Goal: Information Seeking & Learning: Learn about a topic

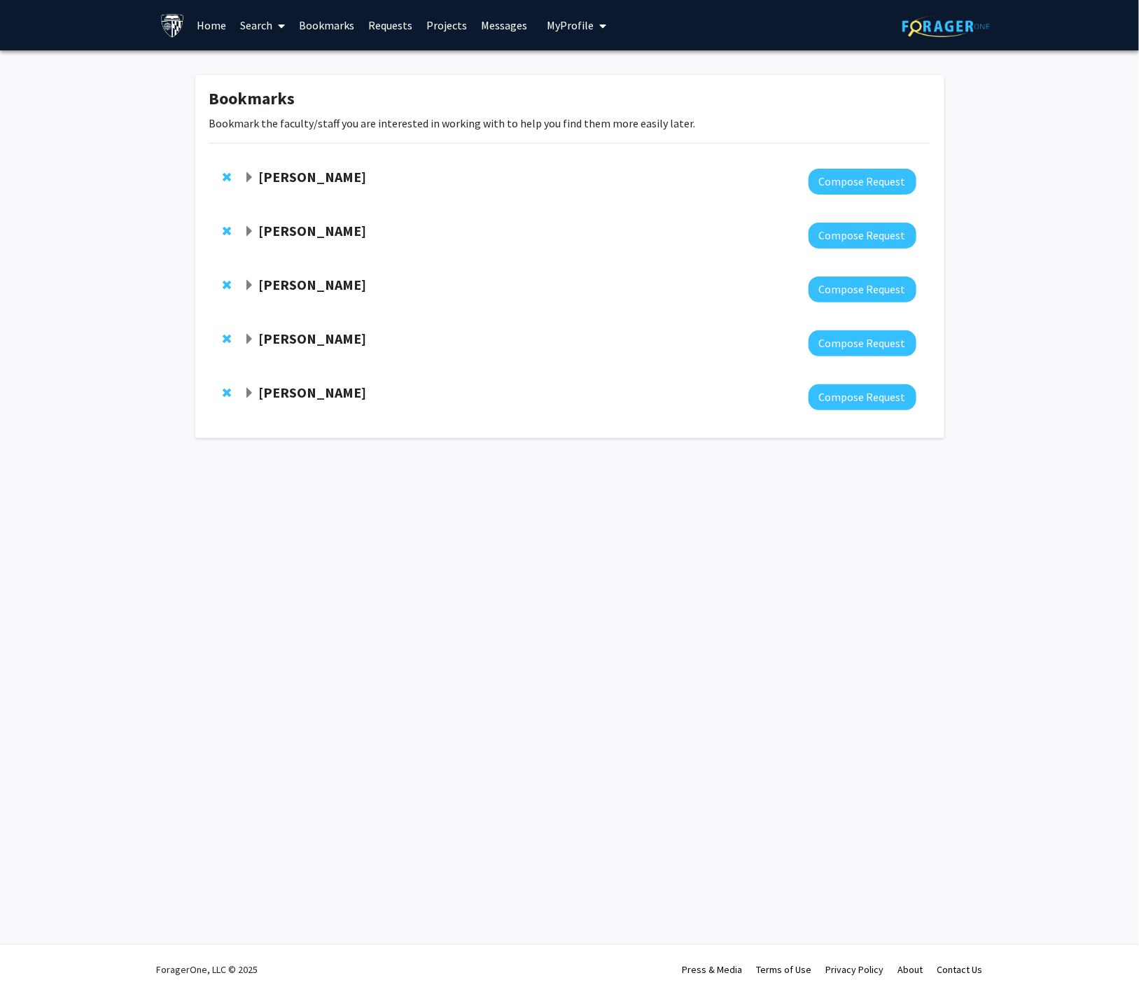
click at [304, 179] on strong "Alistair Kent" at bounding box center [312, 177] width 108 height 18
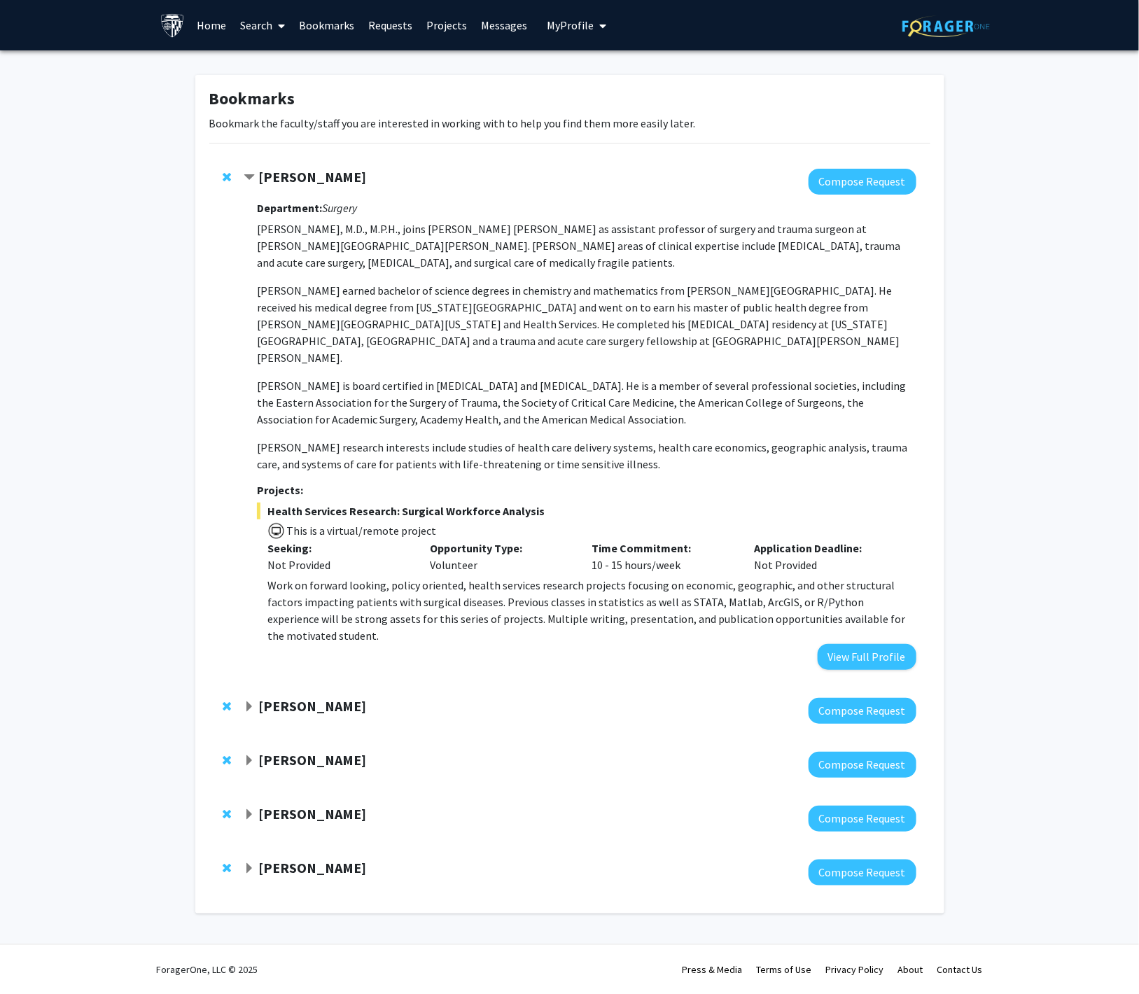
click at [611, 550] on div "Time Commitment: 10 - 15 hours/week" at bounding box center [662, 557] width 162 height 34
click at [639, 551] on div "Time Commitment: 10 - 15 hours/week" at bounding box center [662, 557] width 162 height 34
click at [293, 698] on div "Yannis Paulus" at bounding box center [395, 707] width 303 height 18
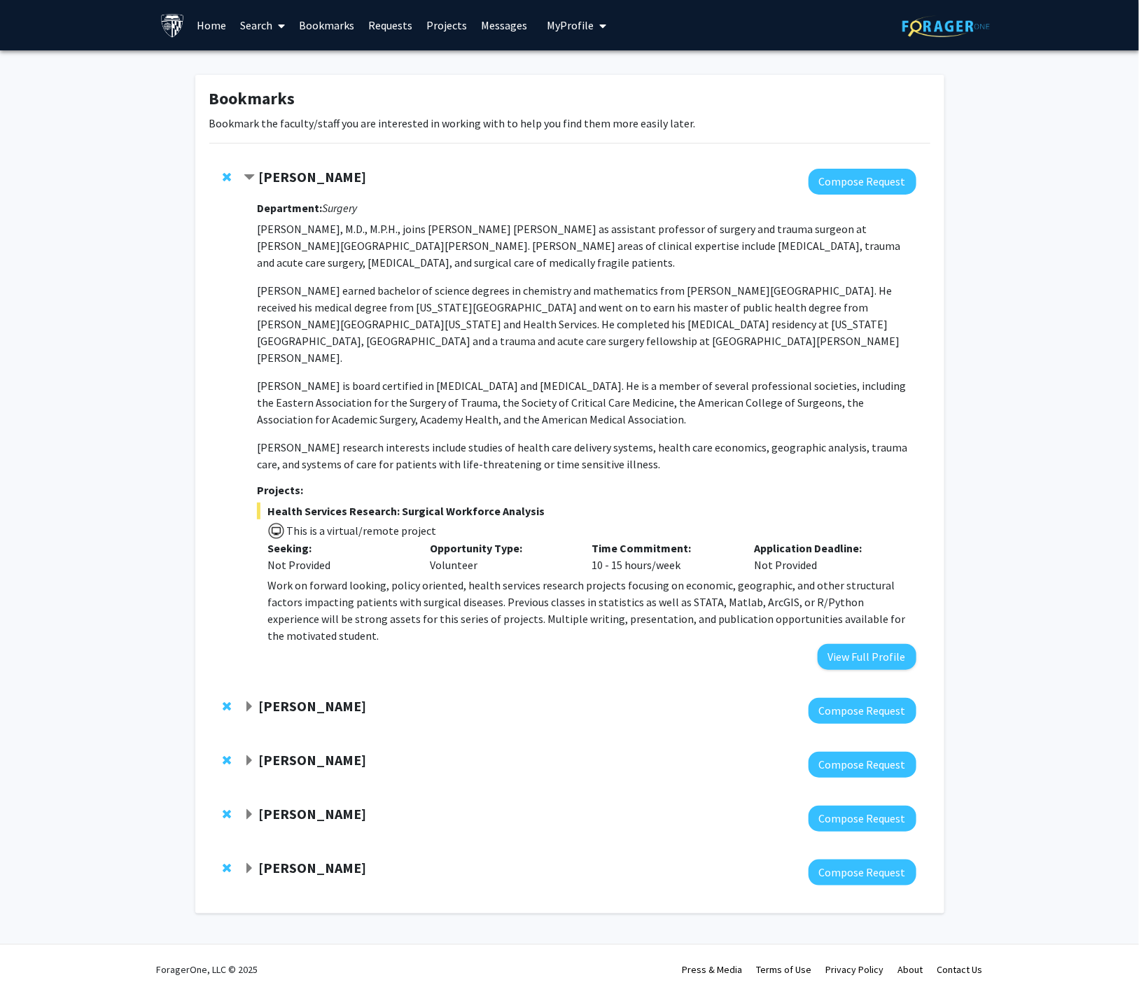
click at [296, 697] on strong "Yannis Paulus" at bounding box center [312, 706] width 108 height 18
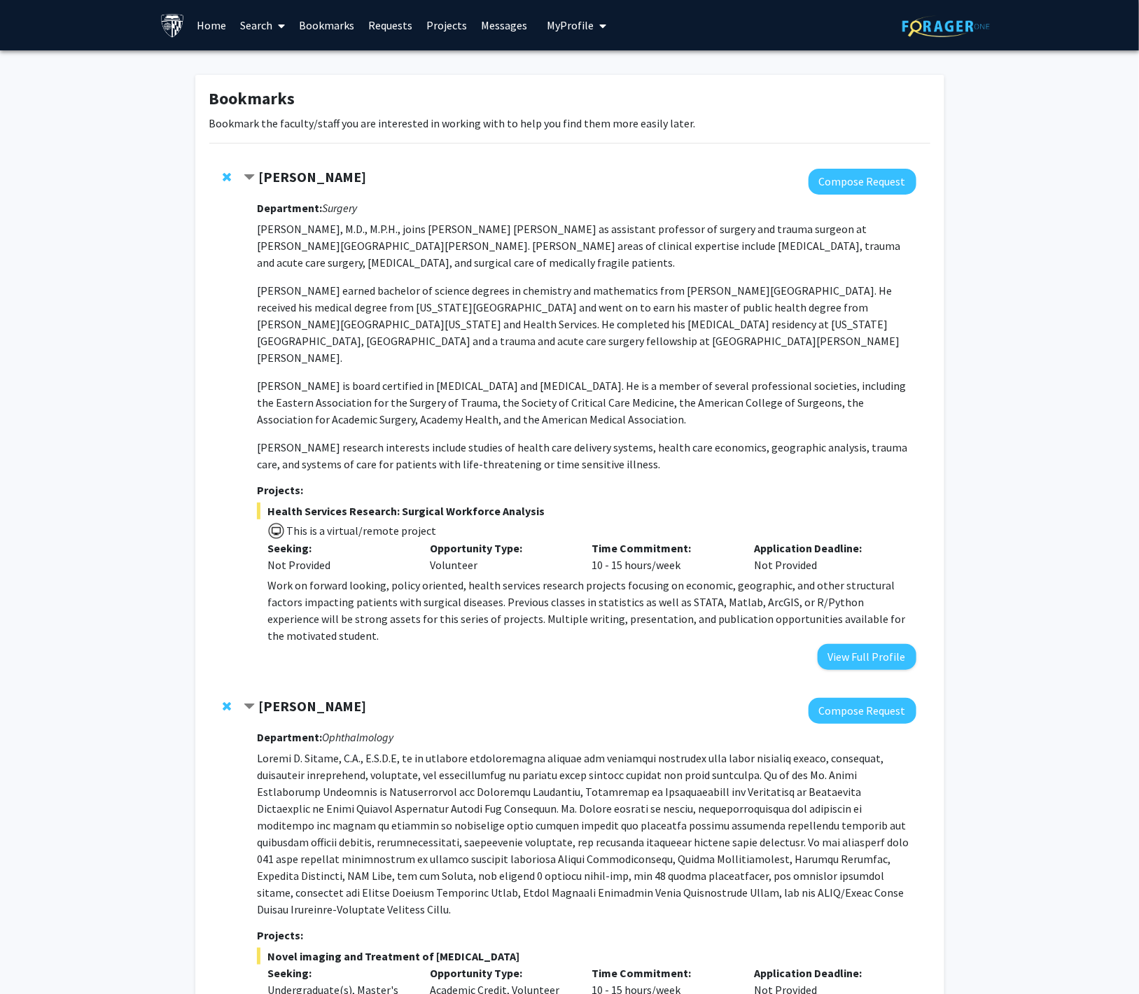
scroll to position [408, 0]
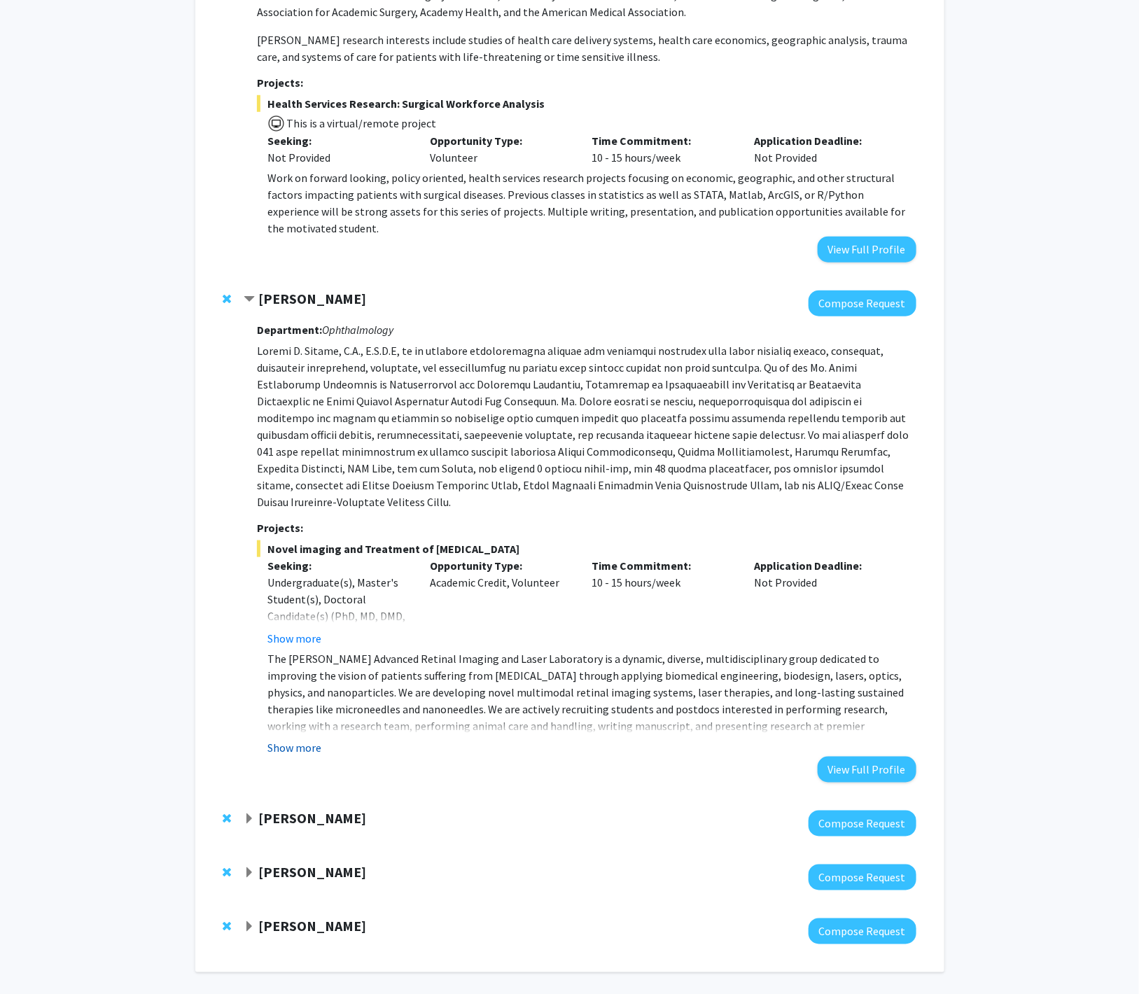
click at [305, 740] on button "Show more" at bounding box center [295, 748] width 54 height 17
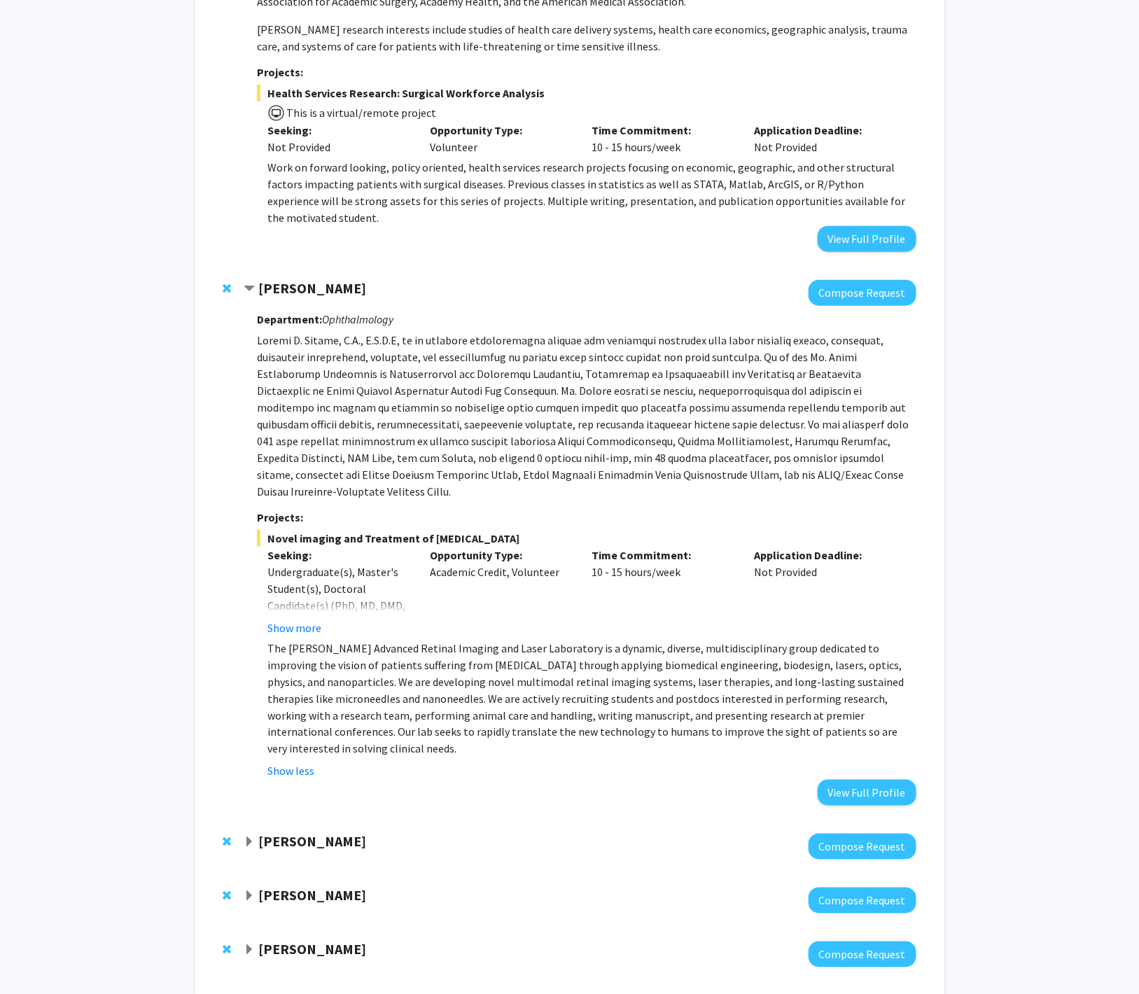
scroll to position [424, 0]
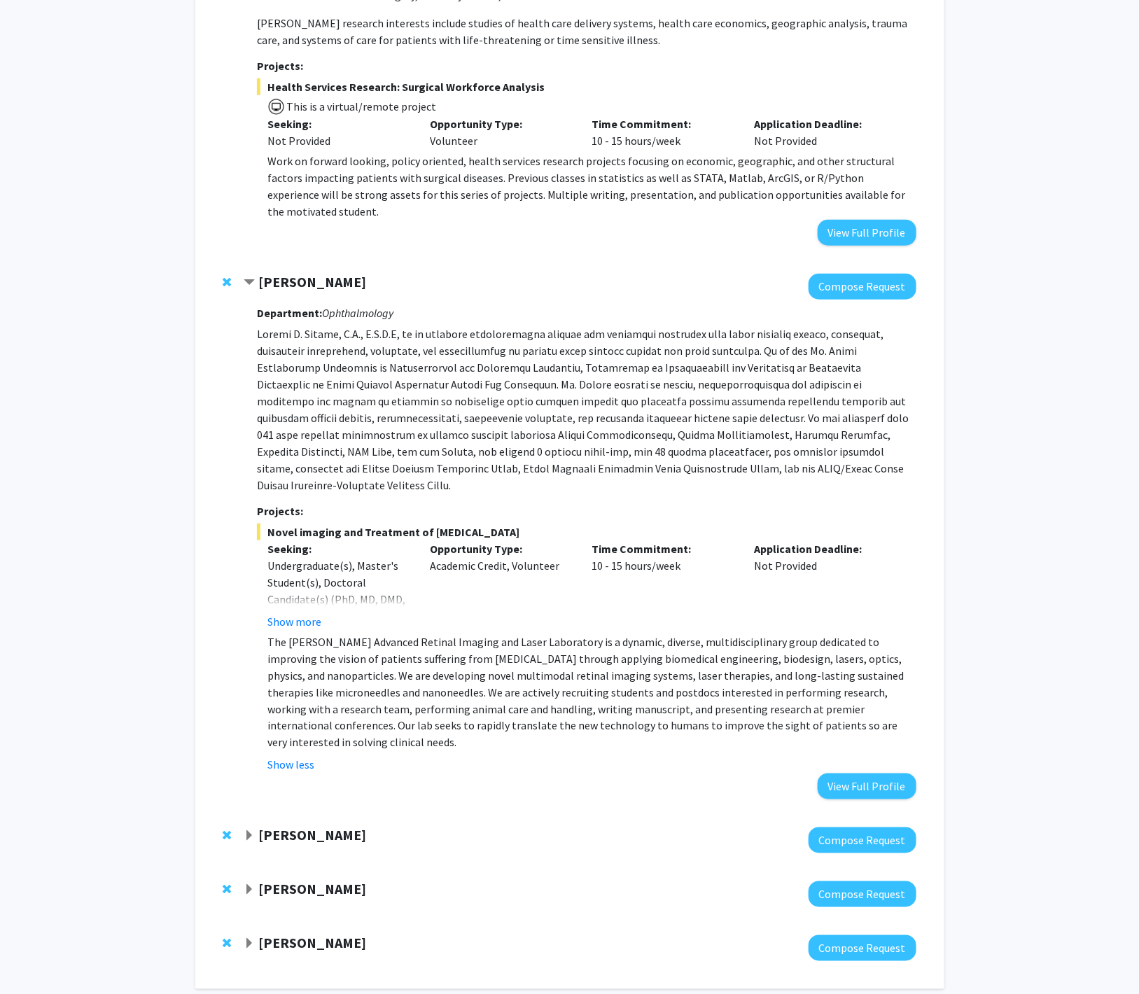
click at [319, 827] on strong "Fenan Rassu" at bounding box center [312, 836] width 108 height 18
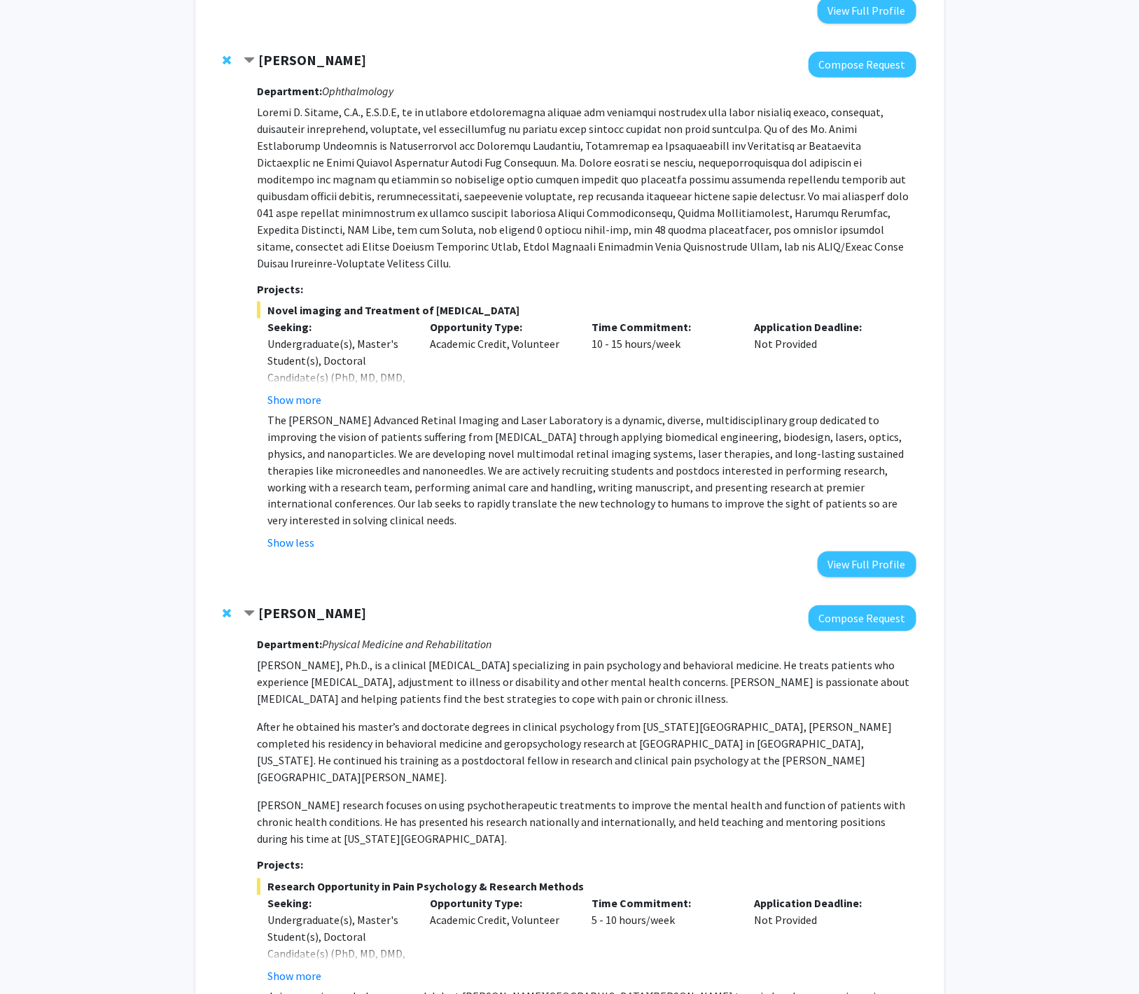
scroll to position [897, 0]
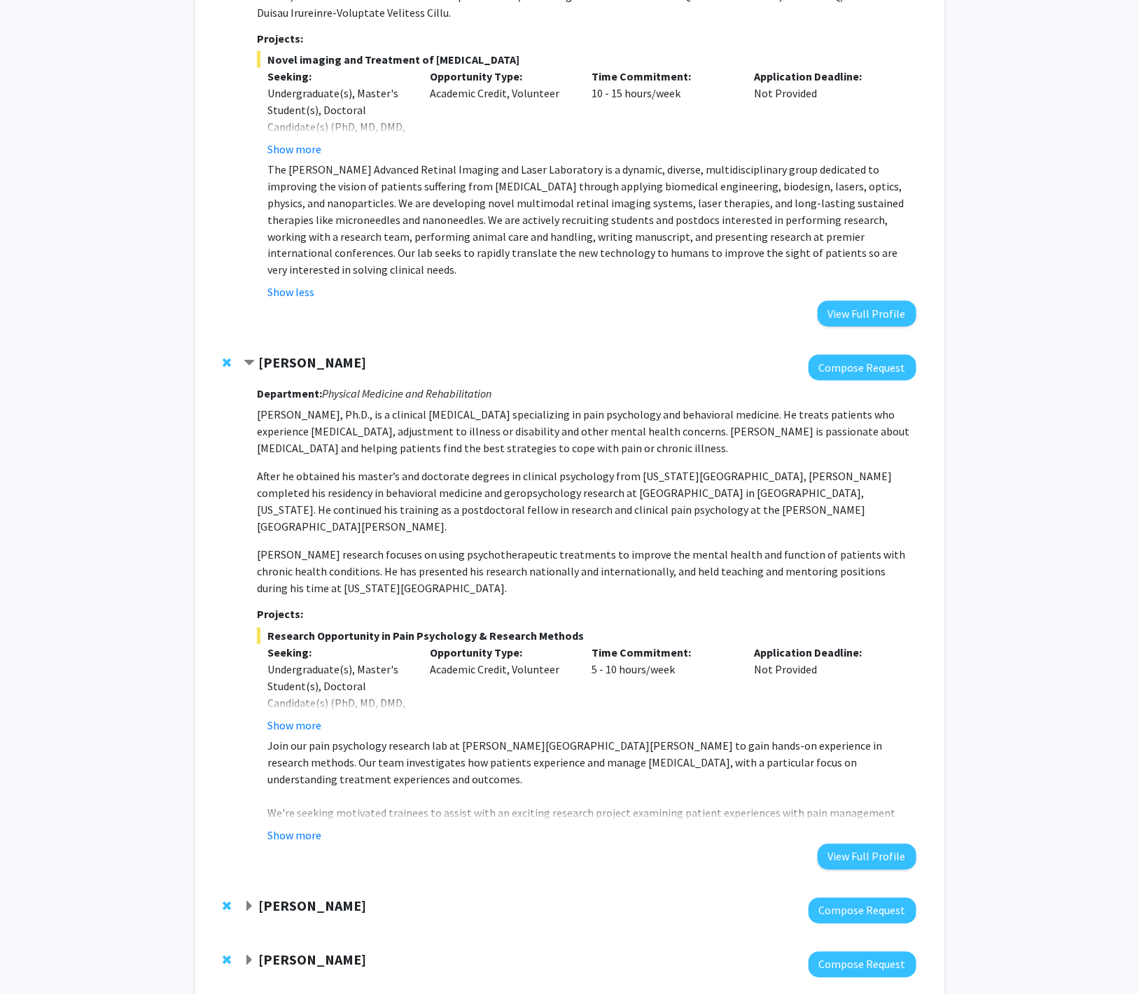
click at [311, 884] on div "Hiromi Sesaki Compose Request" at bounding box center [569, 911] width 721 height 54
click at [228, 901] on span "Remove Hiromi Sesaki from bookmarks" at bounding box center [227, 906] width 8 height 11
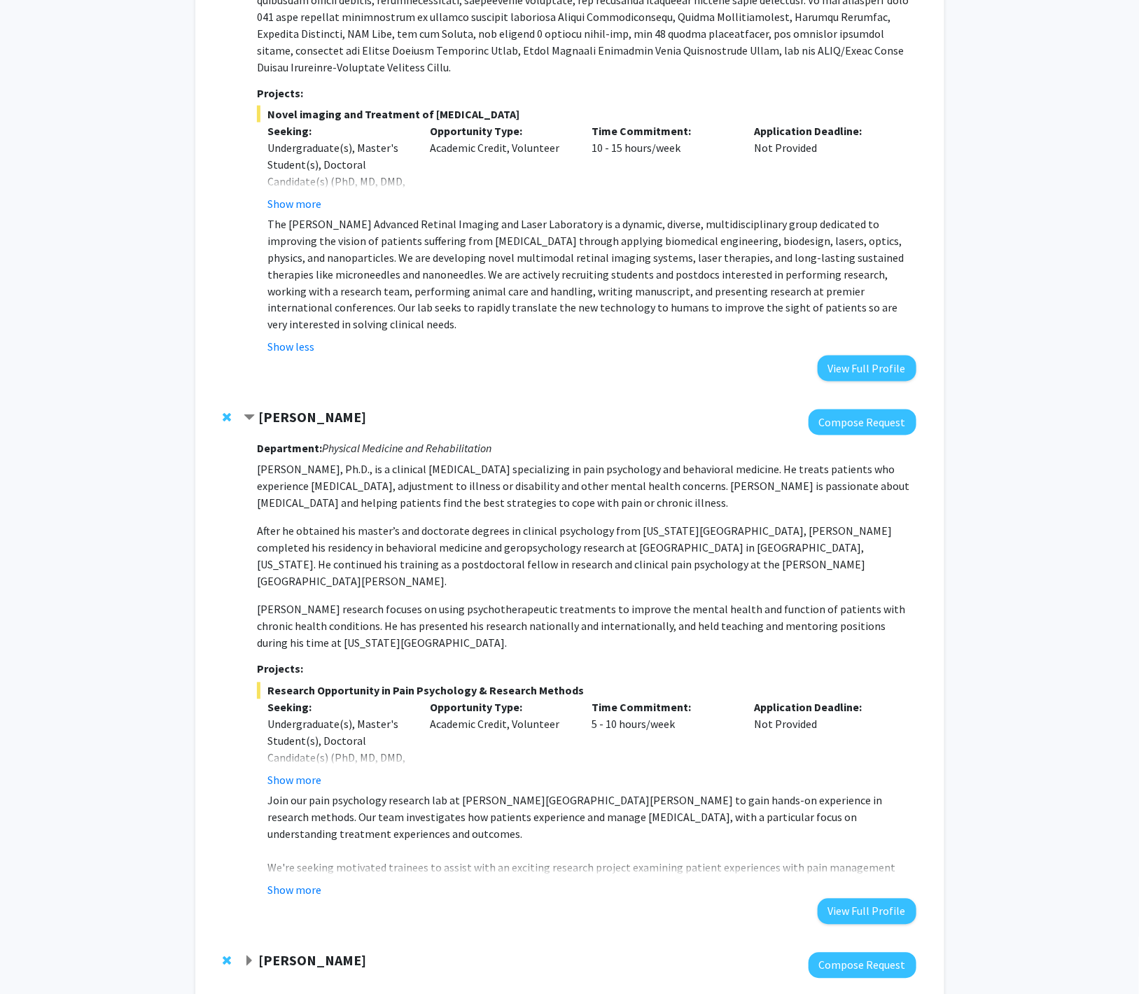
click at [283, 952] on strong "Carl Wu" at bounding box center [312, 961] width 108 height 18
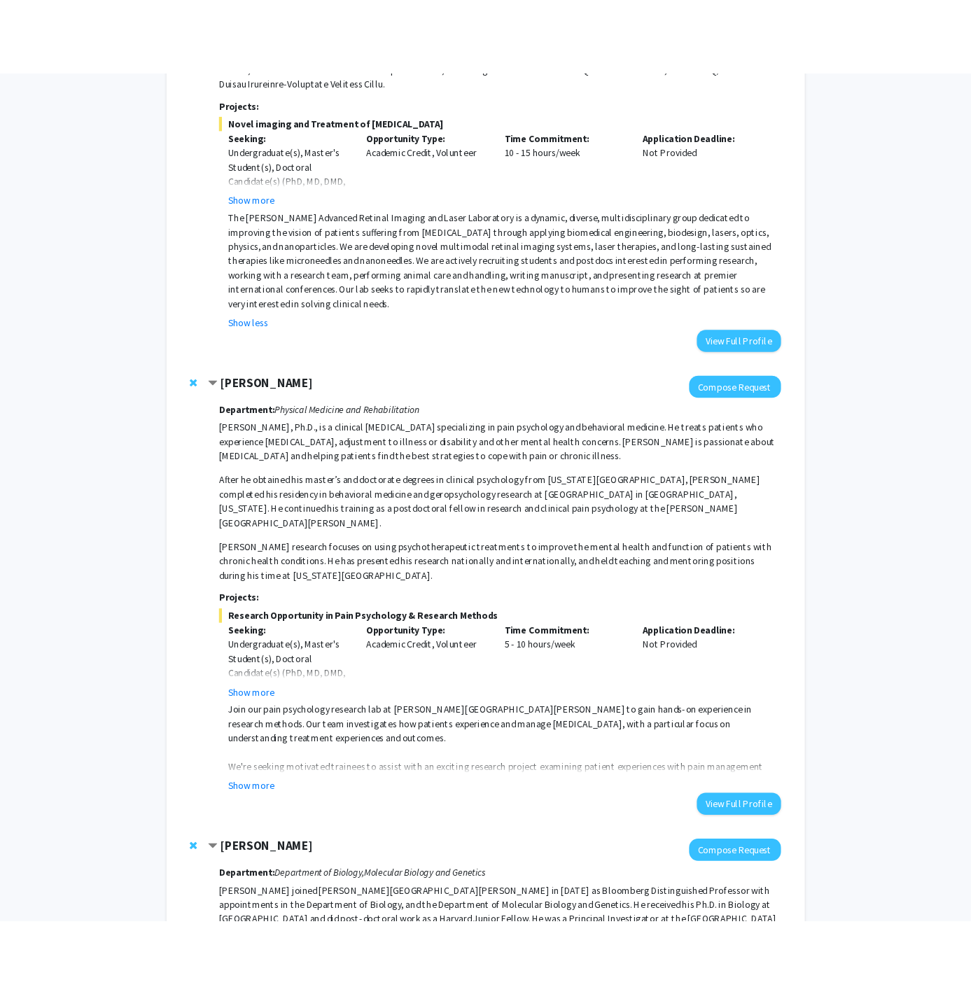
scroll to position [1025, 0]
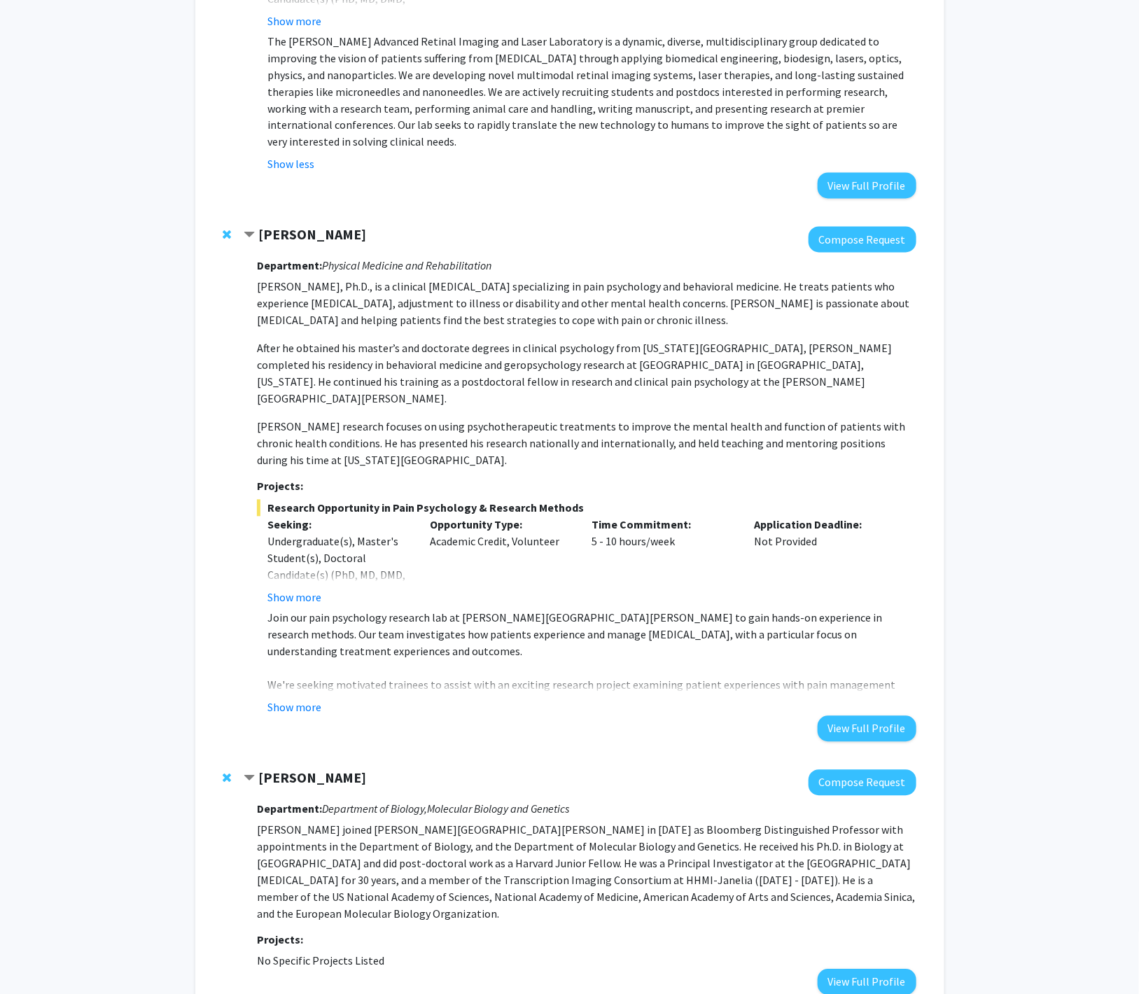
click at [833, 953] on fg-project-list "No Specific Projects Listed" at bounding box center [586, 961] width 659 height 17
click at [838, 970] on button "View Full Profile" at bounding box center [867, 983] width 99 height 26
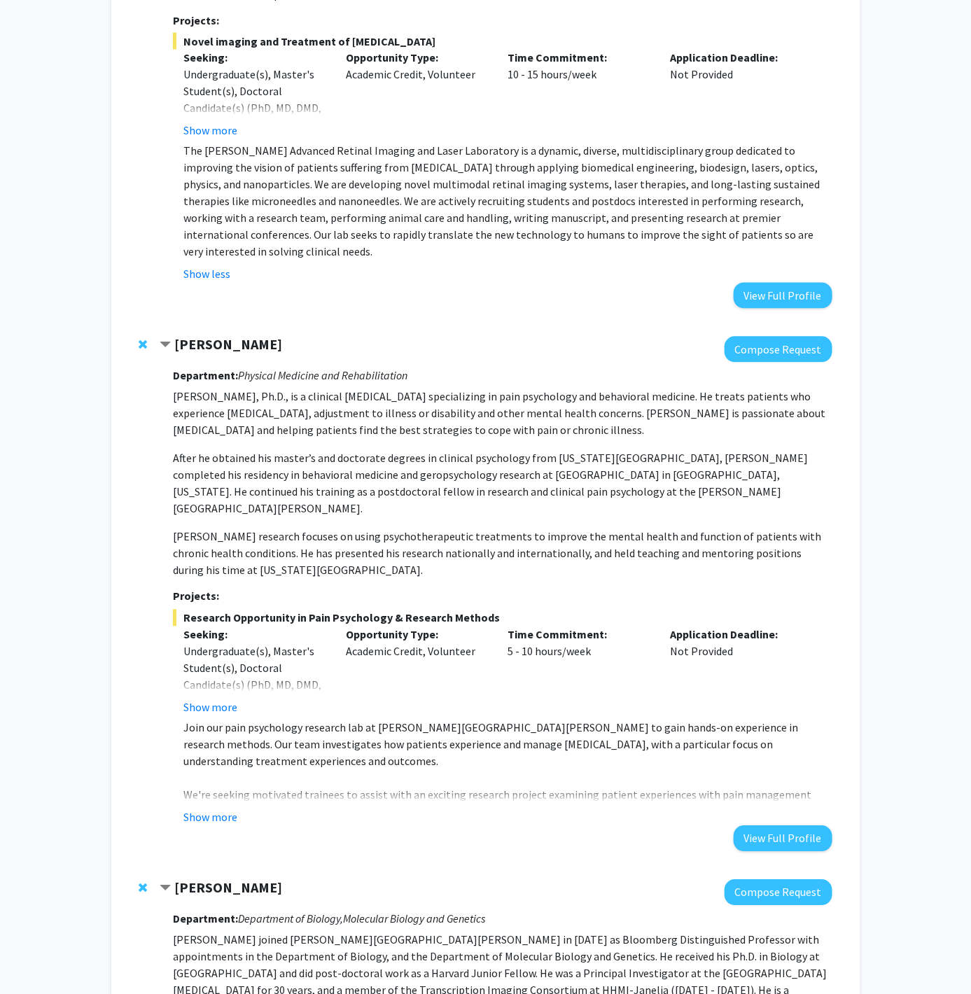
scroll to position [914, 0]
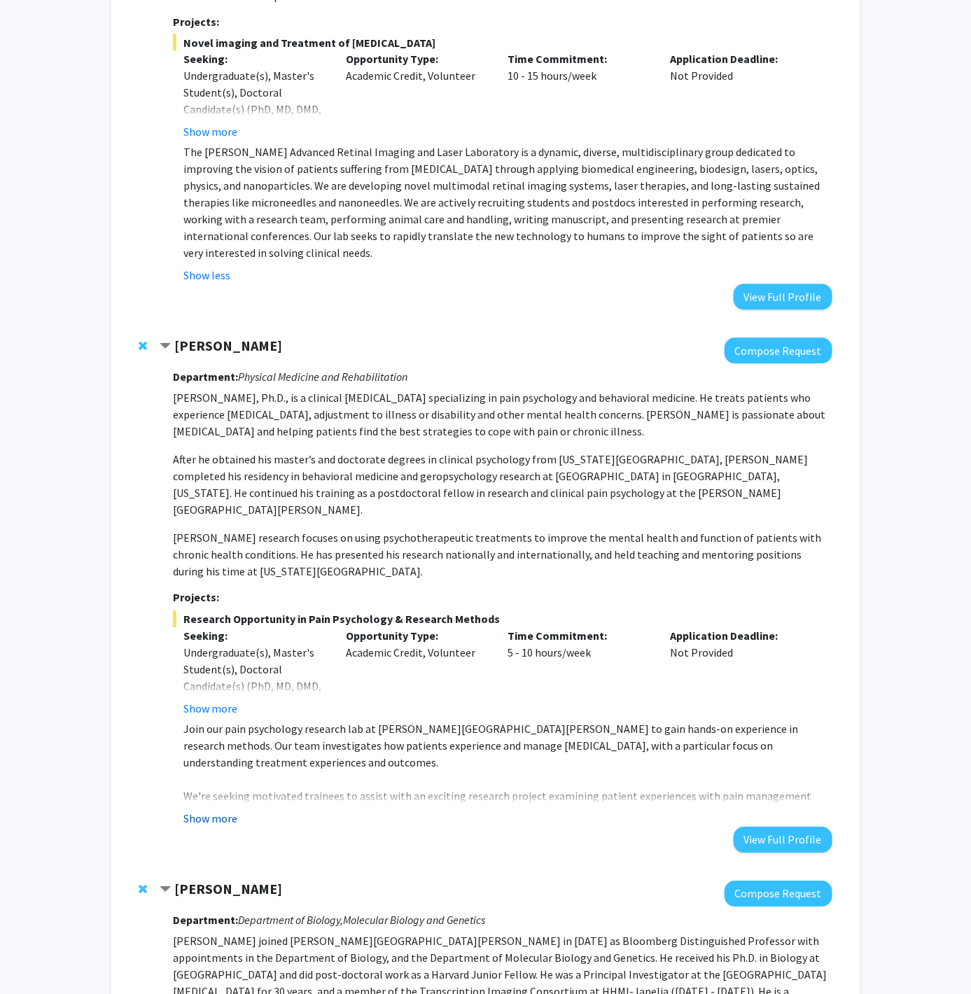
click at [231, 811] on button "Show more" at bounding box center [210, 819] width 54 height 17
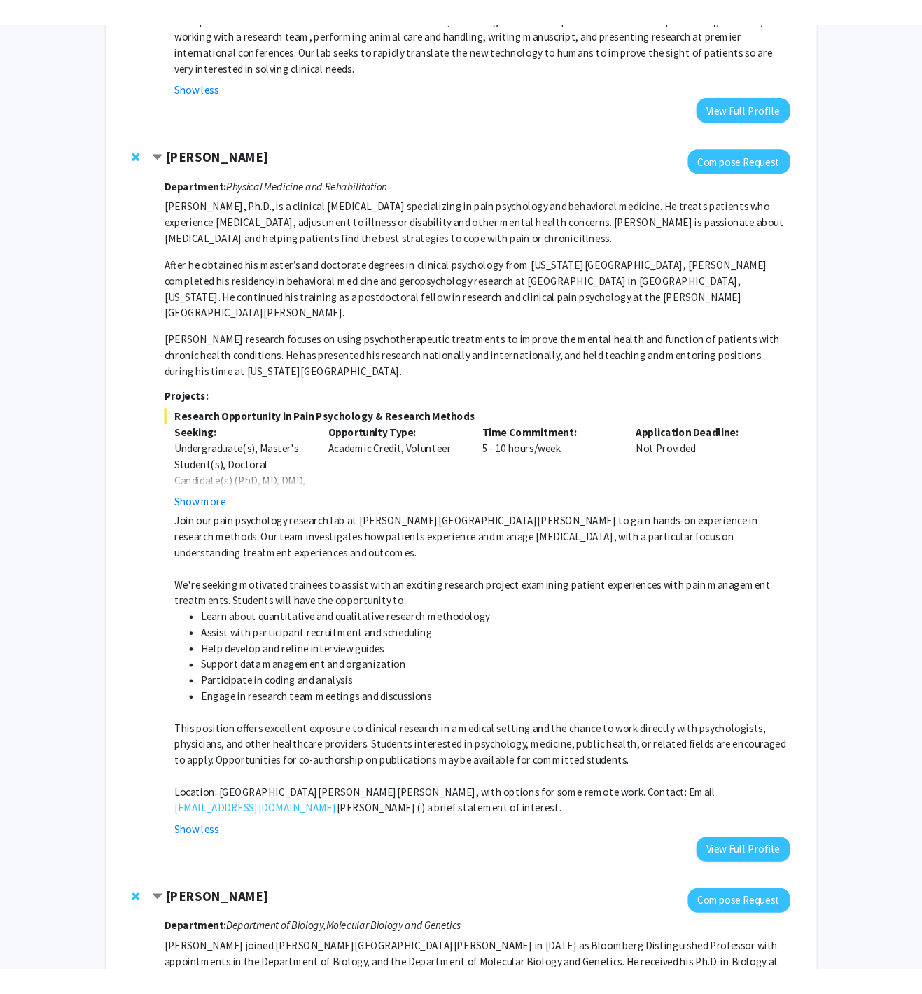
scroll to position [1107, 0]
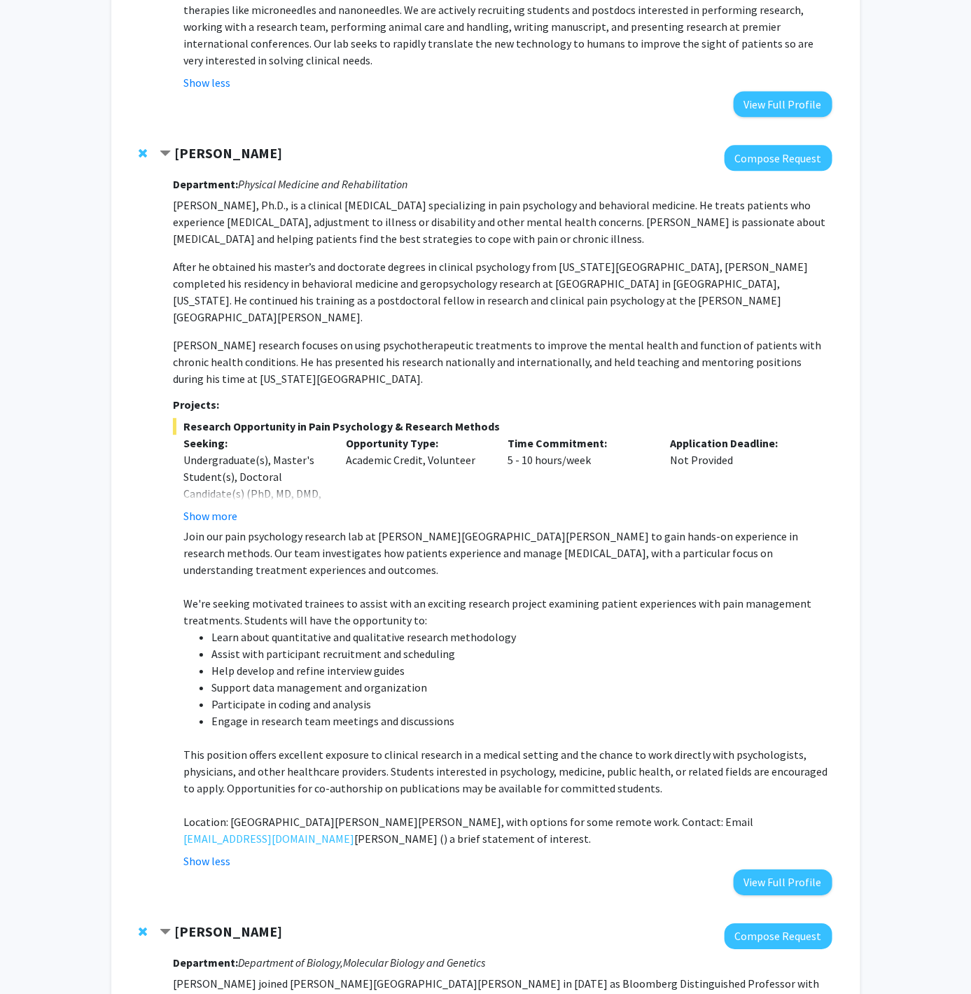
click at [419, 528] on p "Join our pain psychology research lab at [PERSON_NAME][GEOGRAPHIC_DATA][PERSON_…" at bounding box center [507, 553] width 648 height 50
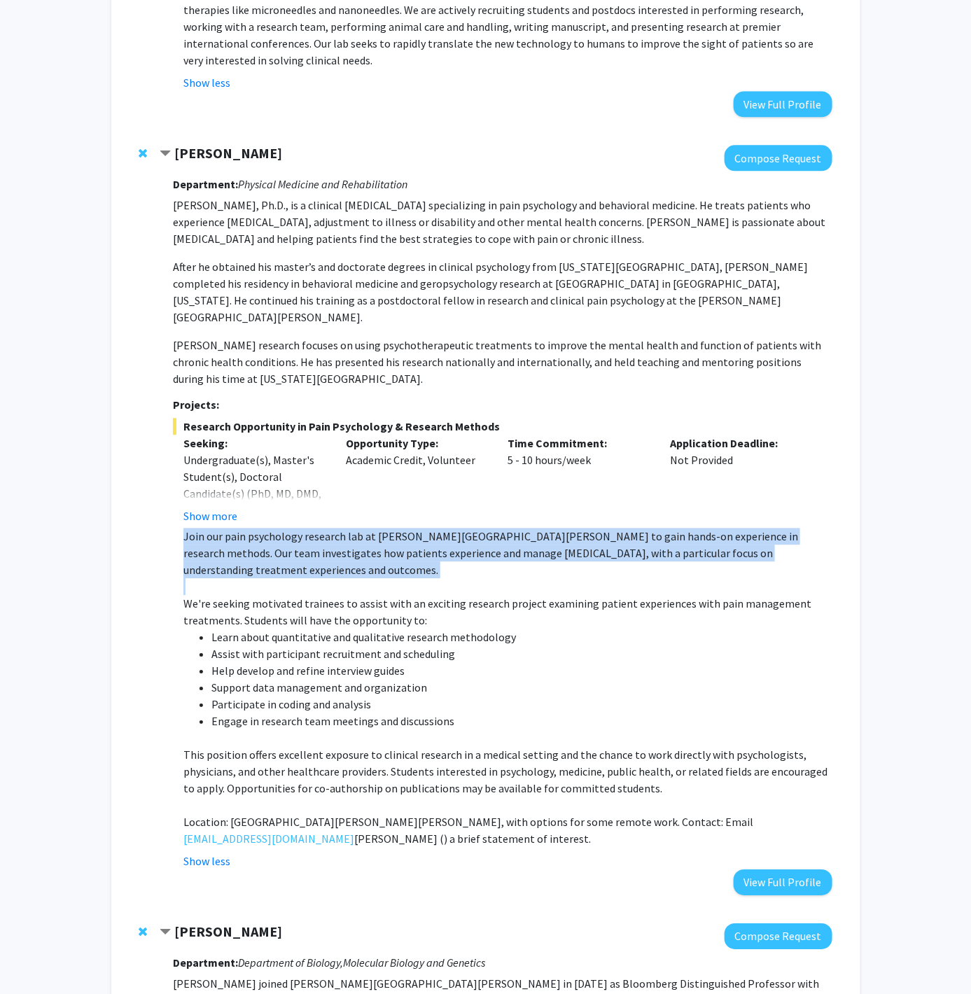
click at [419, 528] on p "Join our pain psychology research lab at [PERSON_NAME][GEOGRAPHIC_DATA][PERSON_…" at bounding box center [507, 553] width 648 height 50
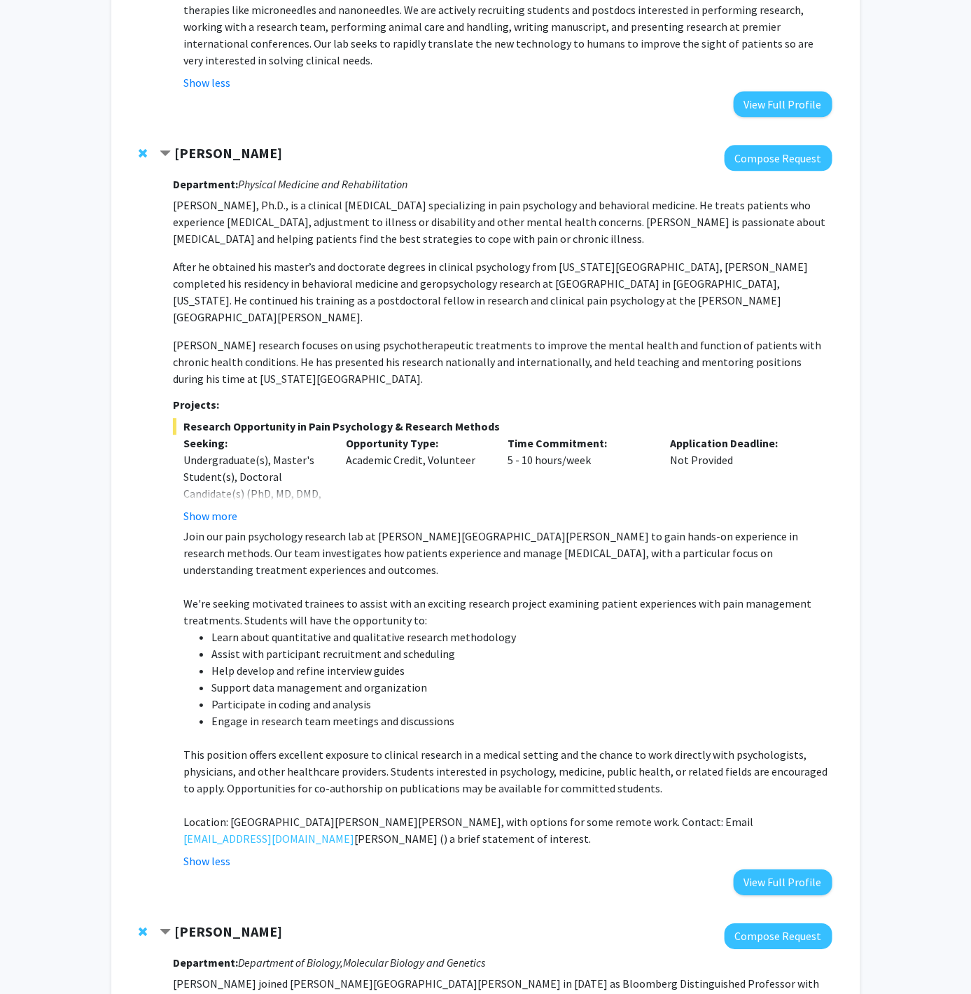
click at [432, 528] on p "Join our pain psychology research lab at [PERSON_NAME][GEOGRAPHIC_DATA][PERSON_…" at bounding box center [507, 553] width 648 height 50
click at [420, 528] on p "Join our pain psychology research lab at [PERSON_NAME][GEOGRAPHIC_DATA][PERSON_…" at bounding box center [507, 553] width 648 height 50
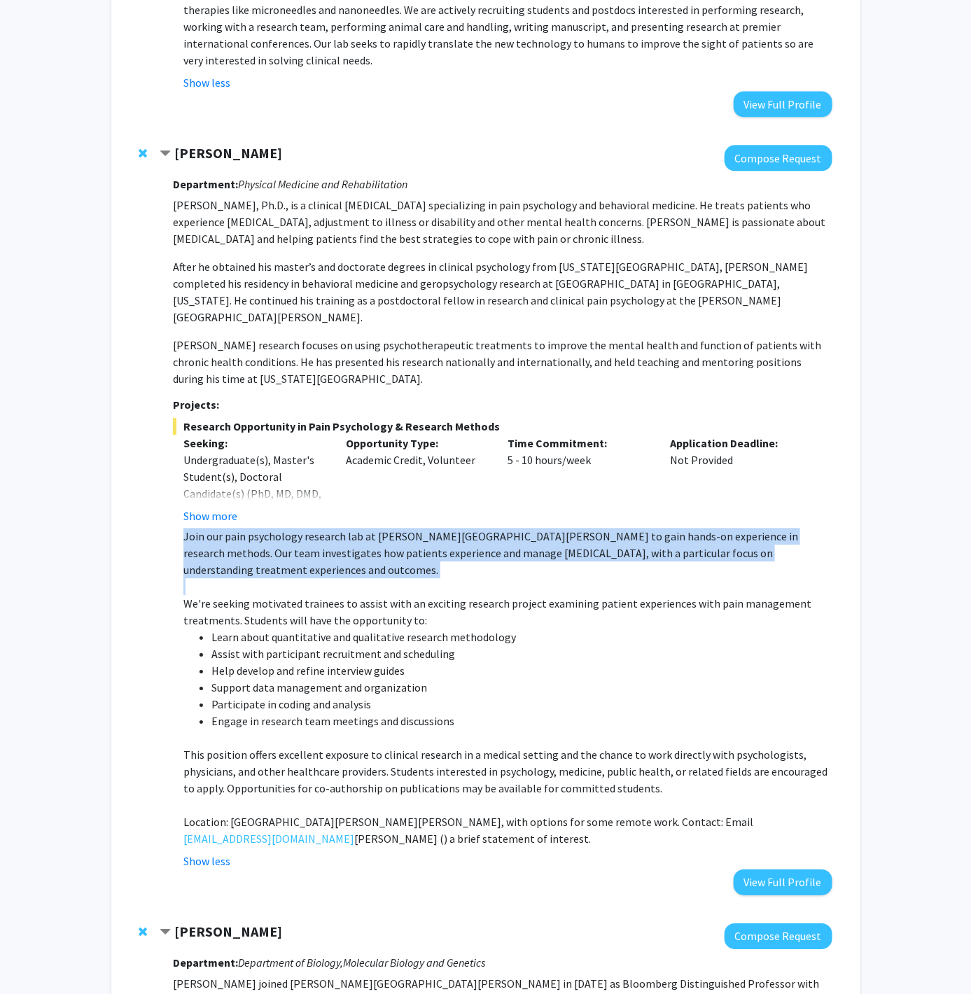
click at [420, 528] on p "Join our pain psychology research lab at [PERSON_NAME][GEOGRAPHIC_DATA][PERSON_…" at bounding box center [507, 553] width 648 height 50
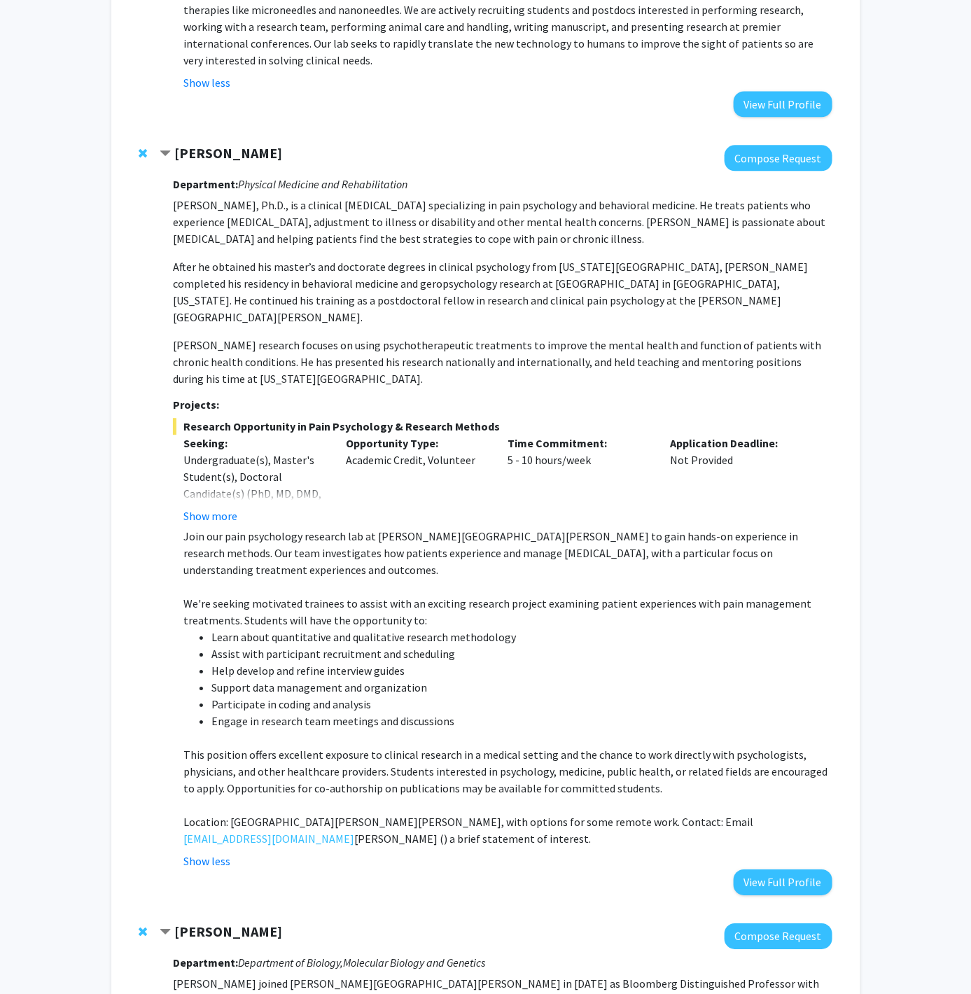
click at [454, 528] on p "Join our pain psychology research lab at [PERSON_NAME][GEOGRAPHIC_DATA][PERSON_…" at bounding box center [507, 553] width 648 height 50
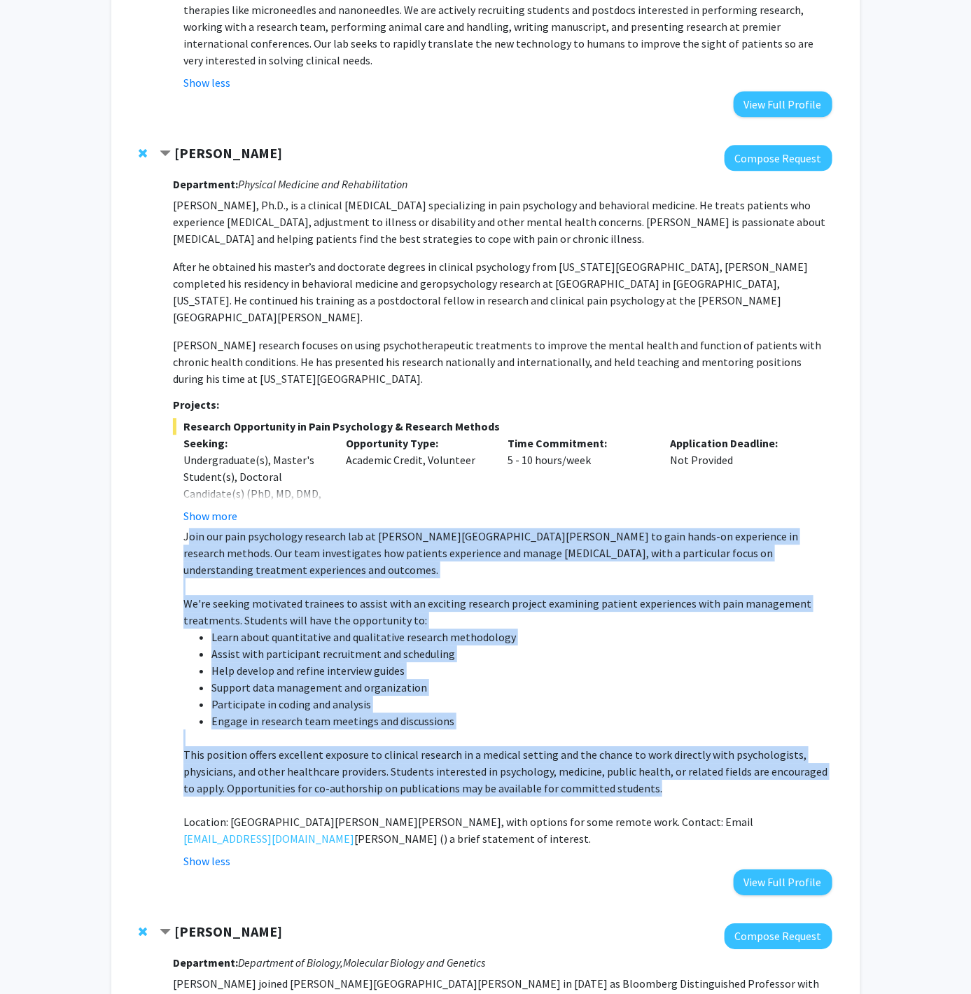
drag, startPoint x: 662, startPoint y: 699, endPoint x: 188, endPoint y: 454, distance: 534.0
click at [188, 528] on div "Join our pain psychology research lab at Johns Hopkins School of Medicine to ga…" at bounding box center [507, 687] width 648 height 319
copy div "Join our pain psychology research lab at Johns Hopkins School of Medicine to ga…"
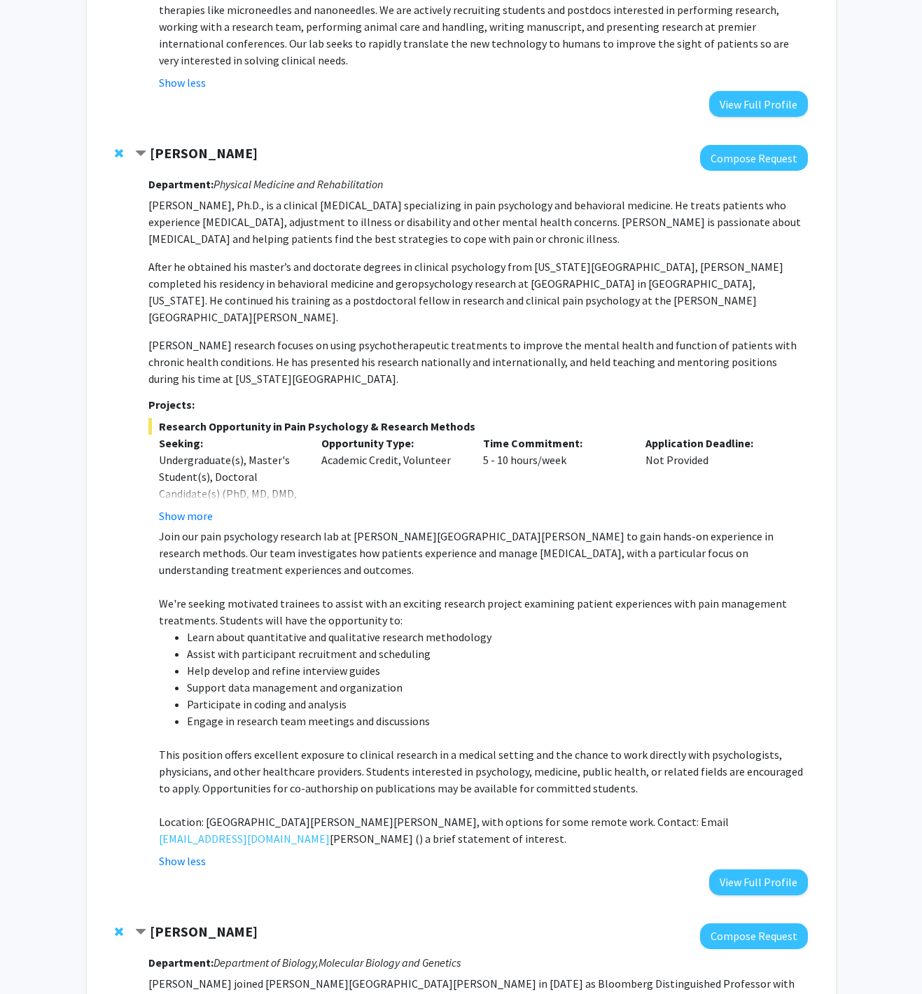
click at [289, 696] on li "Participate in coding and analysis" at bounding box center [497, 704] width 620 height 17
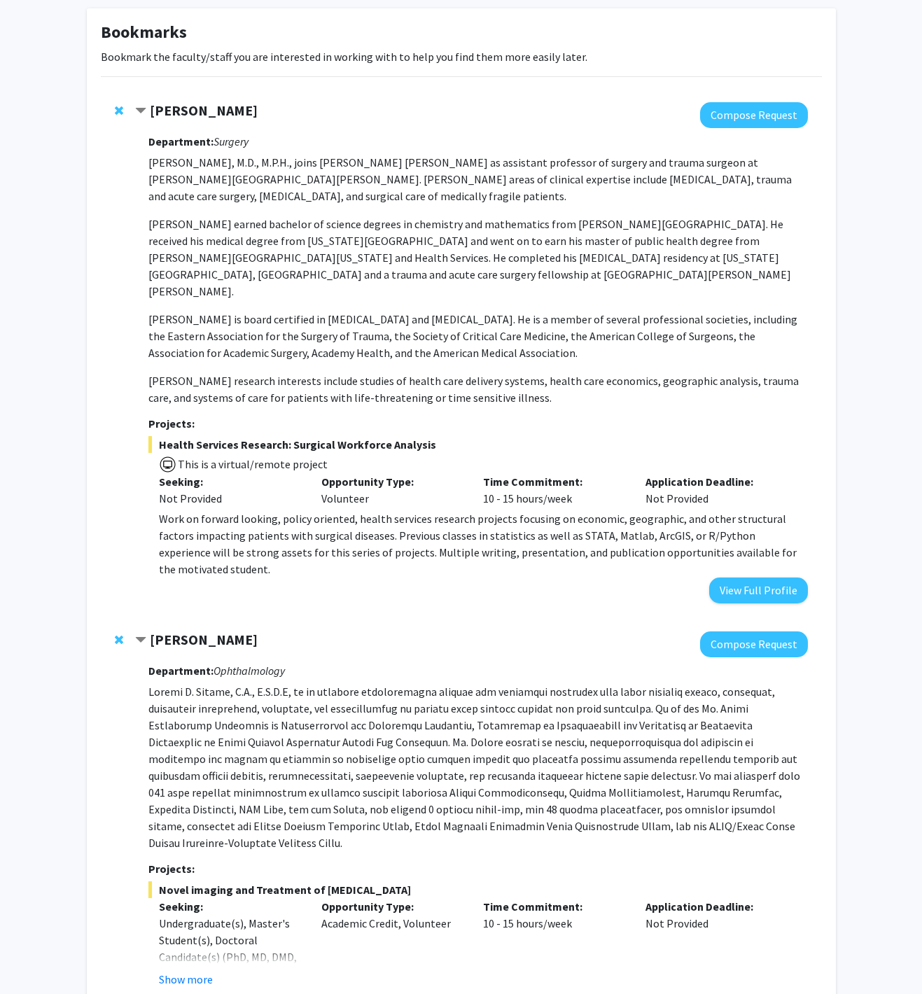
scroll to position [0, 0]
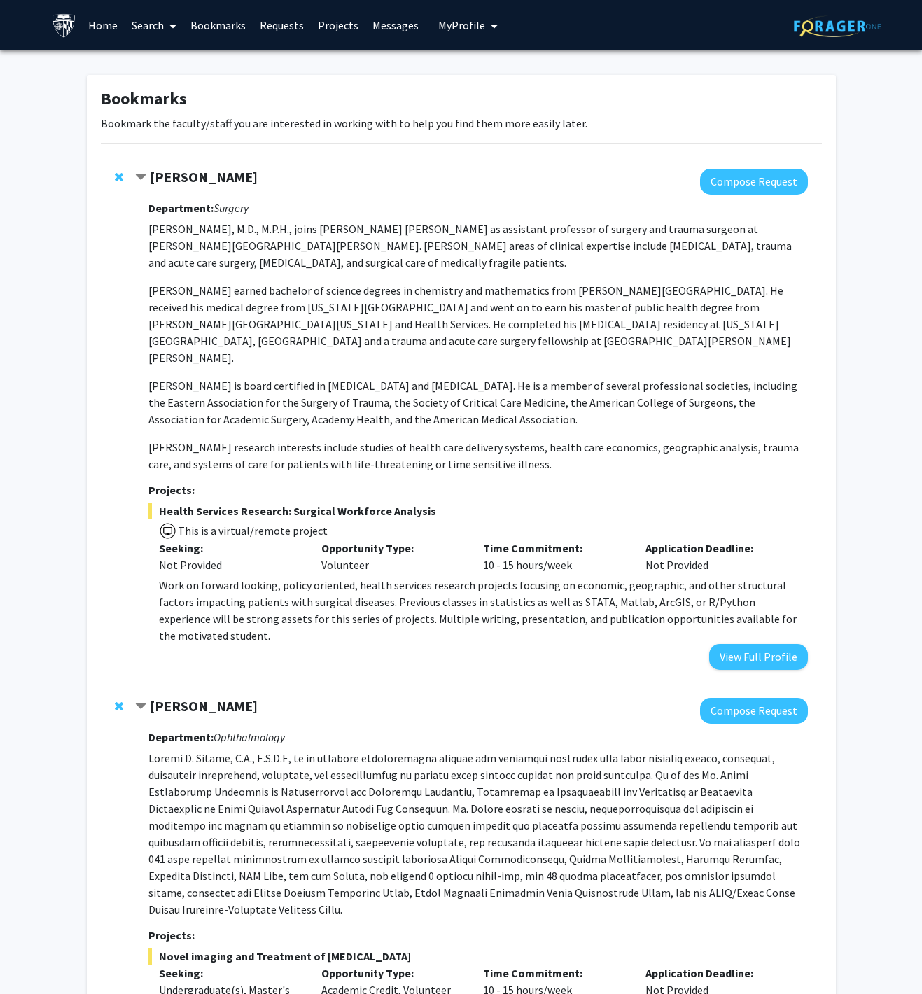
click at [447, 383] on p "Dr. Kent is board certified in general surgery and surgical critical care. He i…" at bounding box center [477, 402] width 659 height 50
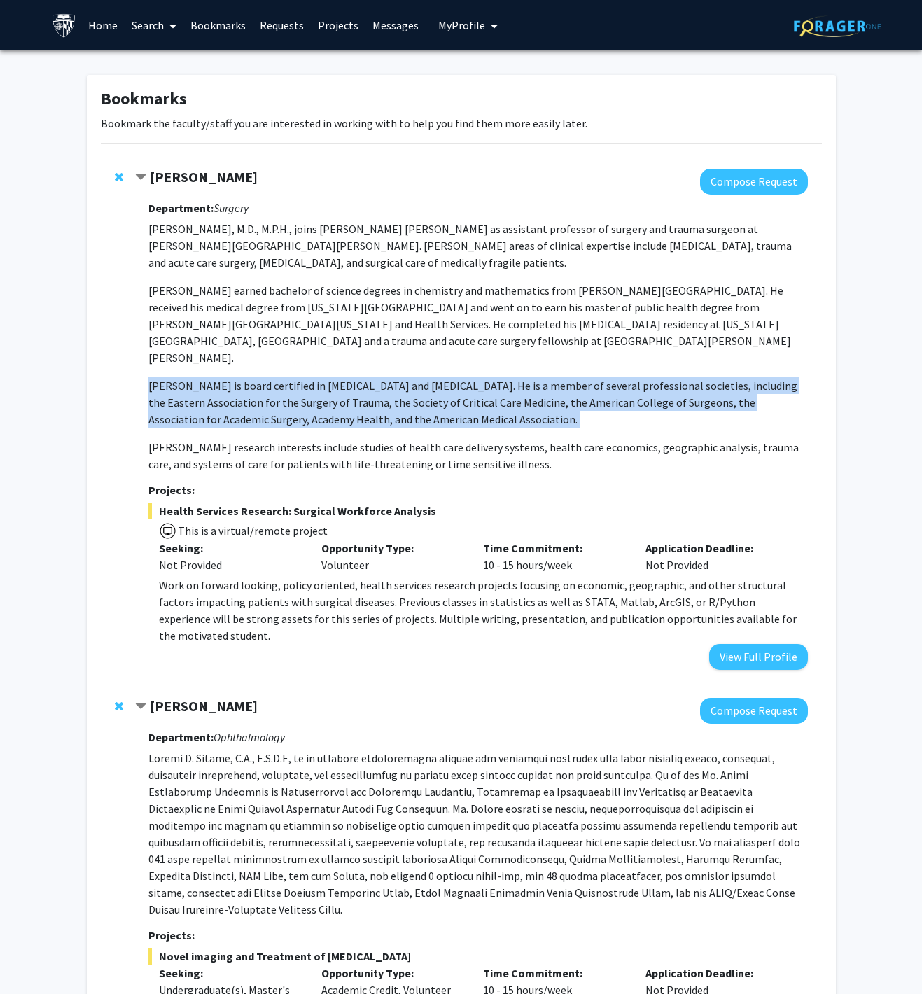
click at [447, 383] on p "Dr. Kent is board certified in general surgery and surgical critical care. He i…" at bounding box center [477, 402] width 659 height 50
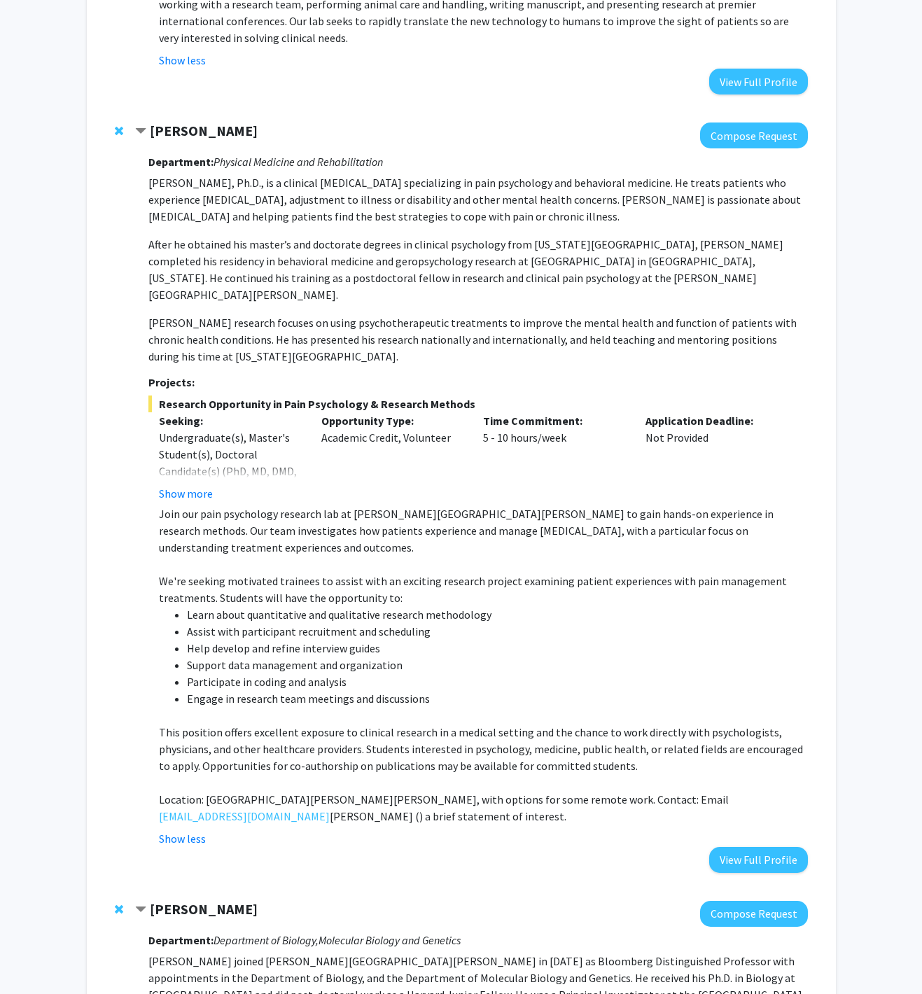
scroll to position [1096, 0]
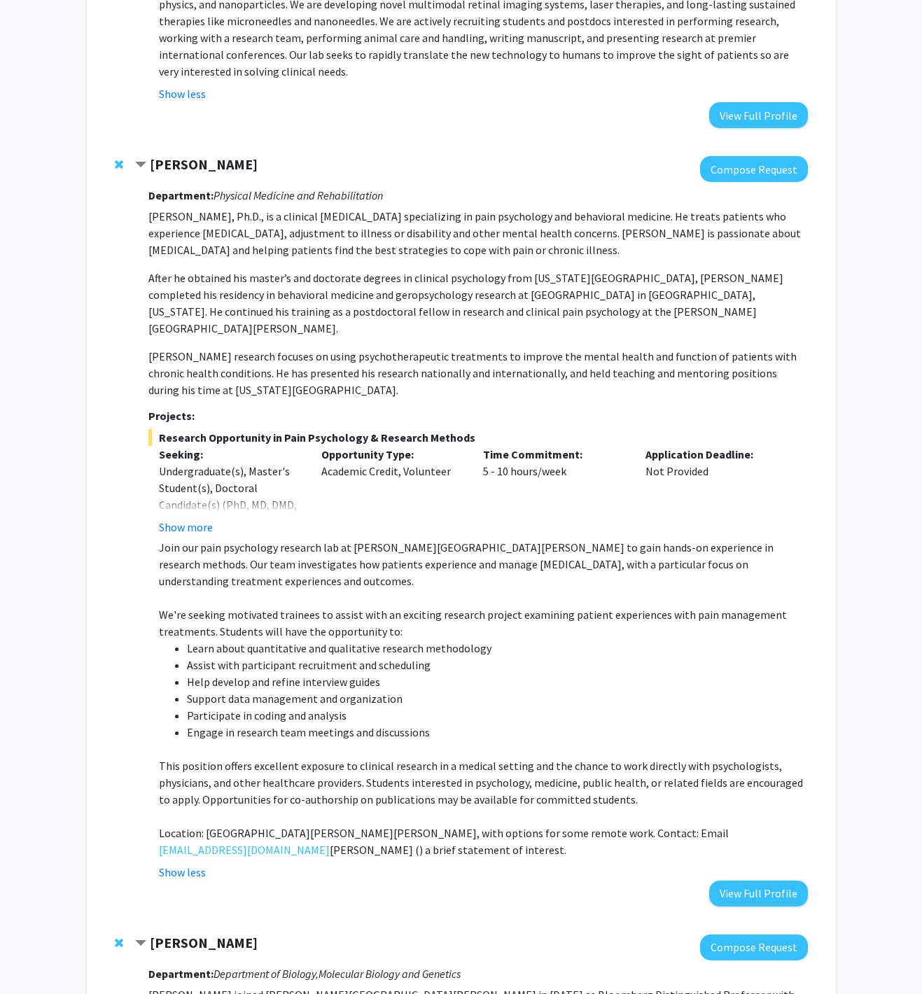
click at [118, 938] on span "Remove Carl Wu from bookmarks" at bounding box center [119, 943] width 8 height 11
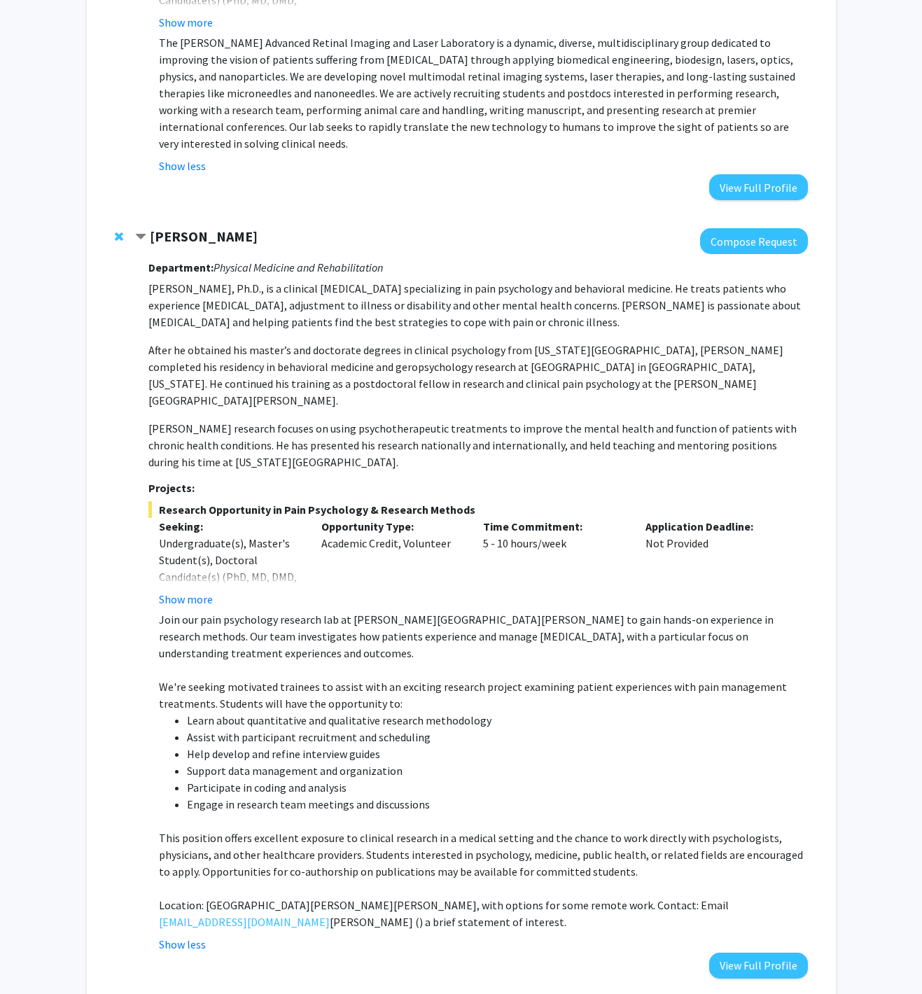
click at [115, 231] on span "Remove Fenan Rassu from bookmarks" at bounding box center [119, 236] width 8 height 11
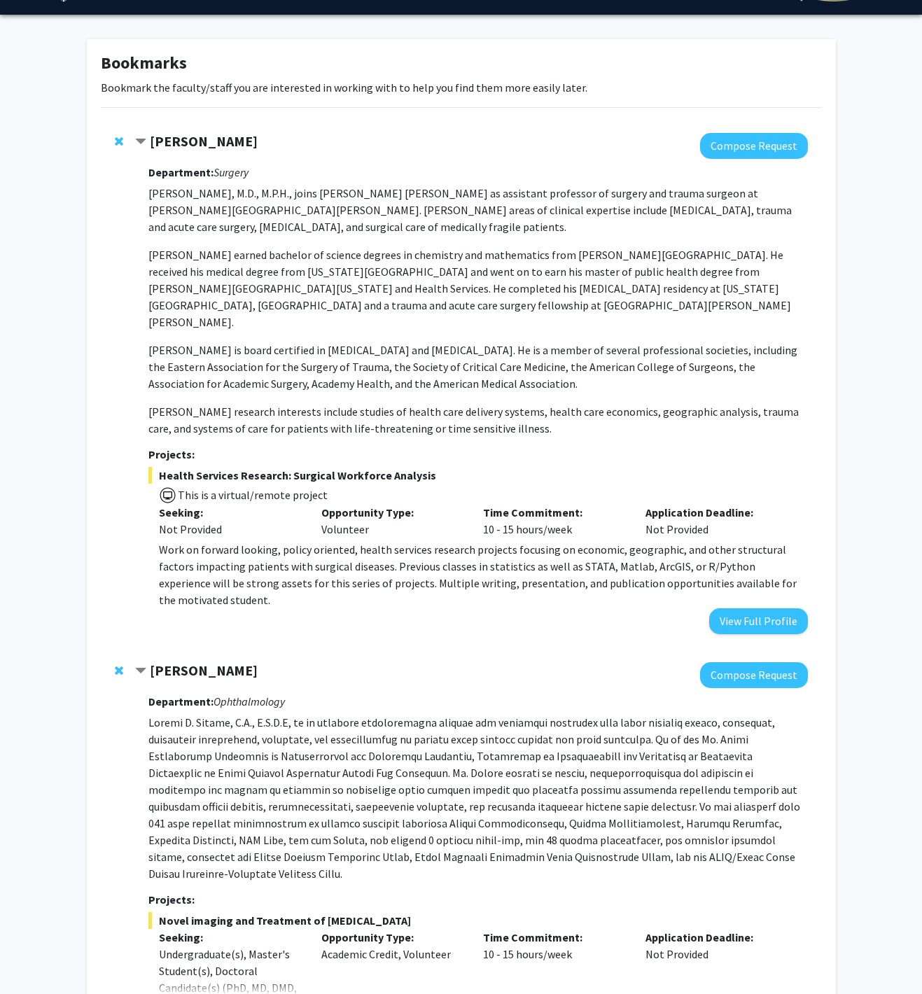
scroll to position [0, 0]
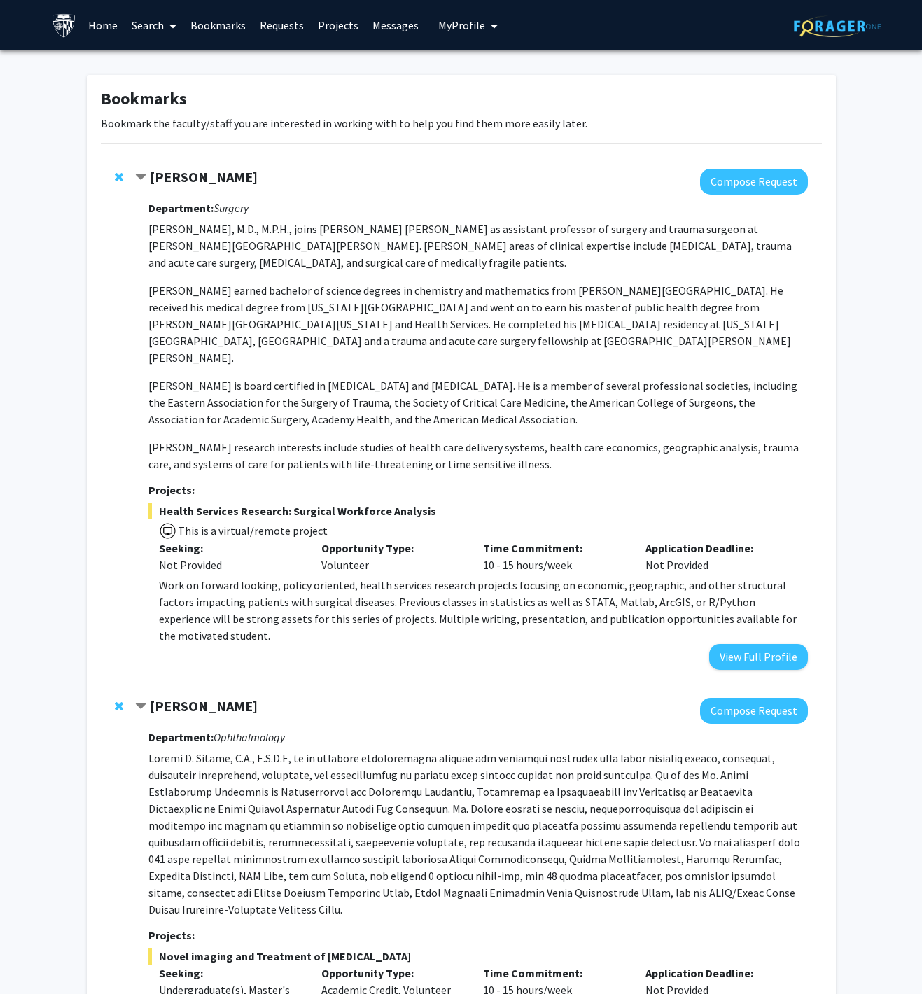
click at [118, 176] on span "Remove Alistair Kent from bookmarks" at bounding box center [119, 177] width 8 height 11
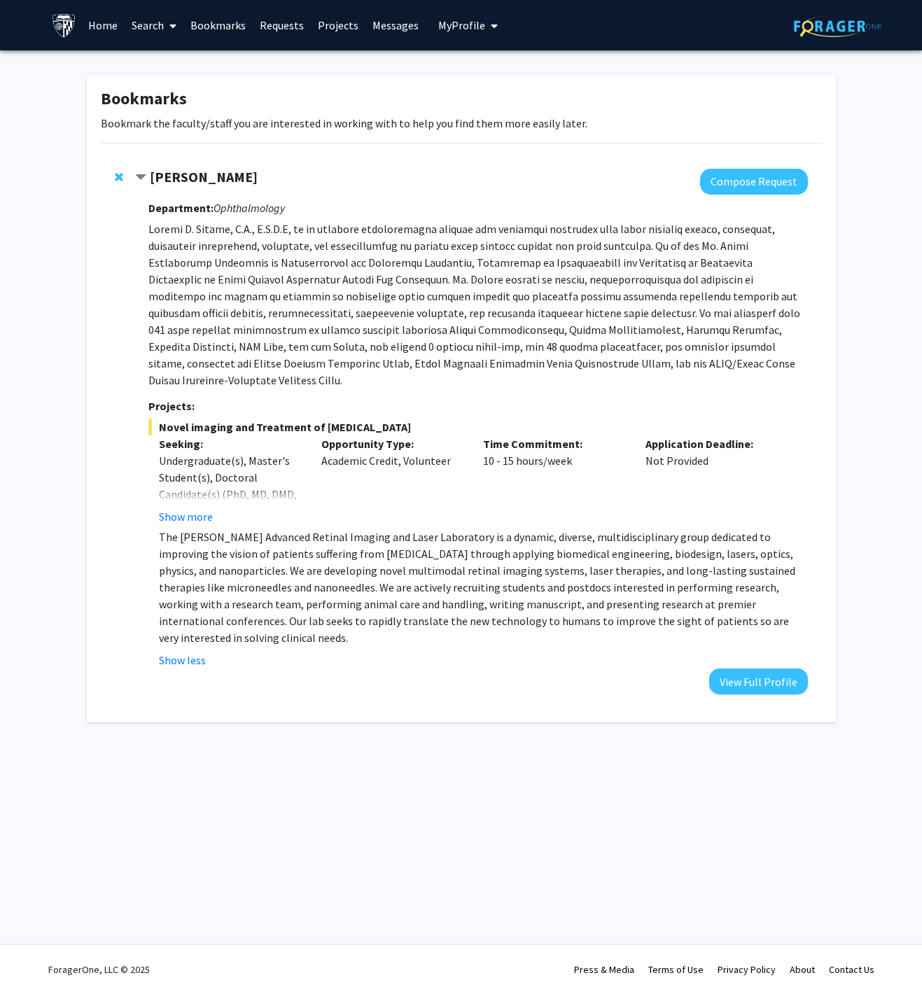
click at [118, 176] on span "Remove Yannis Paulus from bookmarks" at bounding box center [119, 177] width 8 height 11
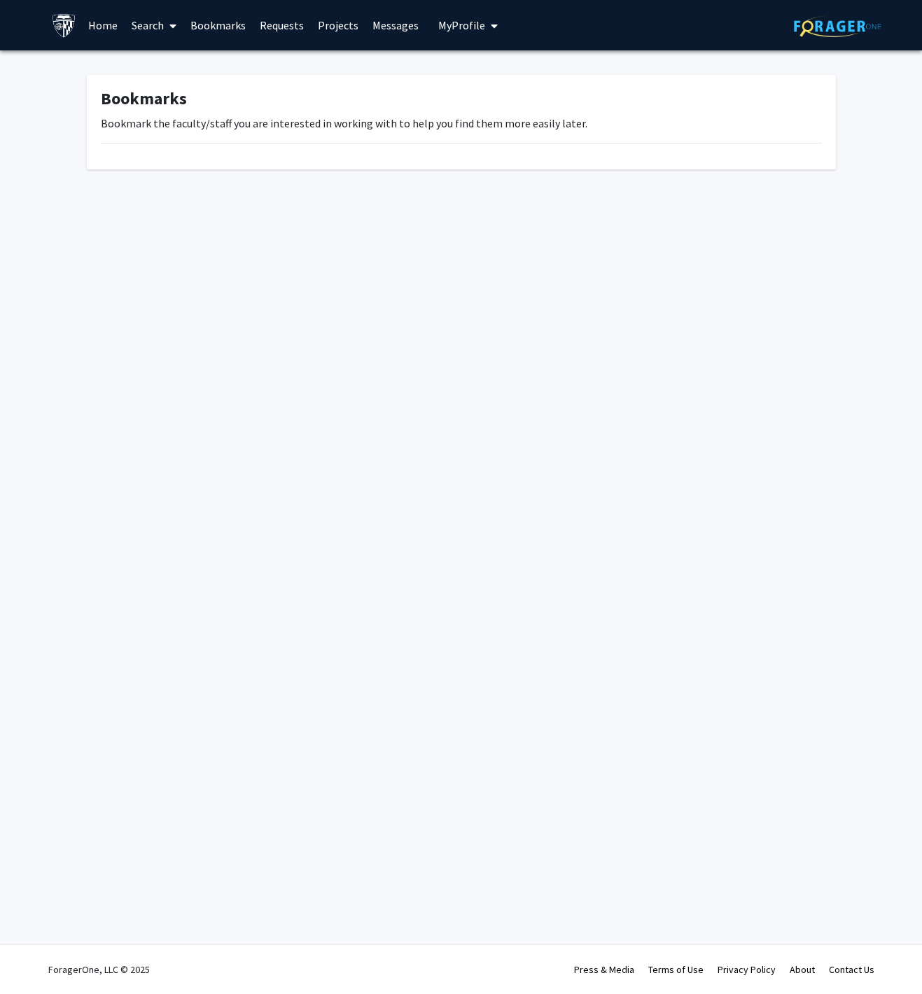
click at [230, 27] on link "Bookmarks" at bounding box center [217, 25] width 69 height 49
click at [269, 31] on link "Requests" at bounding box center [282, 25] width 58 height 49
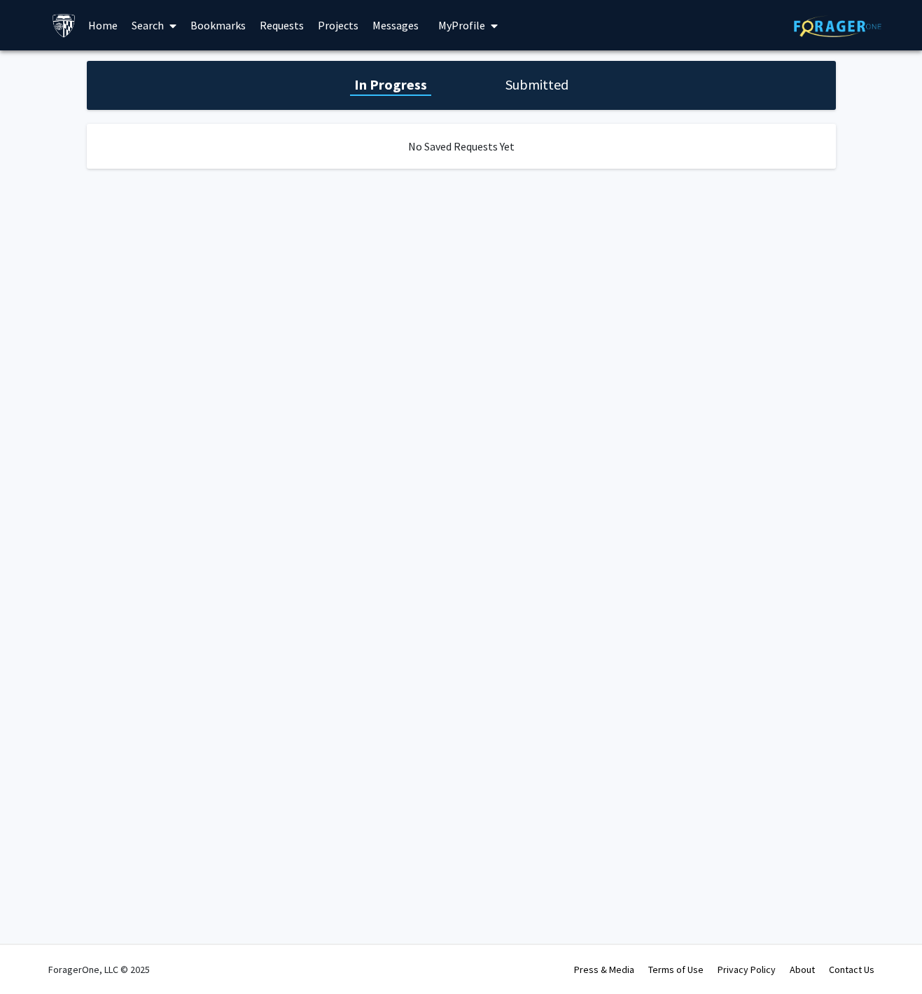
click at [319, 22] on link "Projects" at bounding box center [338, 25] width 55 height 49
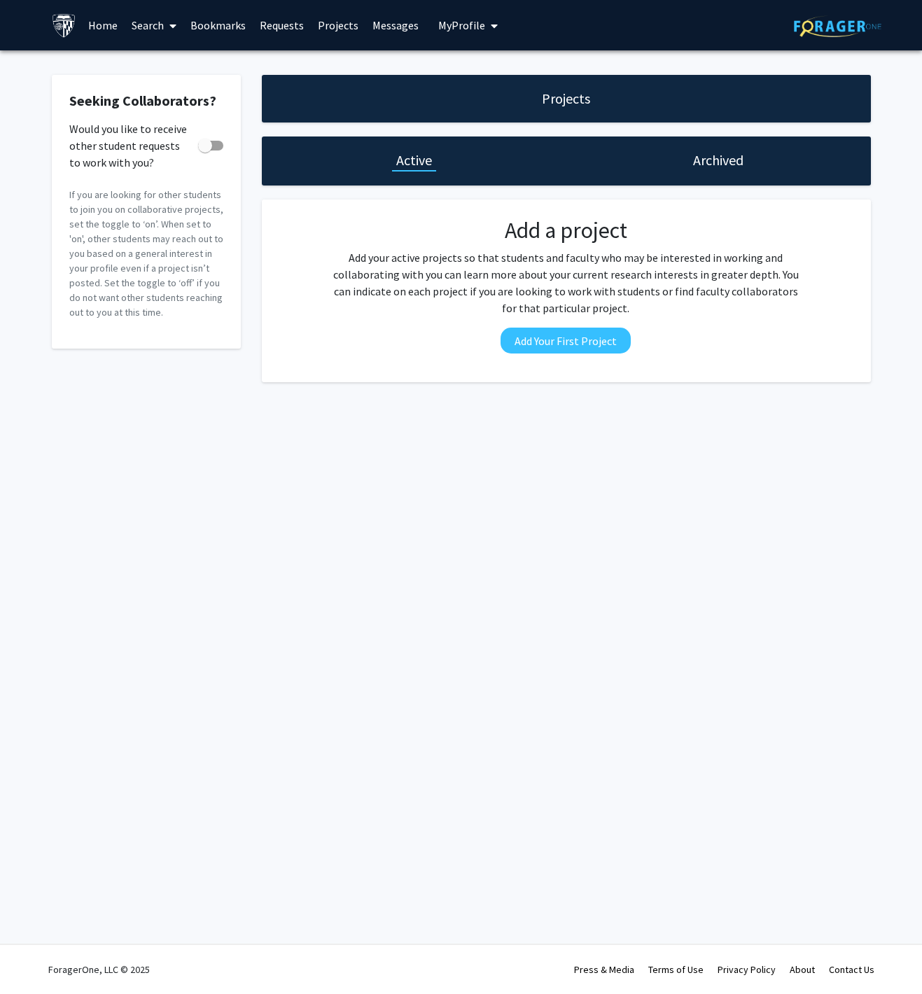
click at [177, 20] on link "Search" at bounding box center [154, 25] width 59 height 49
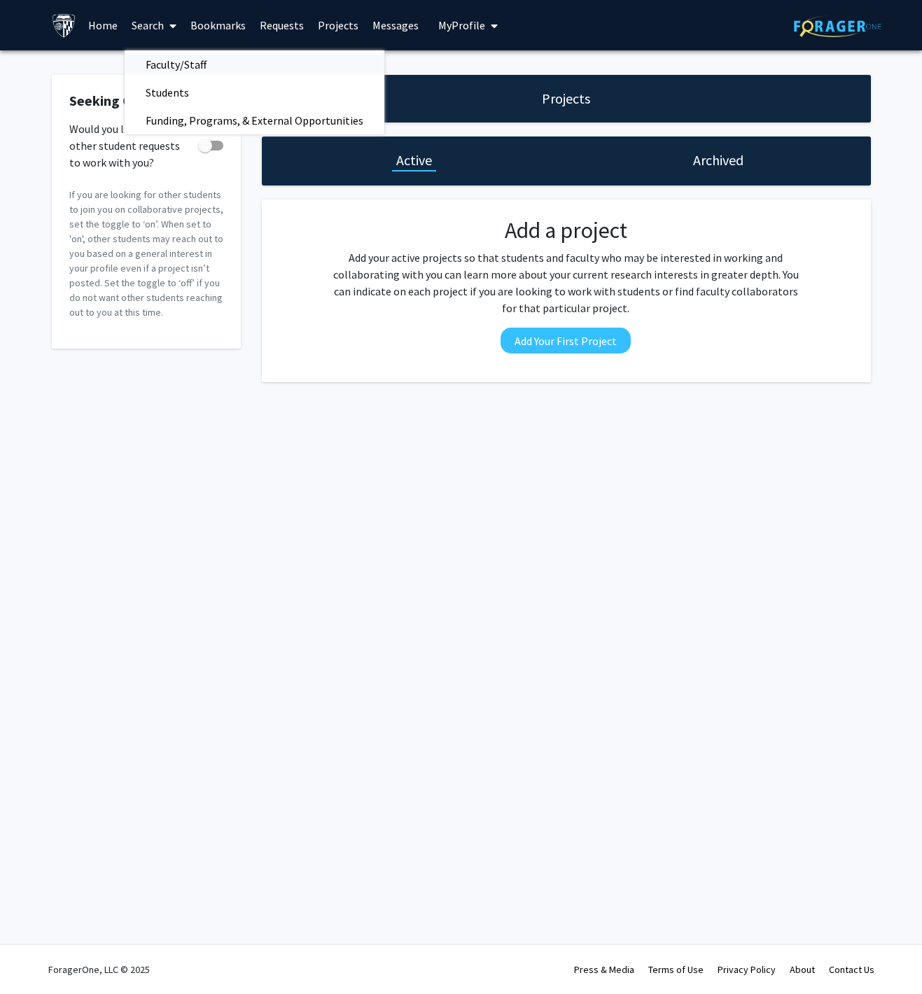
click at [174, 59] on span "Faculty/Staff" at bounding box center [176, 64] width 103 height 28
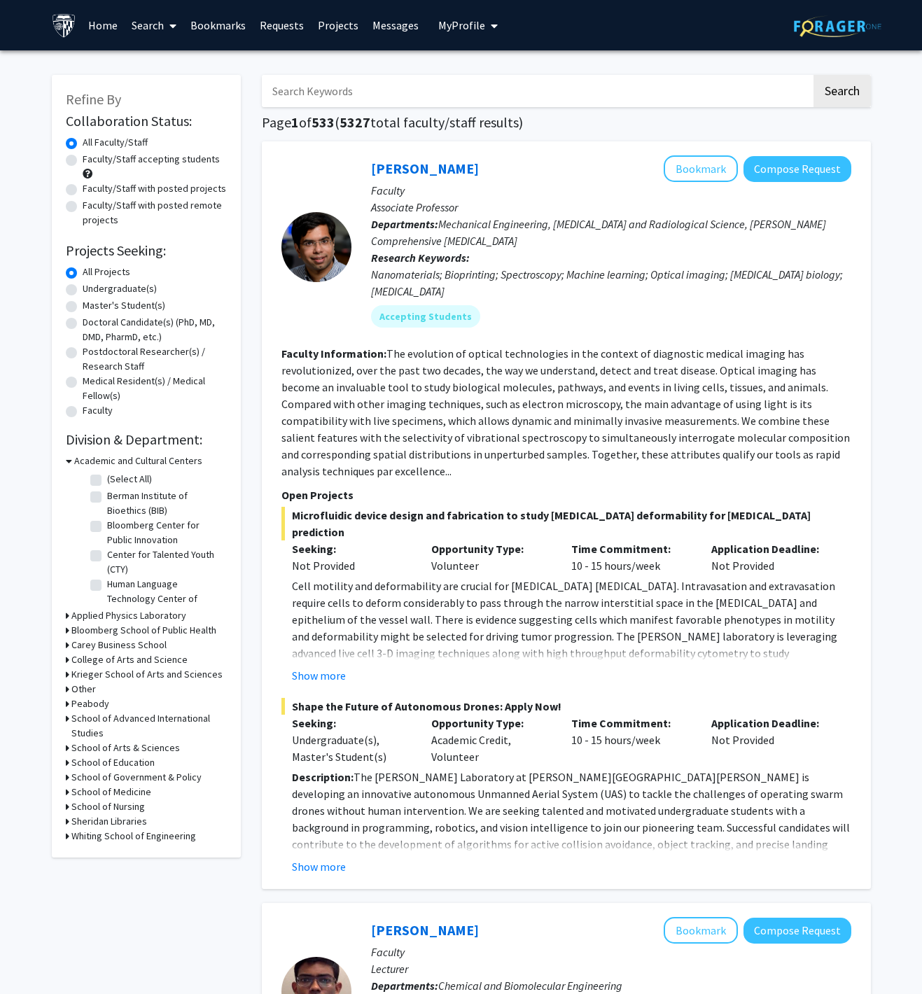
click at [116, 290] on label "Undergraduate(s)" at bounding box center [120, 289] width 74 height 15
click at [92, 290] on input "Undergraduate(s)" at bounding box center [87, 286] width 9 height 9
radio input "true"
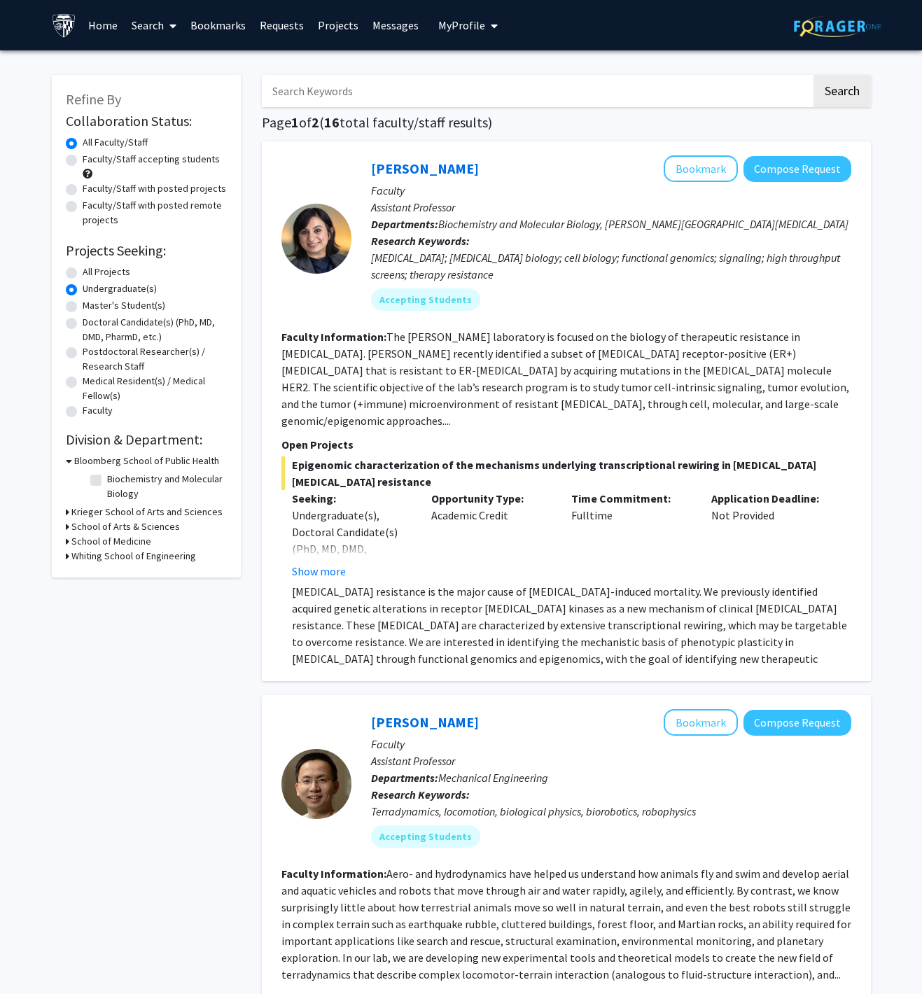
click at [110, 284] on label "Undergraduate(s)" at bounding box center [120, 289] width 74 height 15
click at [92, 284] on input "Undergraduate(s)" at bounding box center [87, 286] width 9 height 9
click at [102, 268] on label "All Projects" at bounding box center [107, 272] width 48 height 15
click at [92, 268] on input "All Projects" at bounding box center [87, 269] width 9 height 9
radio input "true"
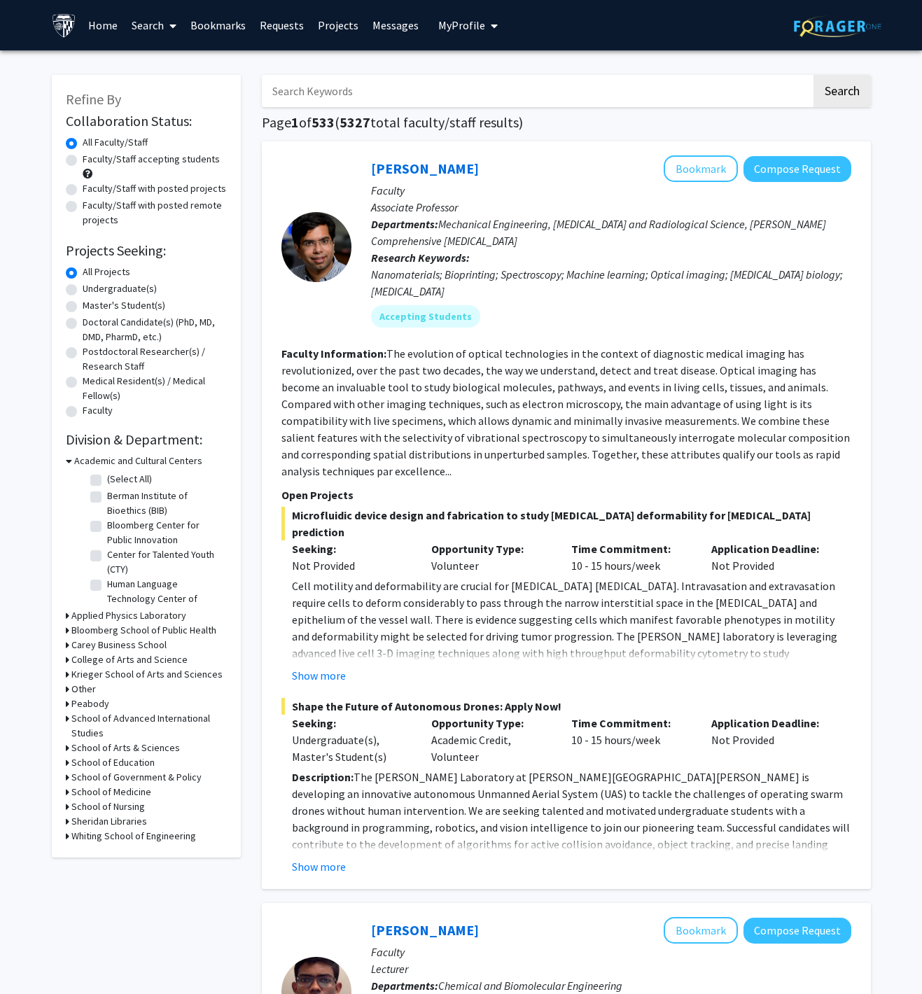
click at [114, 750] on h3 "School of Arts & Sciences" at bounding box center [125, 748] width 109 height 15
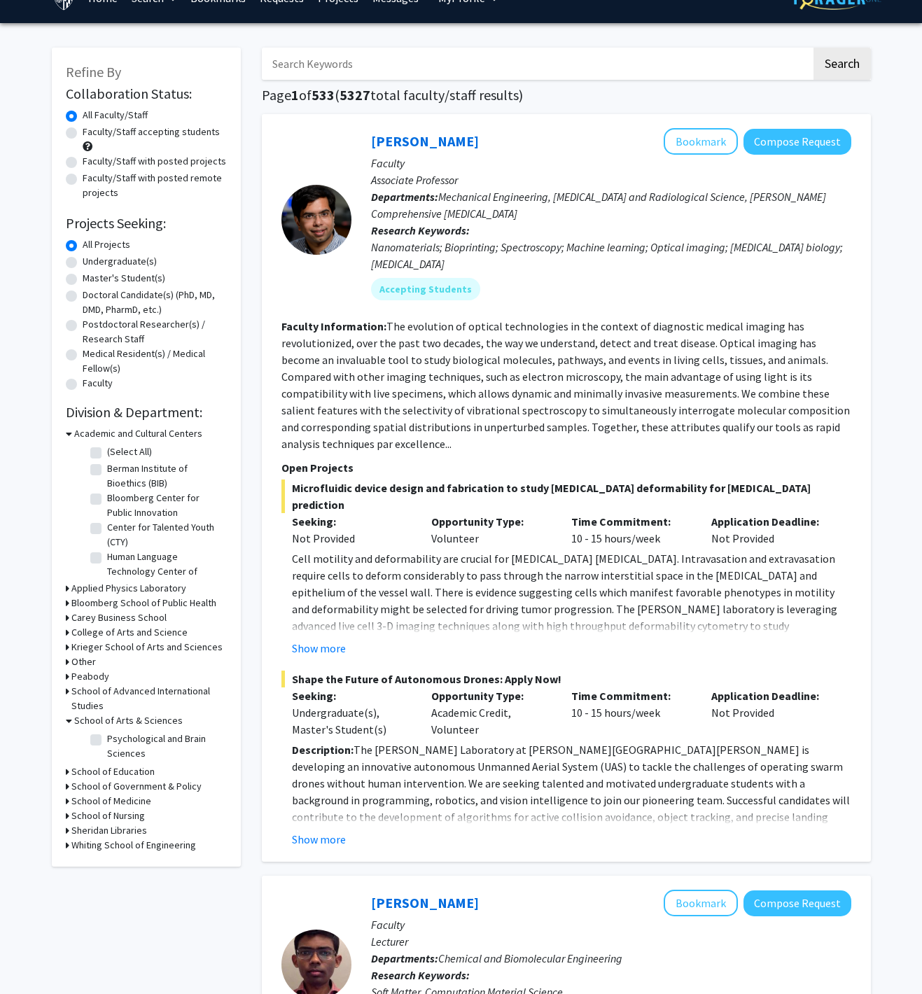
scroll to position [39, 0]
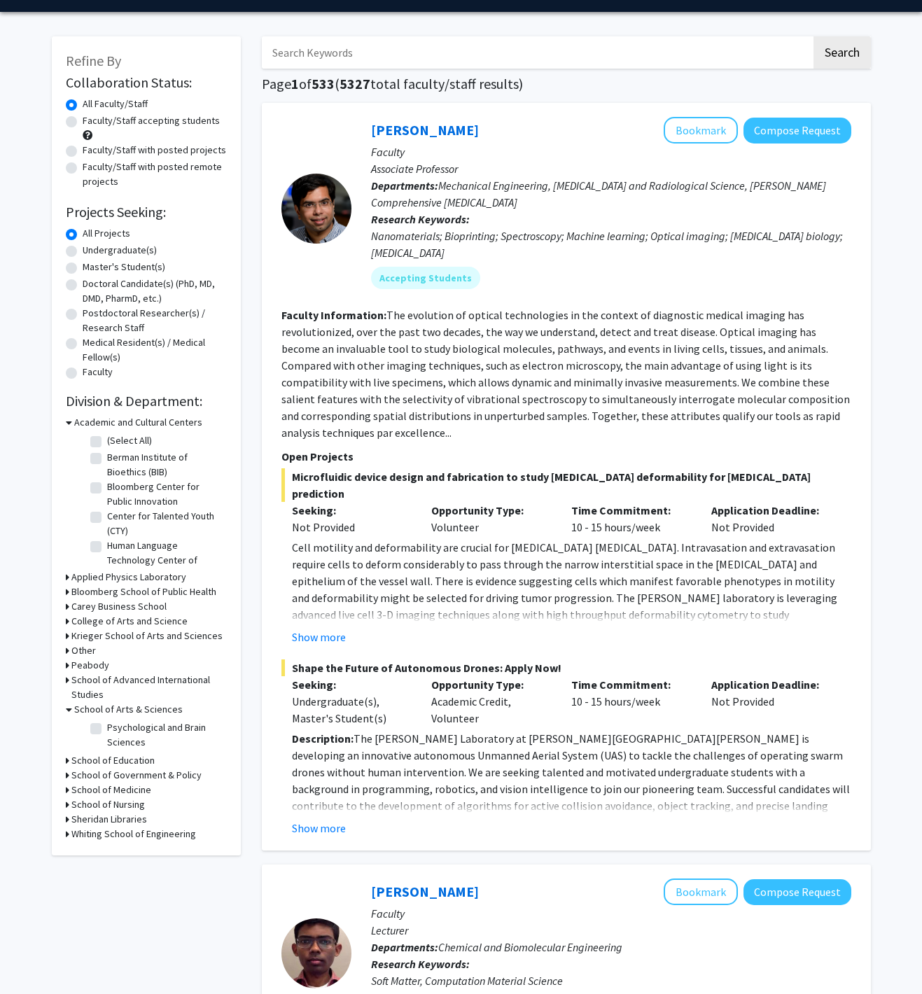
click at [112, 708] on h3 "School of Arts & Sciences" at bounding box center [128, 709] width 109 height 15
click at [145, 639] on h3 "Krieger School of Arts and Sciences" at bounding box center [146, 636] width 151 height 15
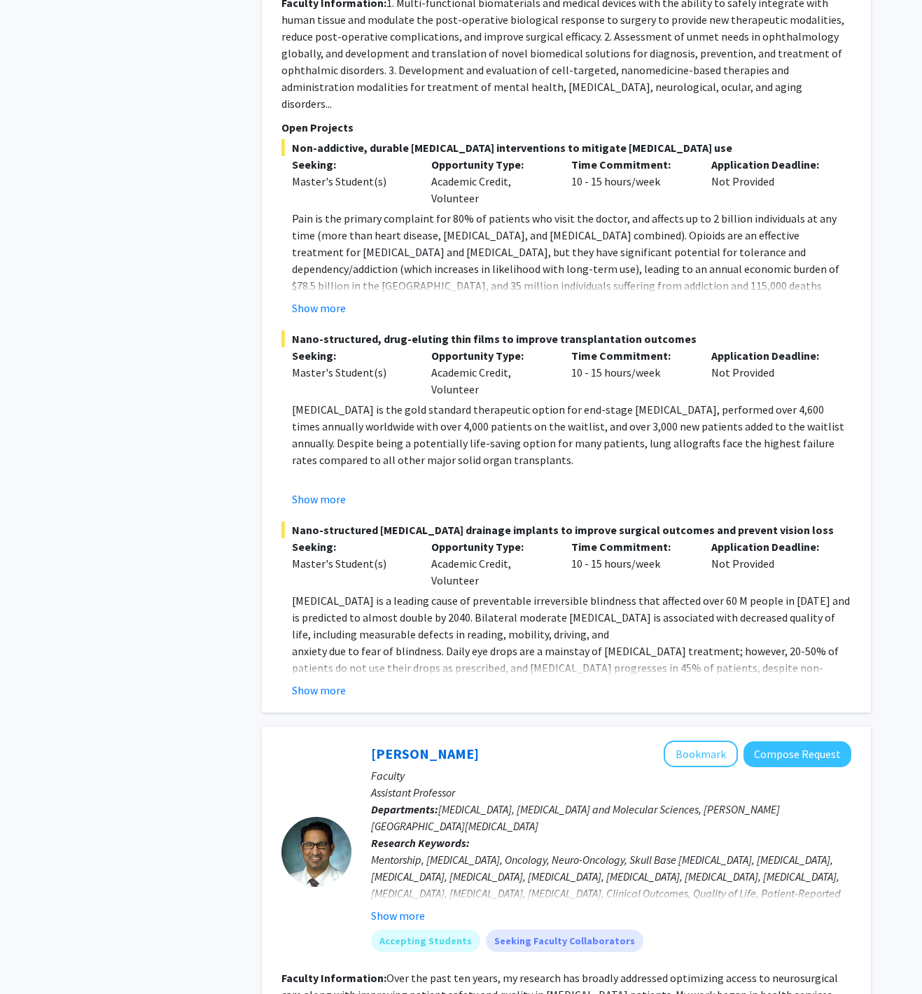
scroll to position [6752, 0]
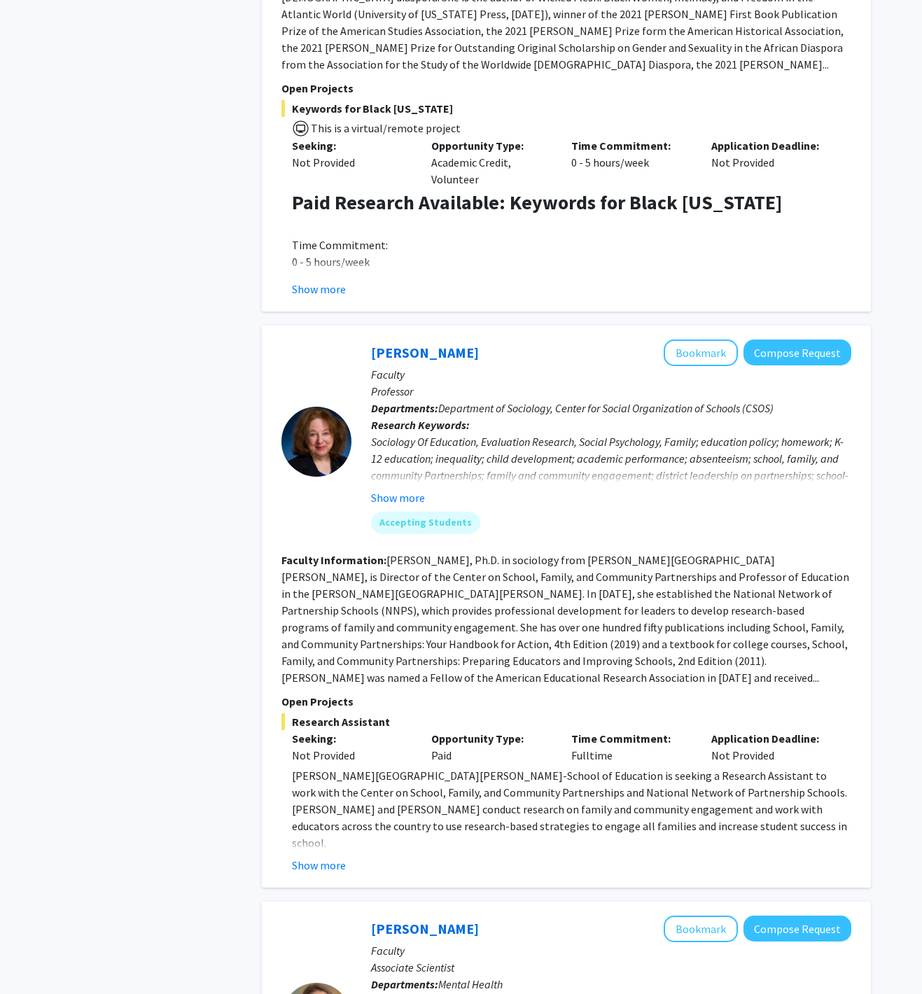
scroll to position [1319, 0]
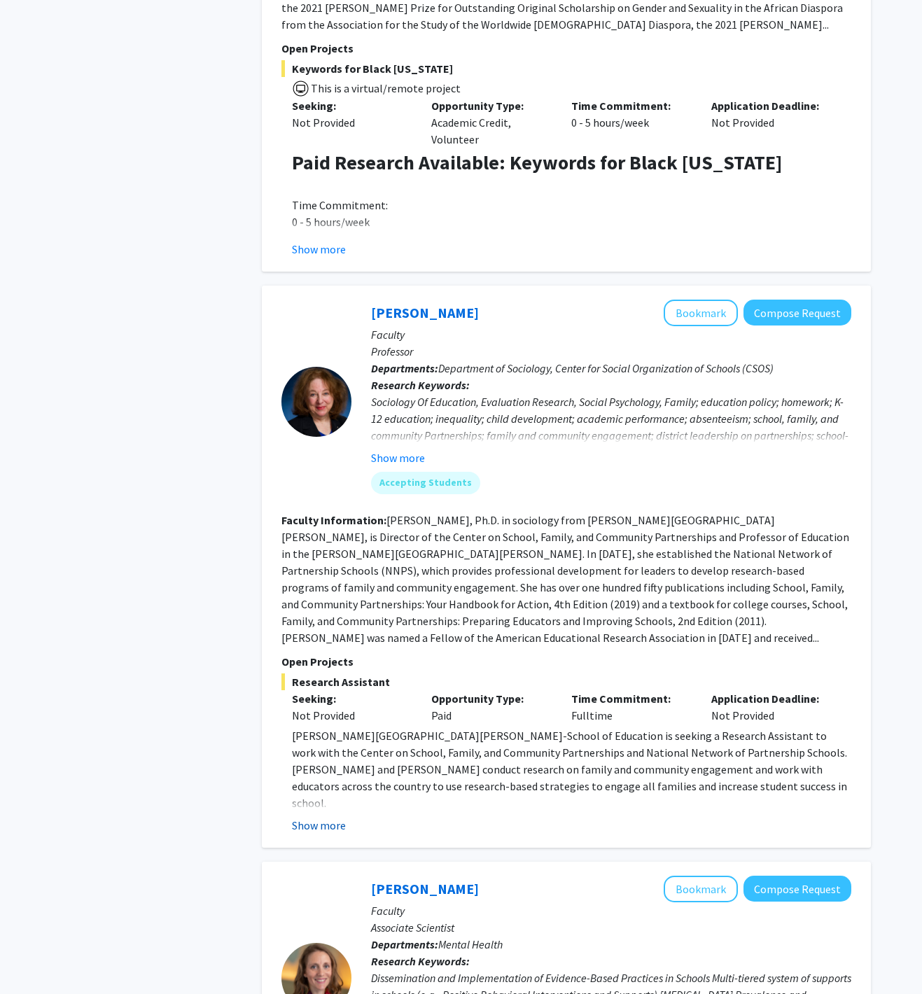
click at [325, 817] on button "Show more" at bounding box center [319, 825] width 54 height 17
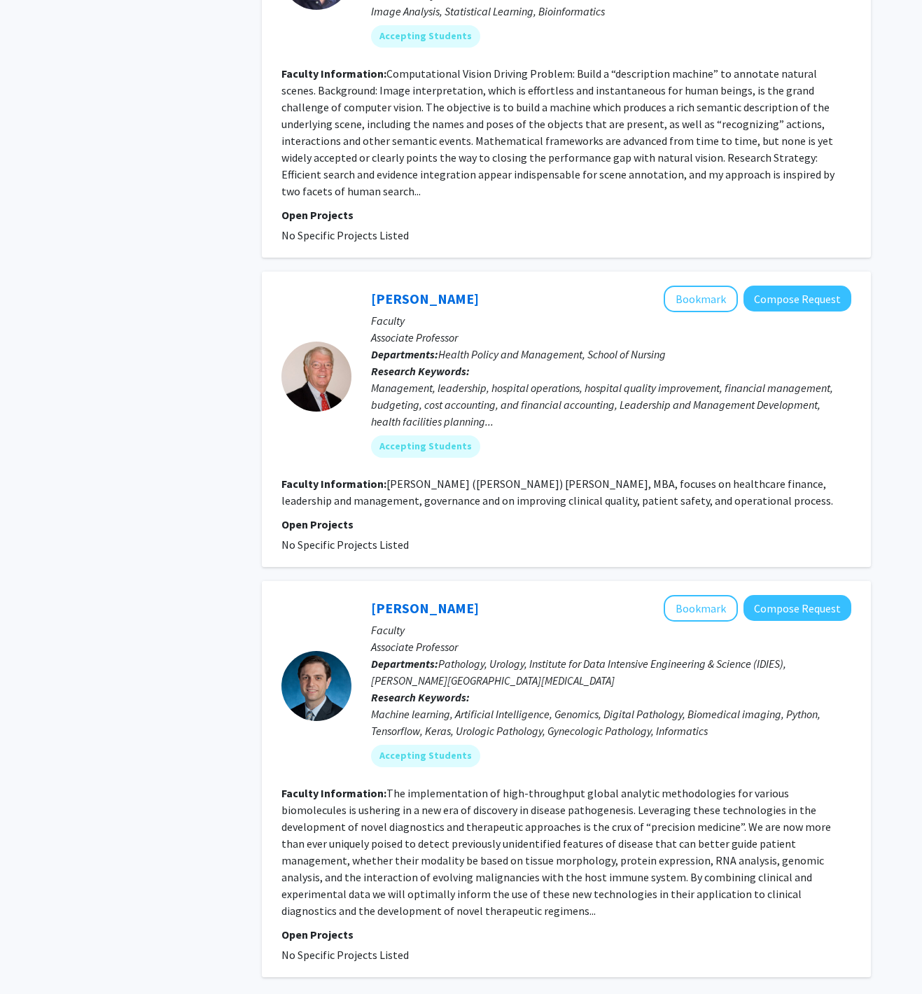
scroll to position [4308, 0]
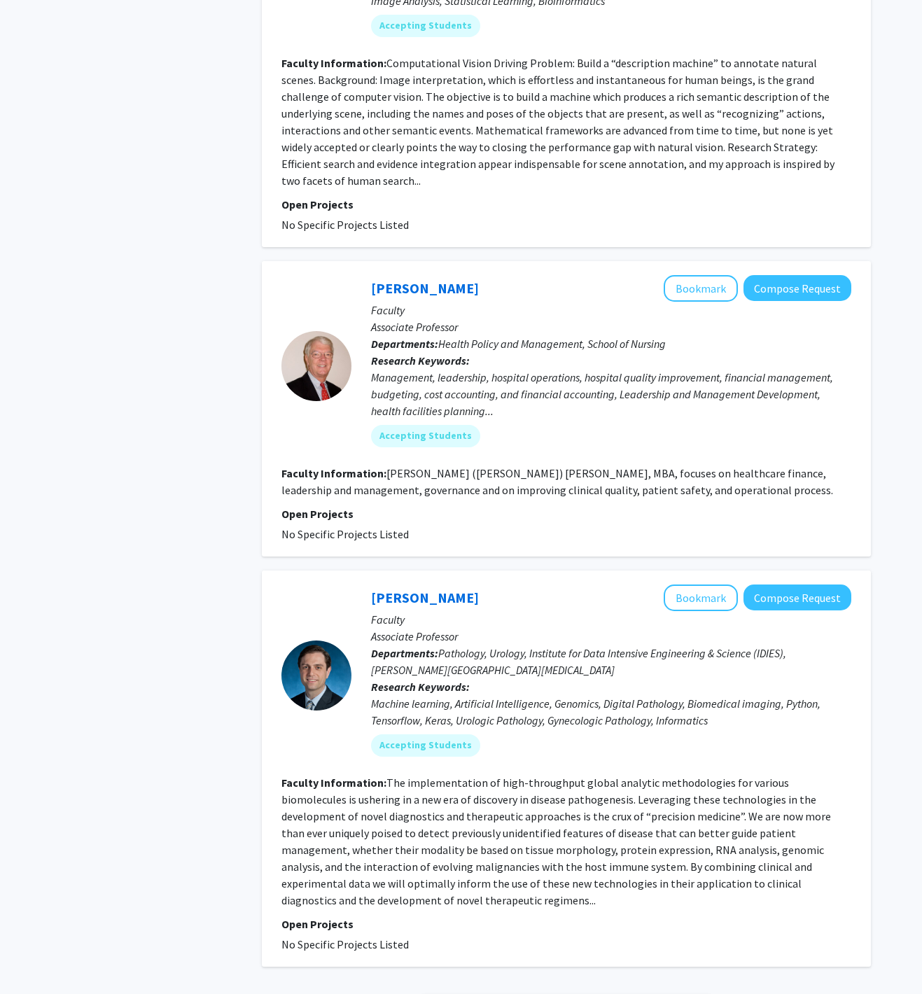
click at [588, 994] on link "6" at bounding box center [593, 1007] width 24 height 25
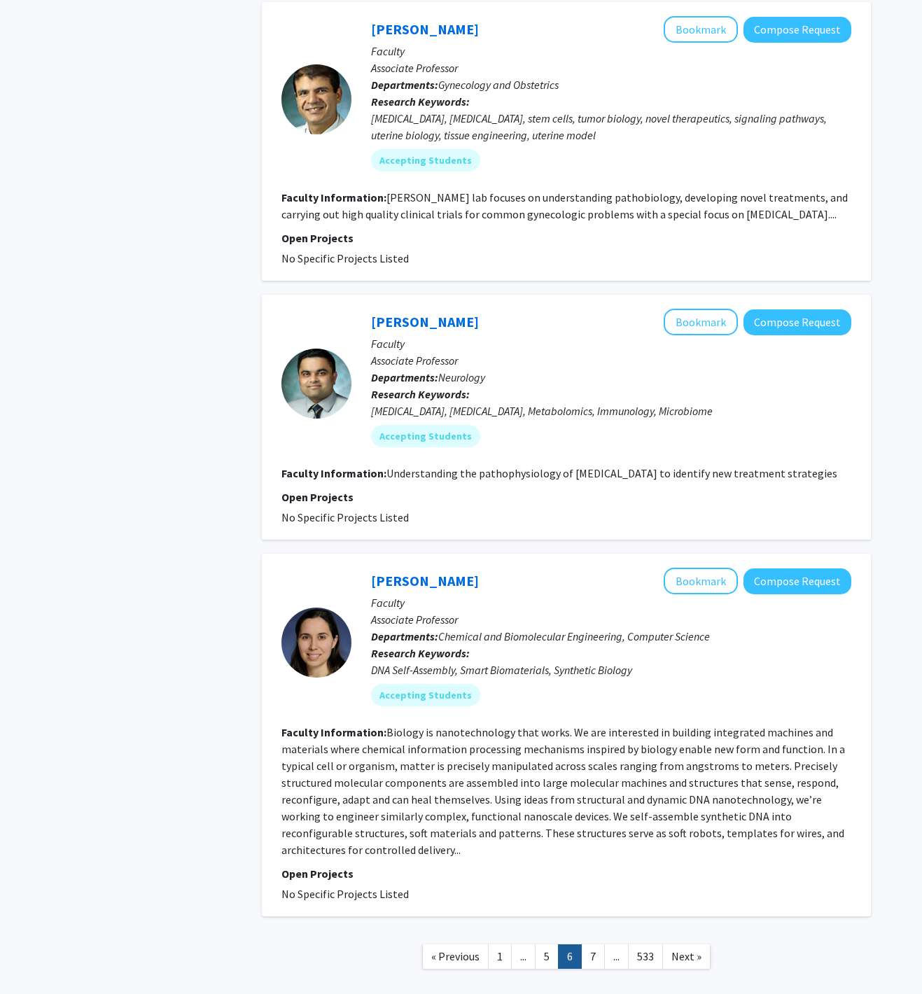
scroll to position [2511, 0]
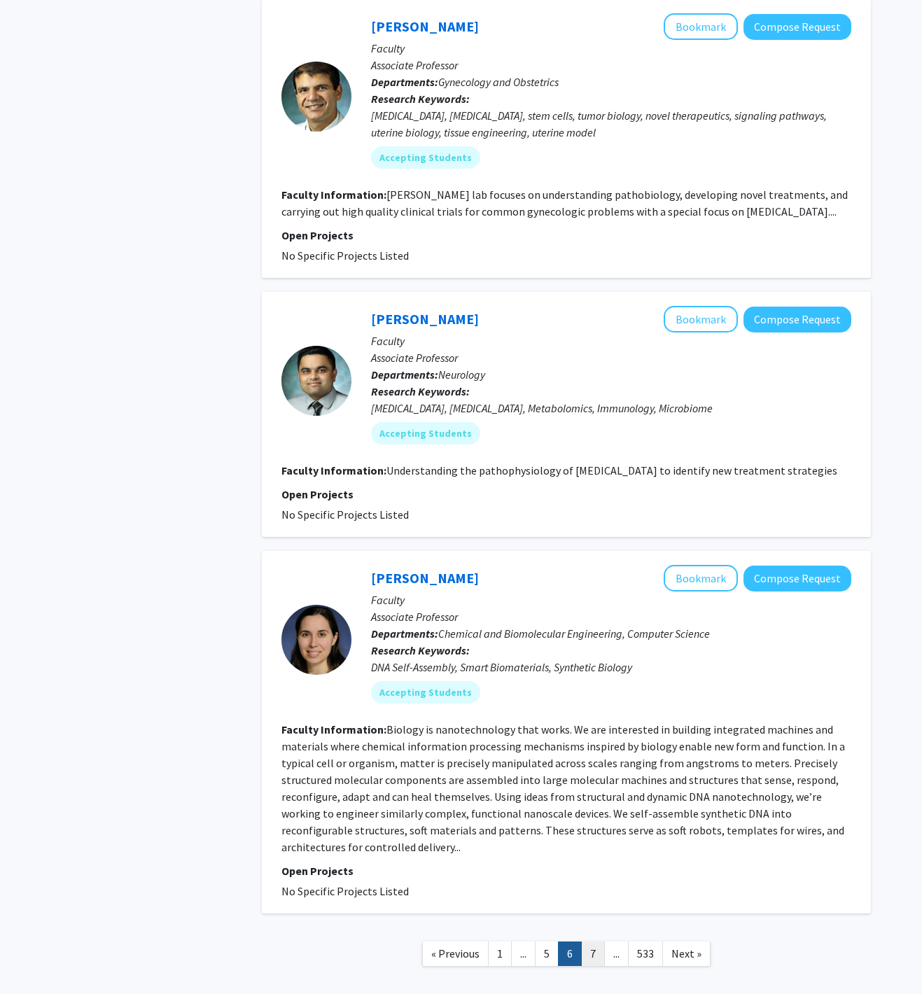
click at [592, 942] on link "7" at bounding box center [593, 954] width 24 height 25
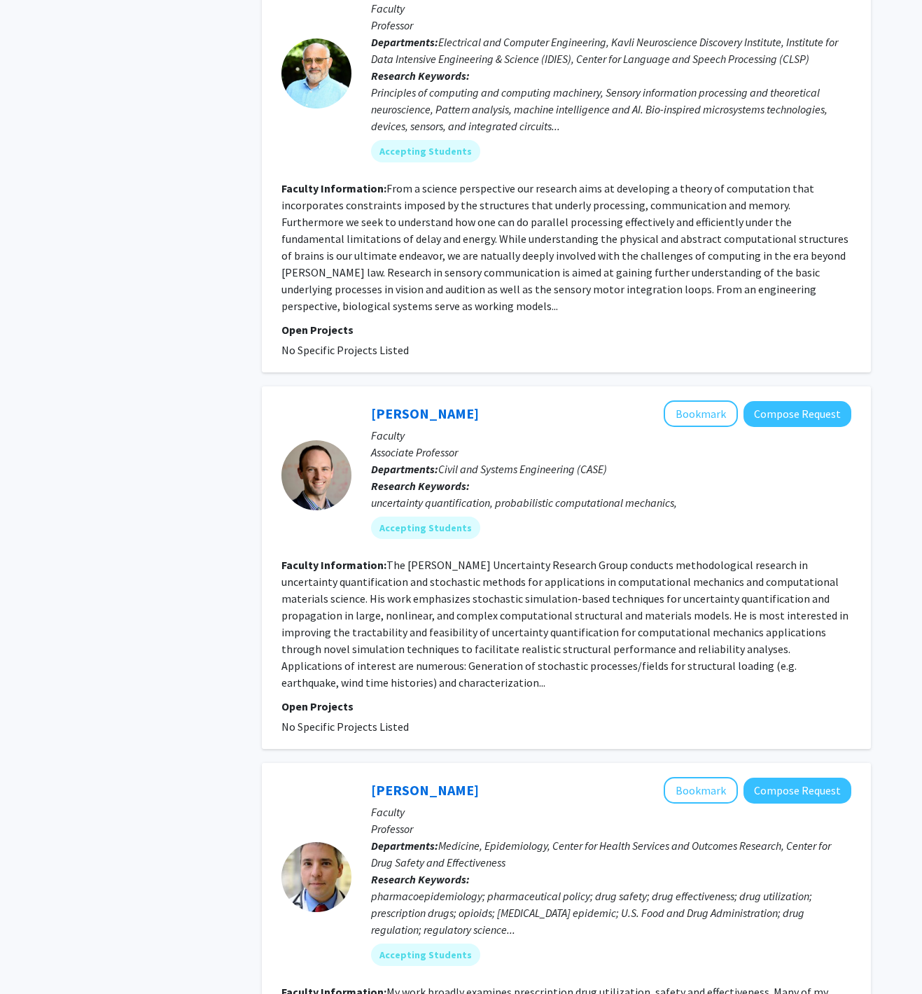
scroll to position [3203, 0]
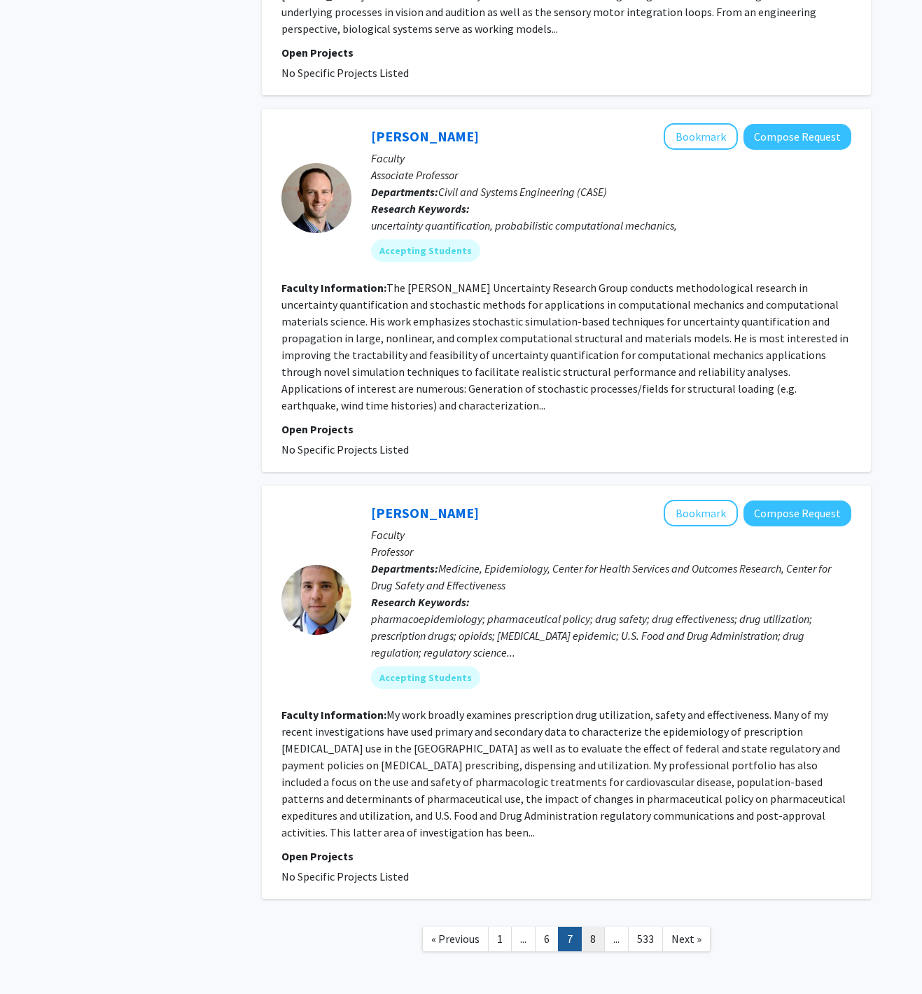
click at [583, 927] on link "8" at bounding box center [593, 939] width 24 height 25
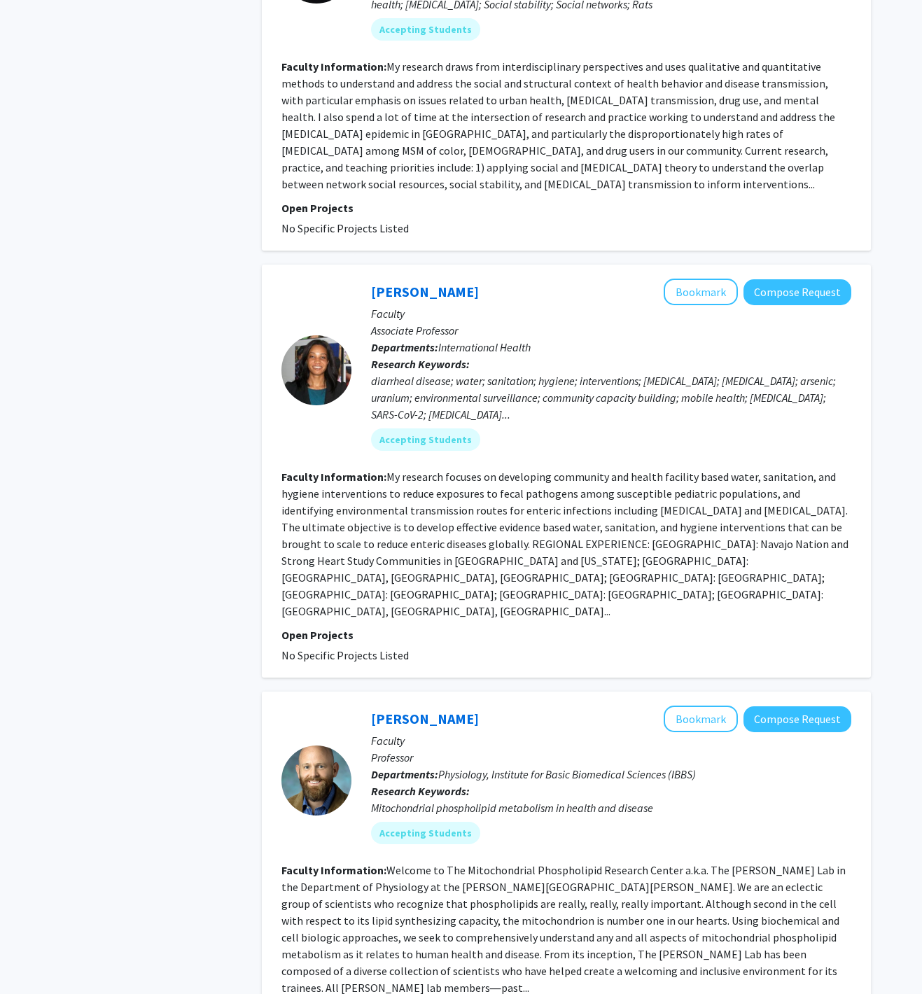
scroll to position [2990, 0]
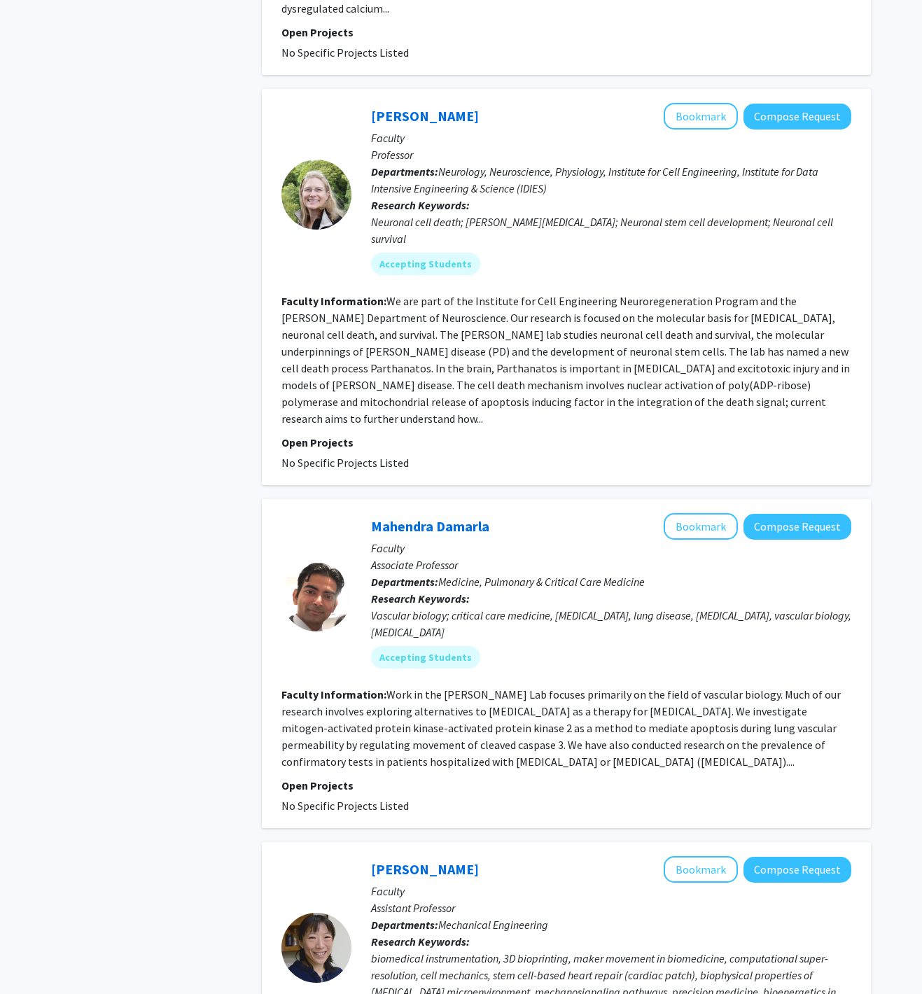
scroll to position [2929, 0]
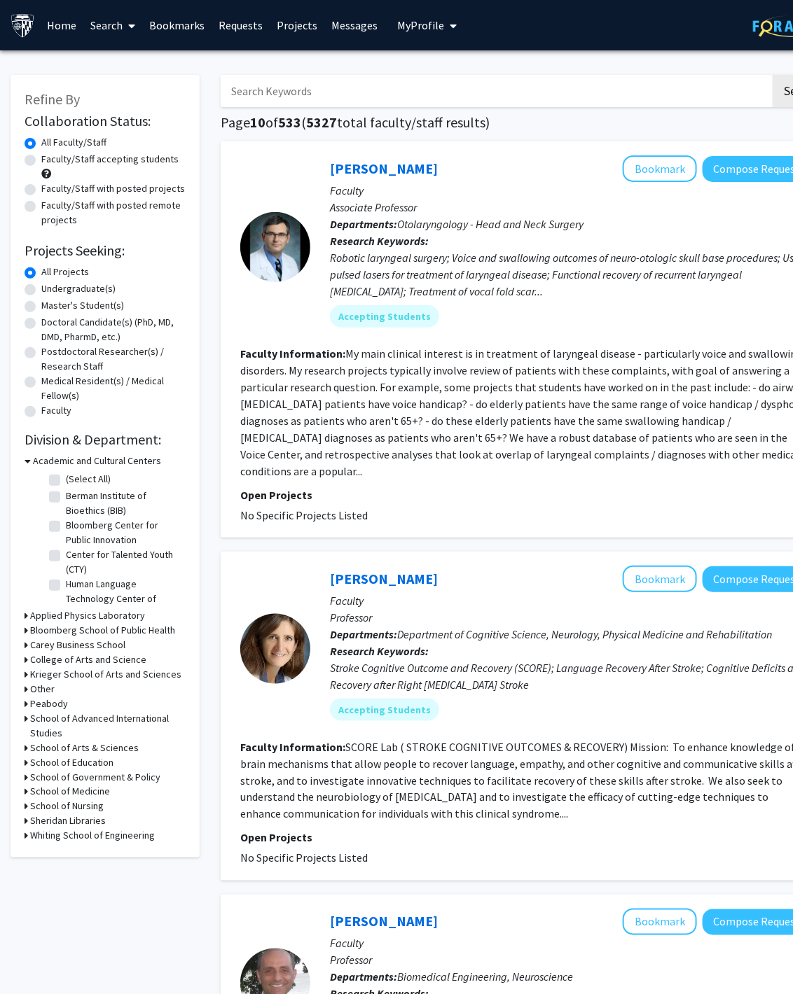
click at [326, 95] on input "Search Keywords" at bounding box center [496, 91] width 550 height 32
type input "bear huang"
click at [772, 75] on button "Search" at bounding box center [800, 91] width 57 height 32
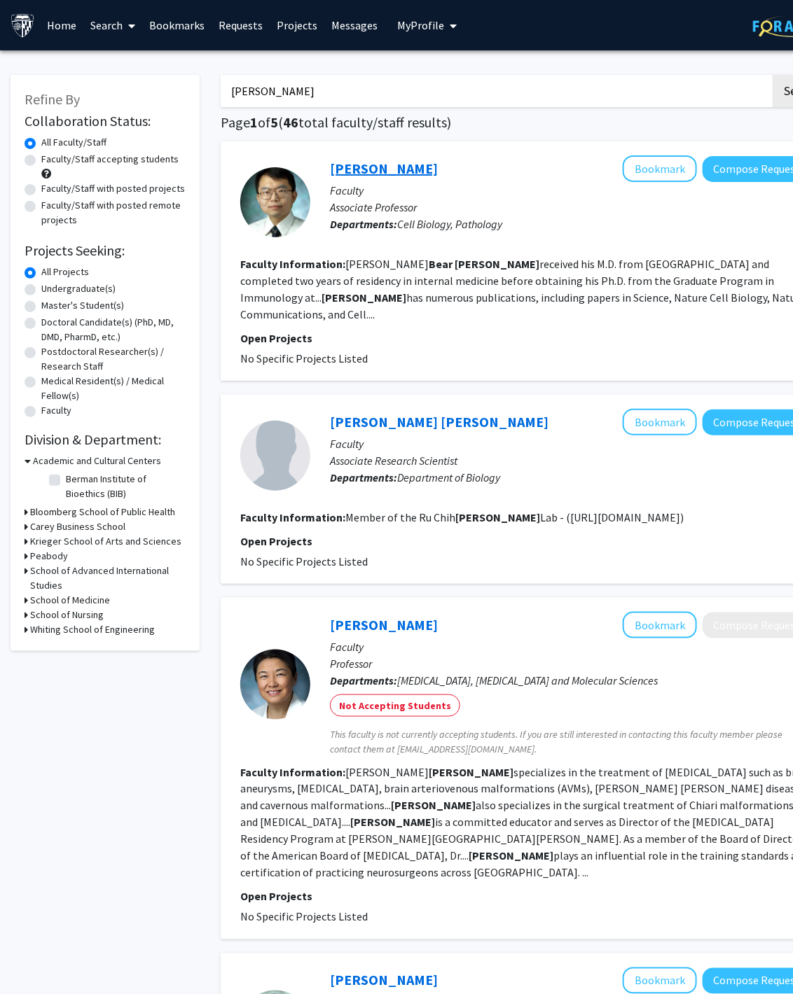
click at [386, 164] on link "[PERSON_NAME]" at bounding box center [384, 169] width 108 height 18
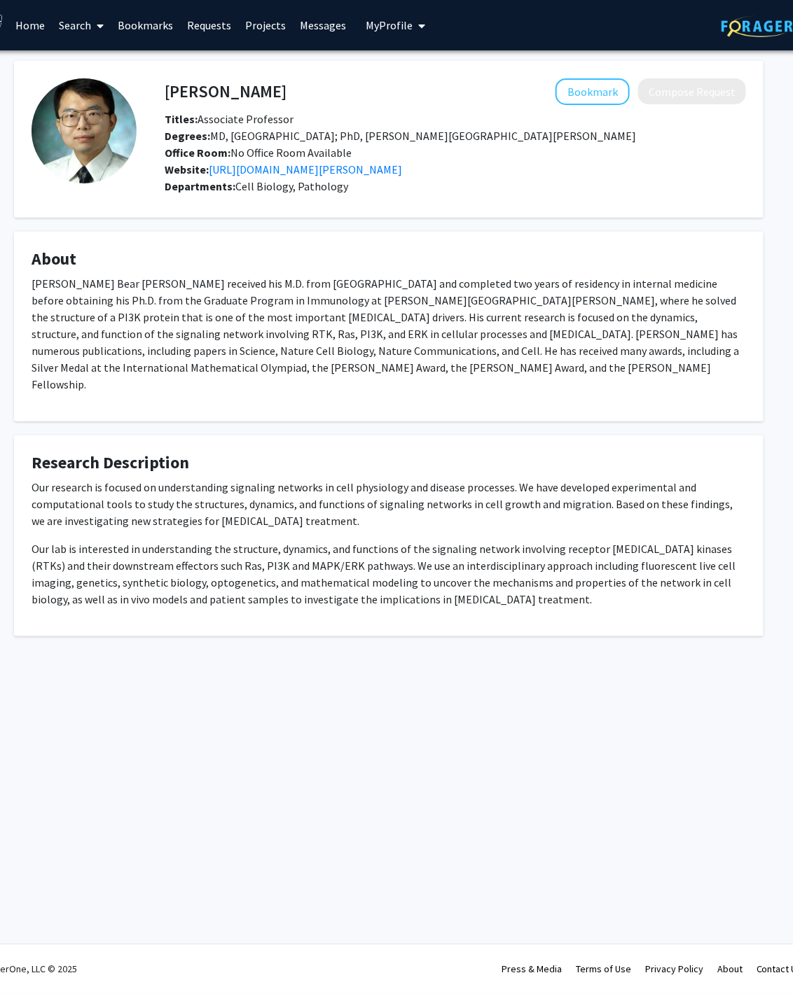
scroll to position [0, 34]
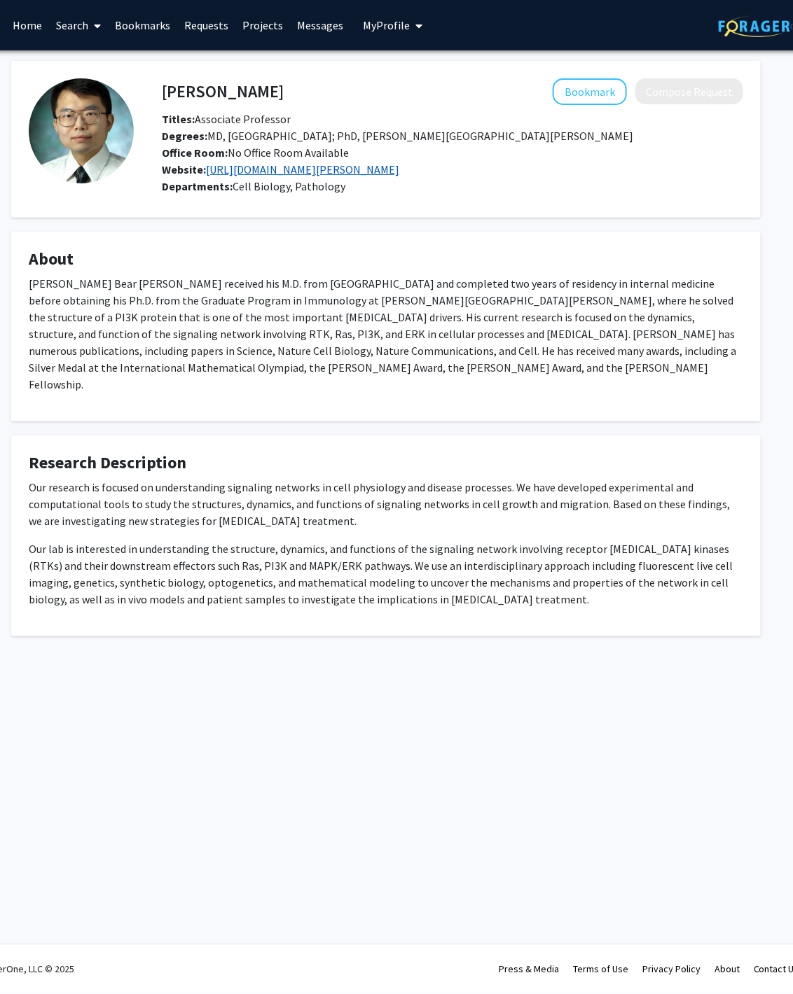
click at [275, 165] on link "https://labs.pathology.jhu.edu/huang/" at bounding box center [302, 169] width 193 height 14
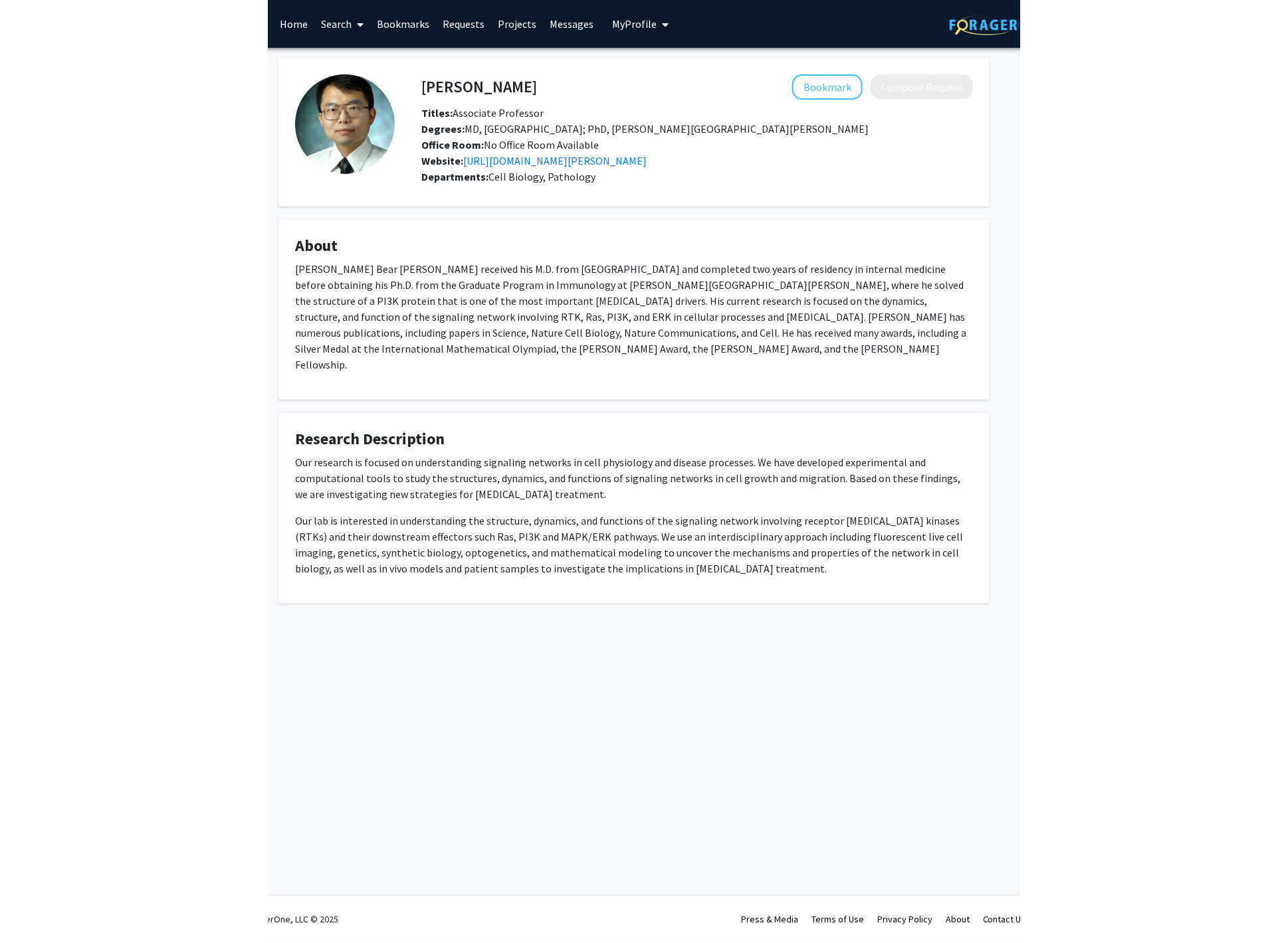
scroll to position [0, 0]
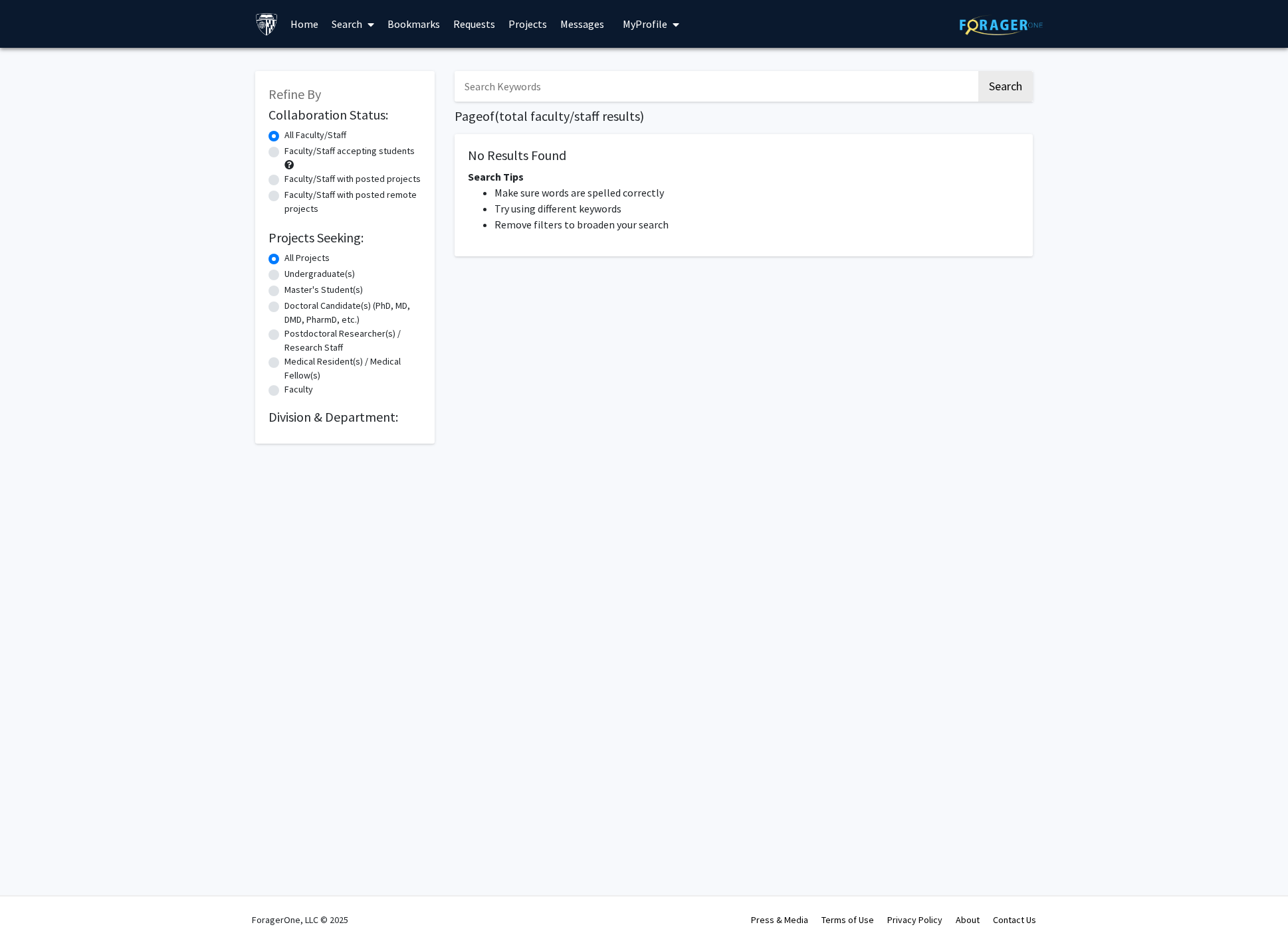
click at [309, 23] on link "Home" at bounding box center [304, 24] width 41 height 46
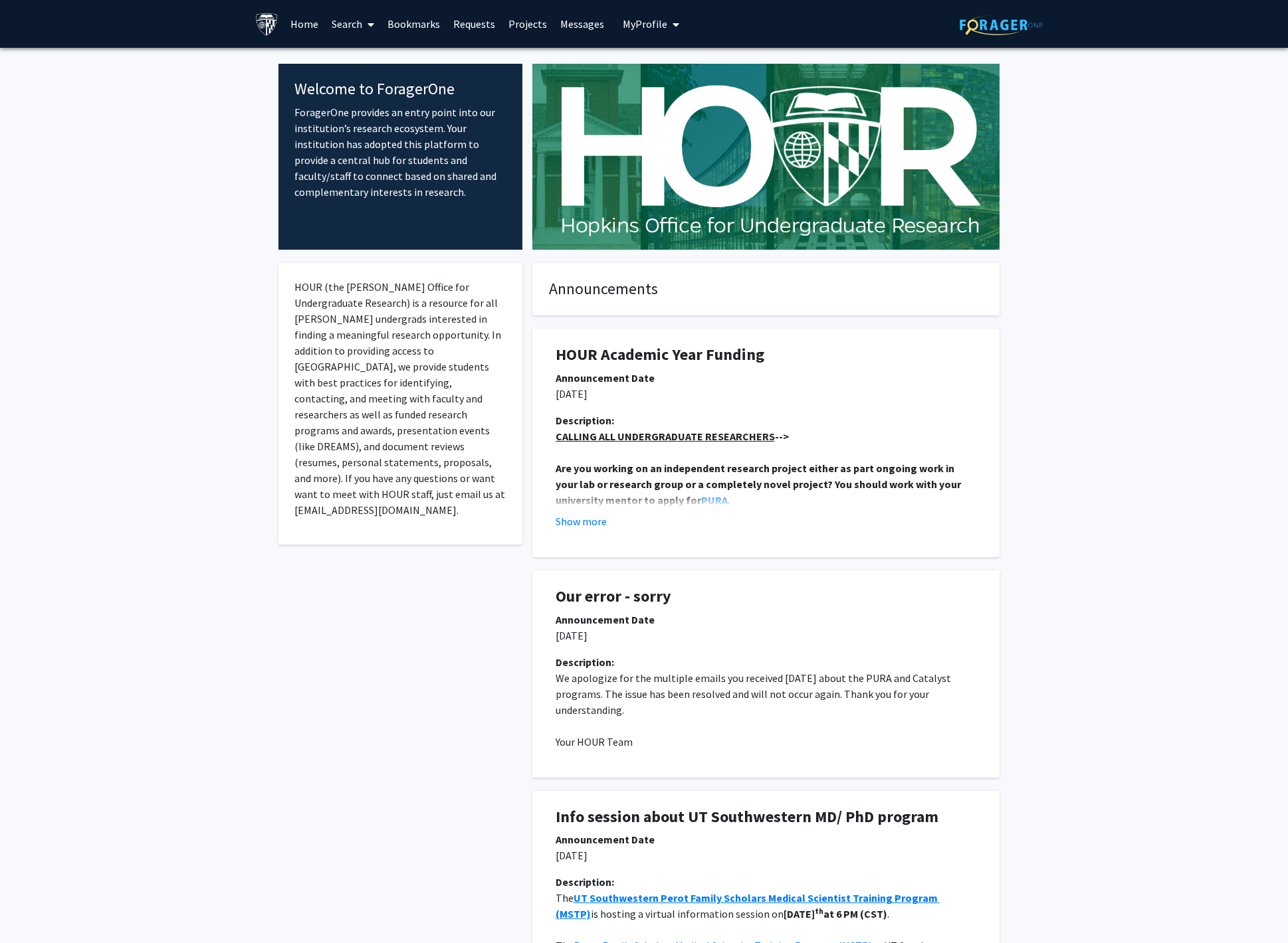
click at [367, 26] on span at bounding box center [368, 24] width 12 height 46
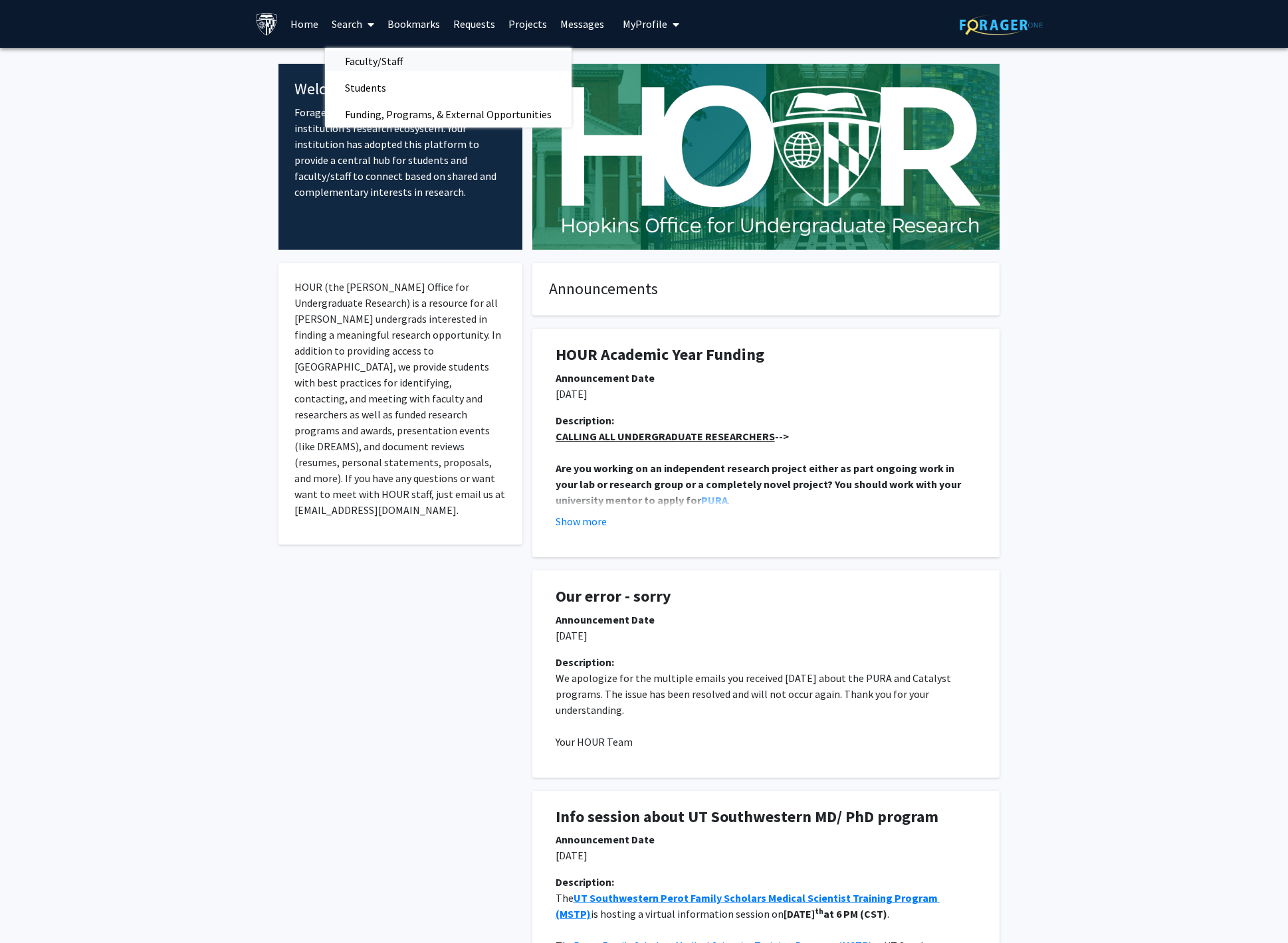
click at [361, 53] on span "Faculty/Staff" at bounding box center [373, 61] width 98 height 27
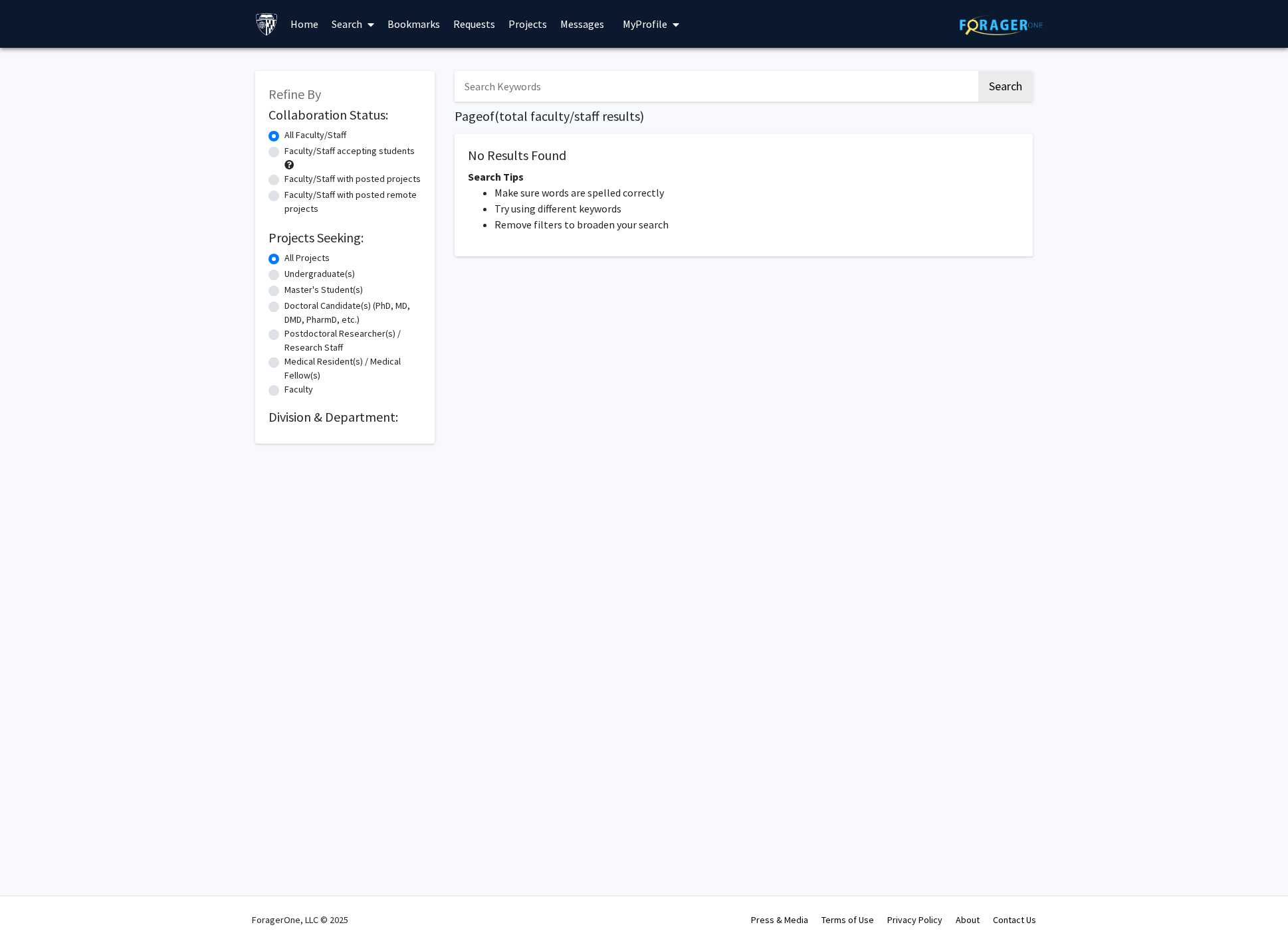
click at [494, 75] on input "Search Keywords" at bounding box center [716, 86] width 522 height 30
type input "cell biology"
click at [979, 71] on button "Search" at bounding box center [1005, 86] width 54 height 30
click at [997, 97] on button "Search" at bounding box center [1005, 86] width 54 height 30
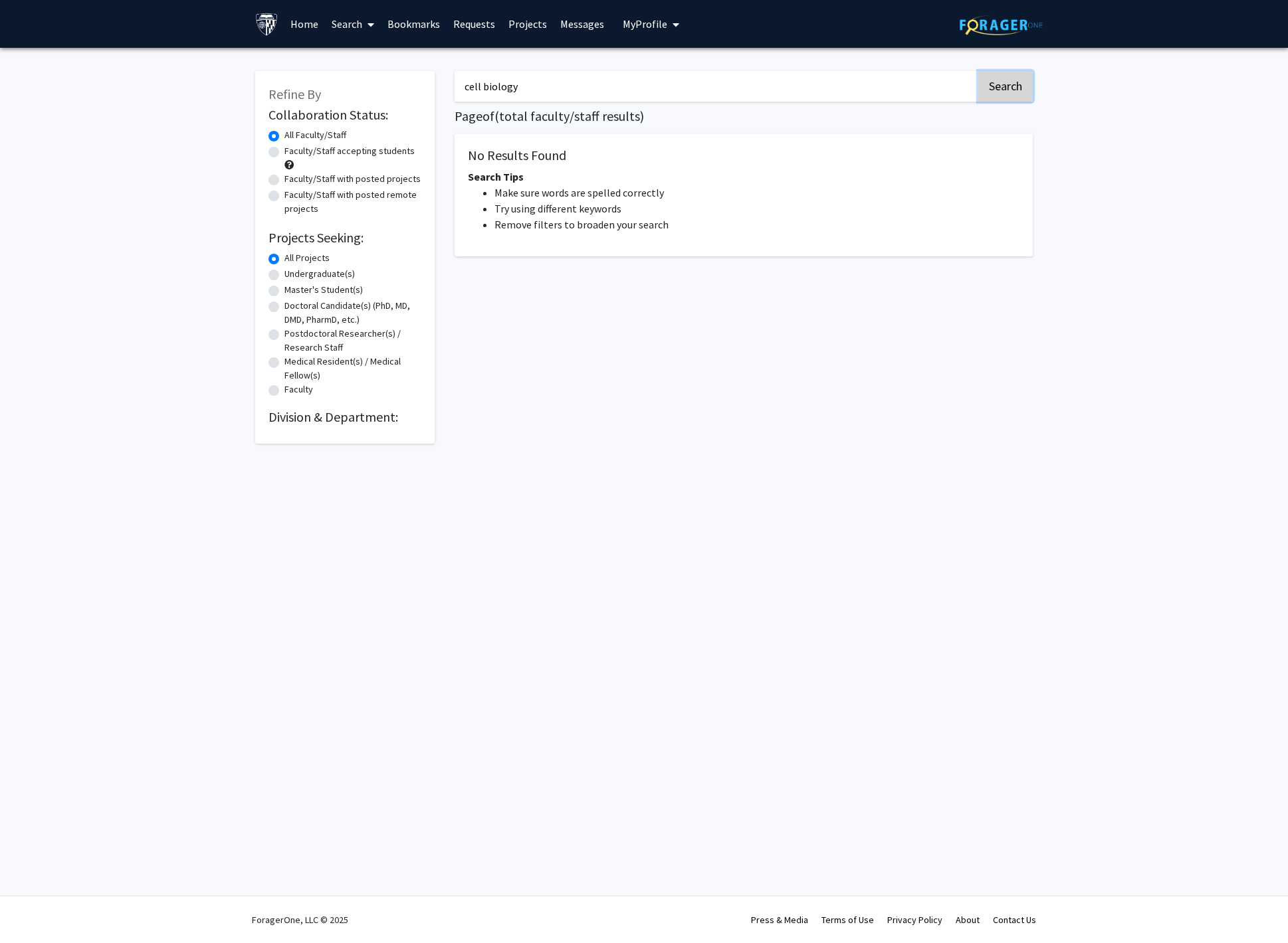
click at [997, 97] on button "Search" at bounding box center [1005, 86] width 54 height 30
click at [343, 24] on link "Search" at bounding box center [352, 24] width 56 height 46
click at [377, 52] on span "Faculty/Staff" at bounding box center [373, 61] width 98 height 27
click at [308, 14] on link "Home" at bounding box center [304, 24] width 41 height 46
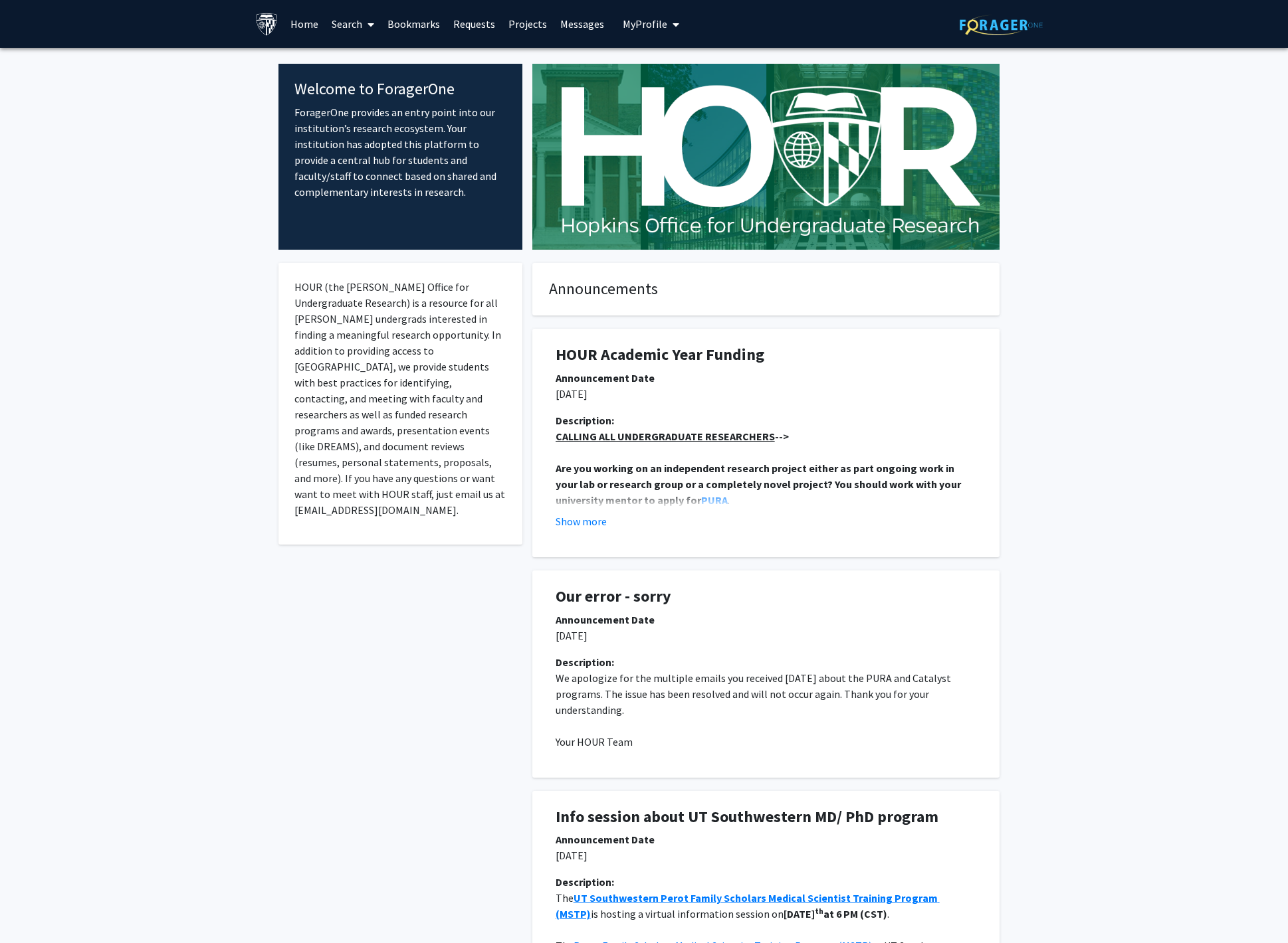
click at [983, 10] on link at bounding box center [1001, 24] width 84 height 46
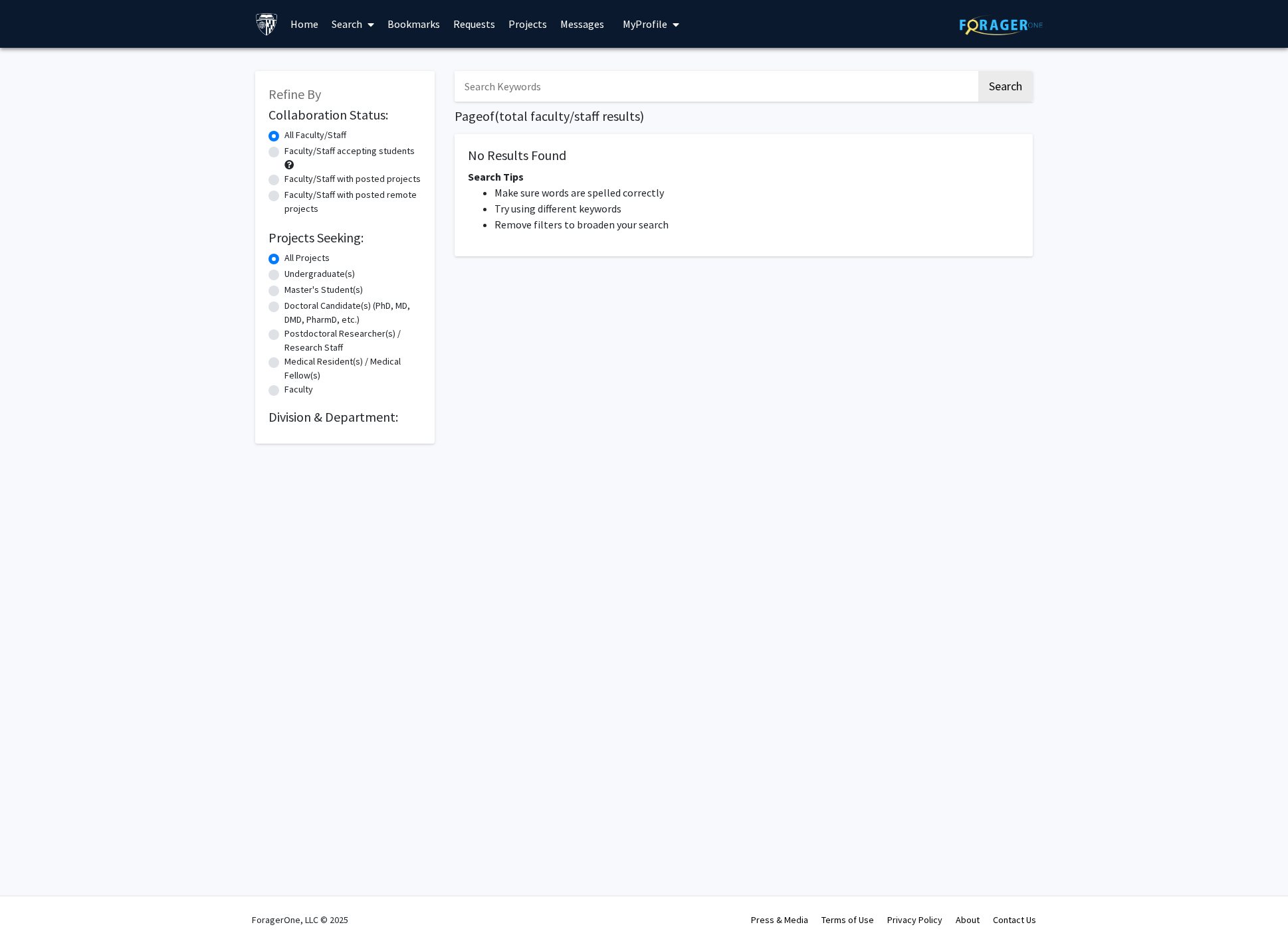
click at [992, 20] on img at bounding box center [1001, 25] width 84 height 21
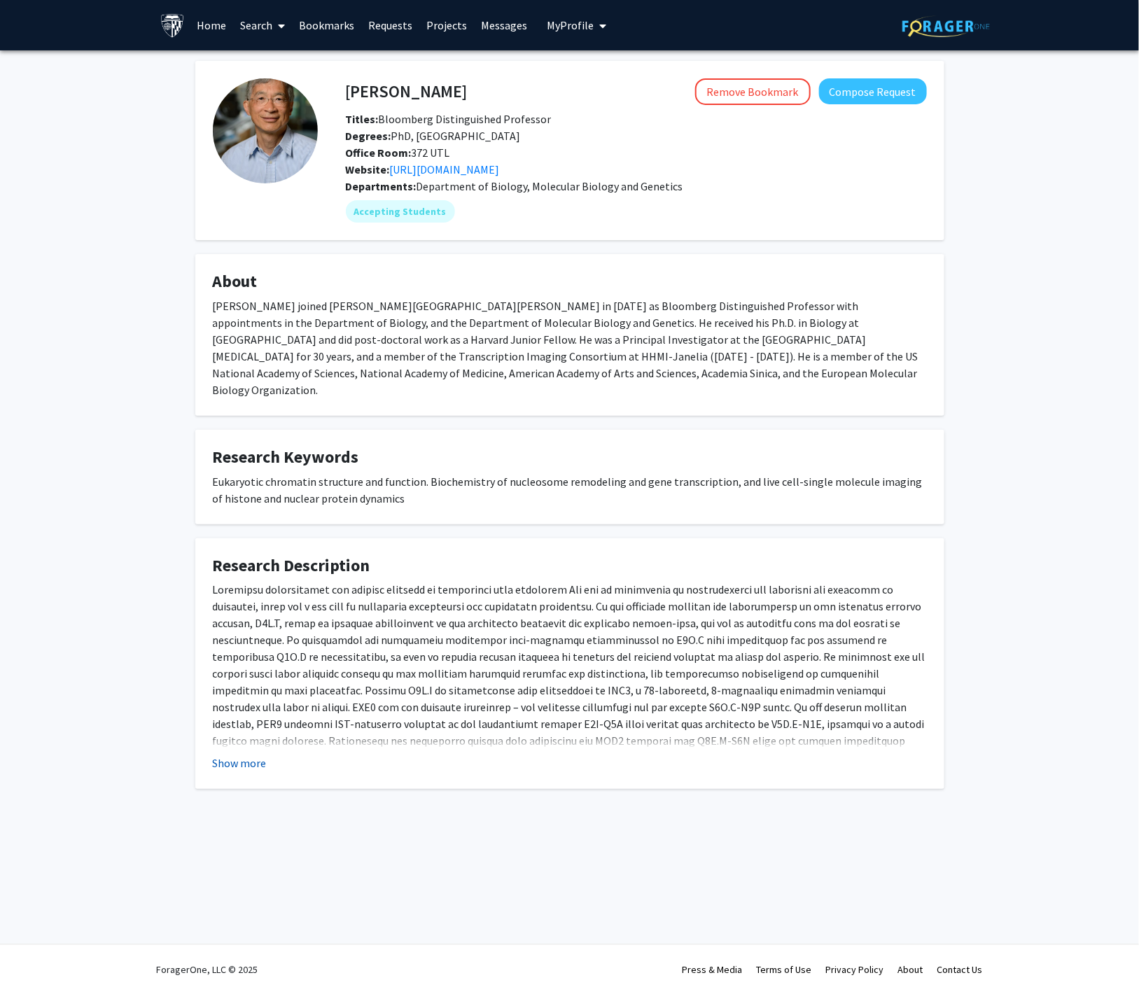
click at [261, 755] on button "Show more" at bounding box center [240, 763] width 54 height 17
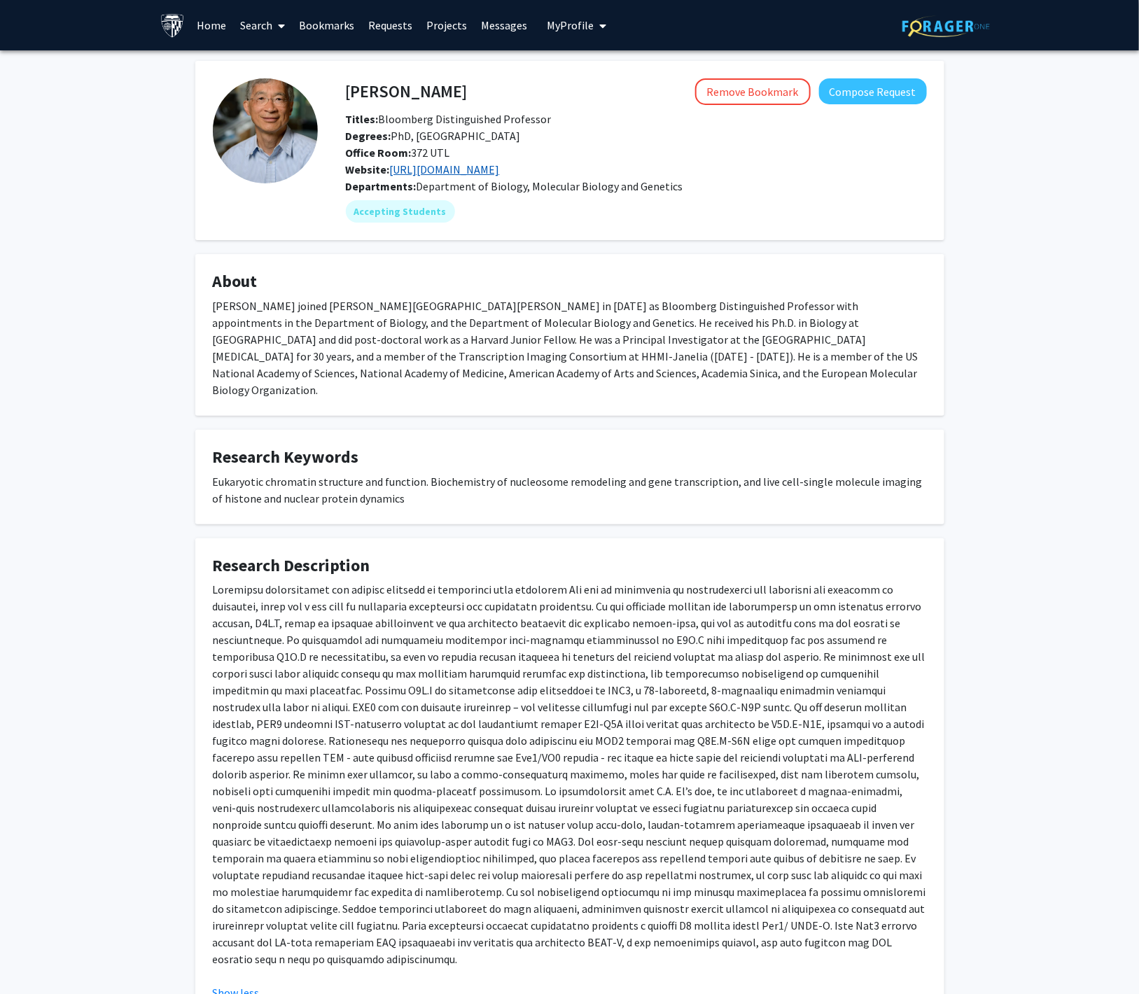
click at [476, 171] on link "https://carlwulab.com/" at bounding box center [445, 169] width 110 height 14
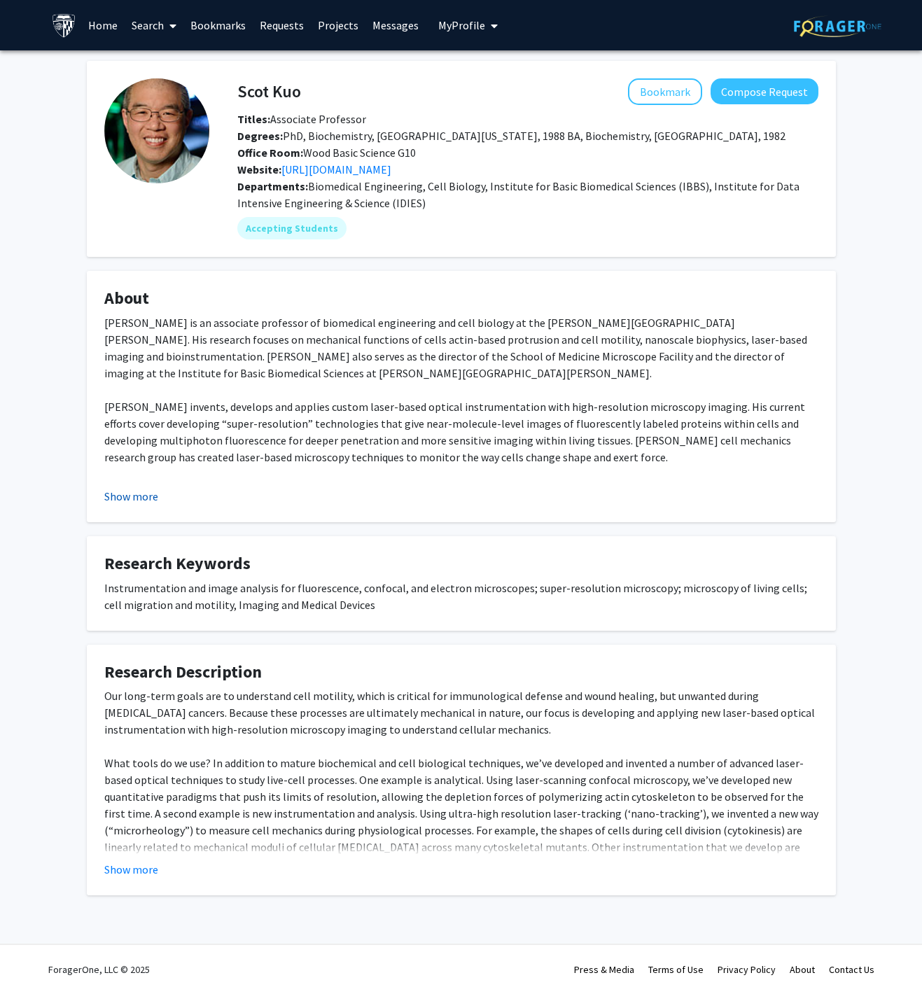
click at [114, 496] on button "Show more" at bounding box center [131, 496] width 54 height 17
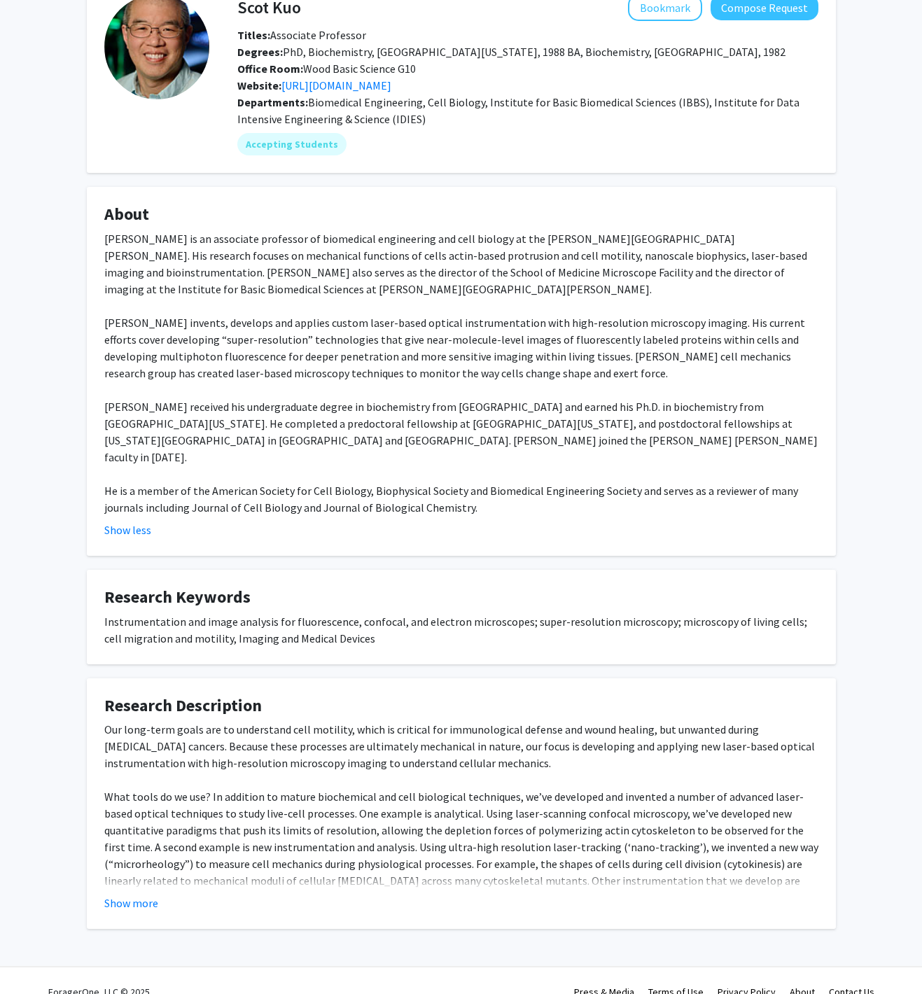
scroll to position [88, 0]
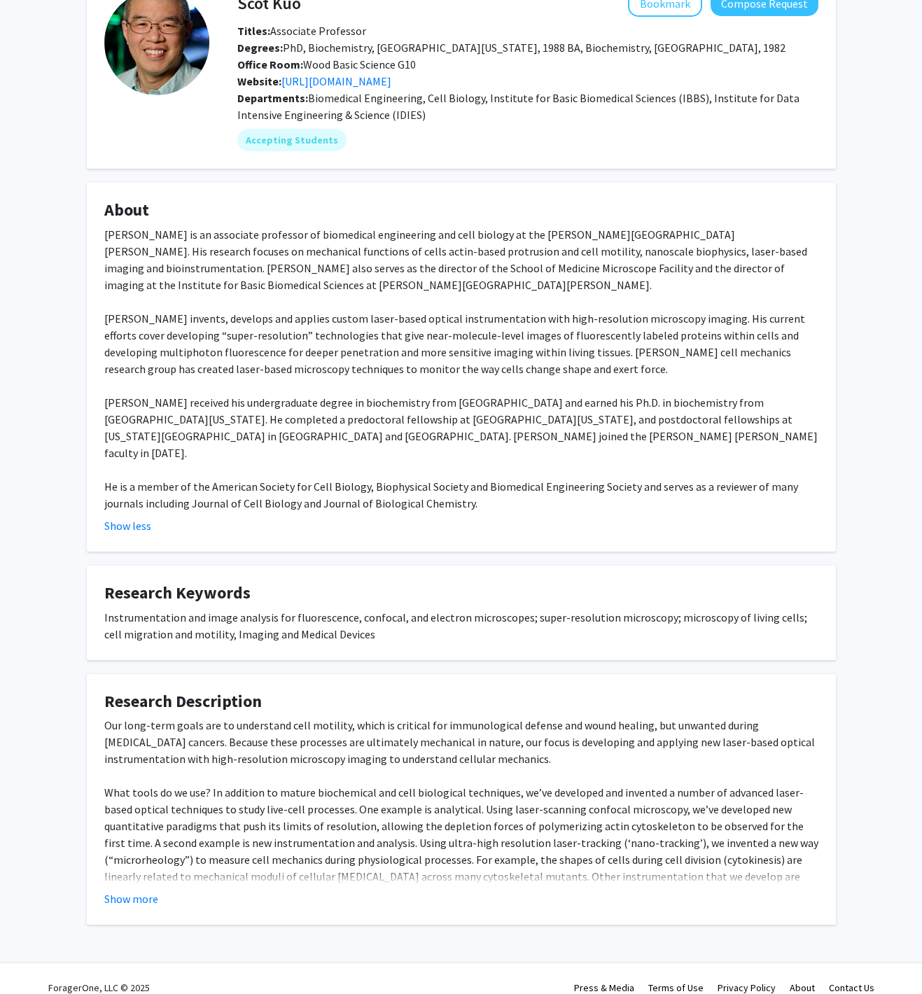
click at [108, 871] on fg-read-more "Our long-term goals are to understand cell motility, which is critical for immu…" at bounding box center [461, 812] width 714 height 190
click at [115, 891] on button "Show more" at bounding box center [131, 899] width 54 height 17
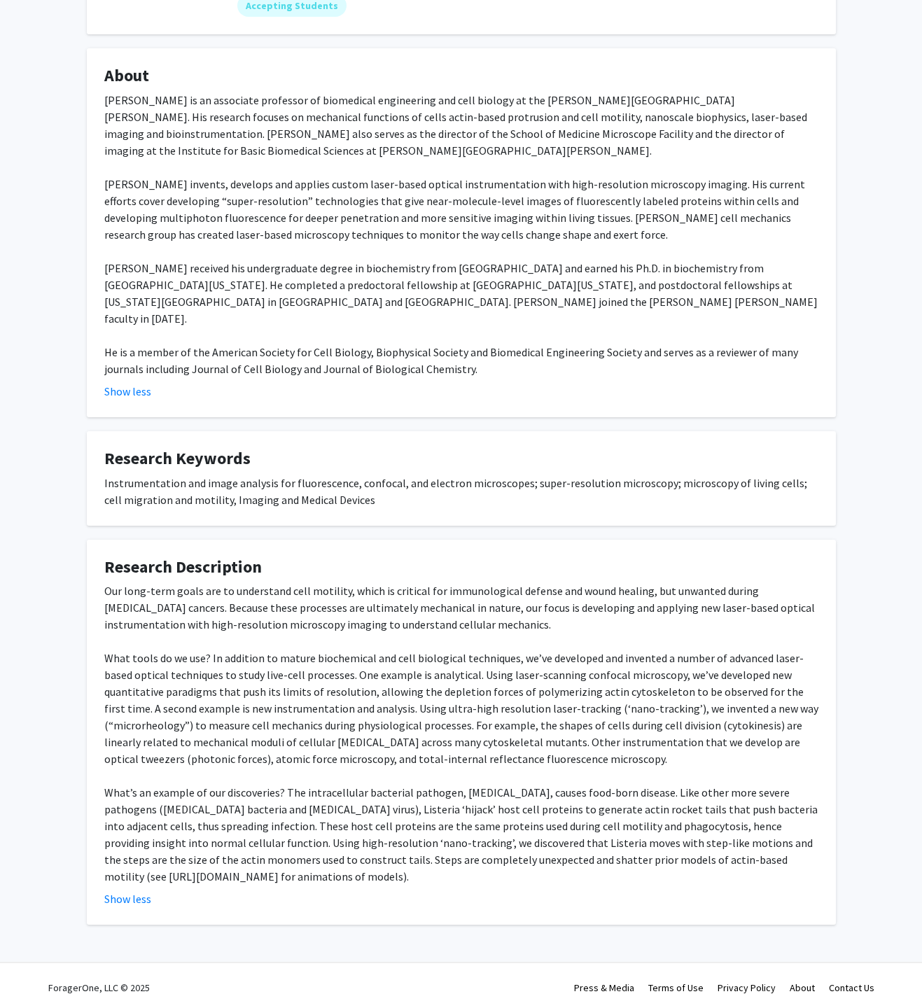
scroll to position [0, 0]
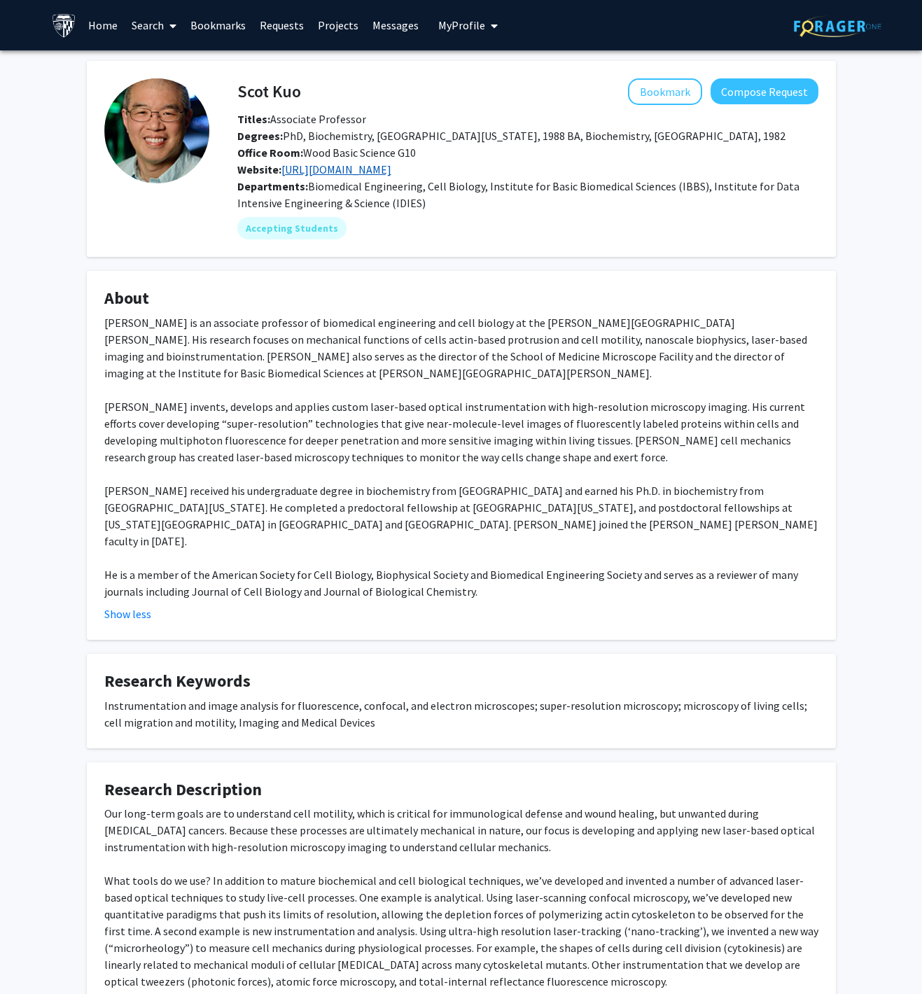
click at [335, 167] on link "[URL][DOMAIN_NAME]" at bounding box center [337, 169] width 110 height 14
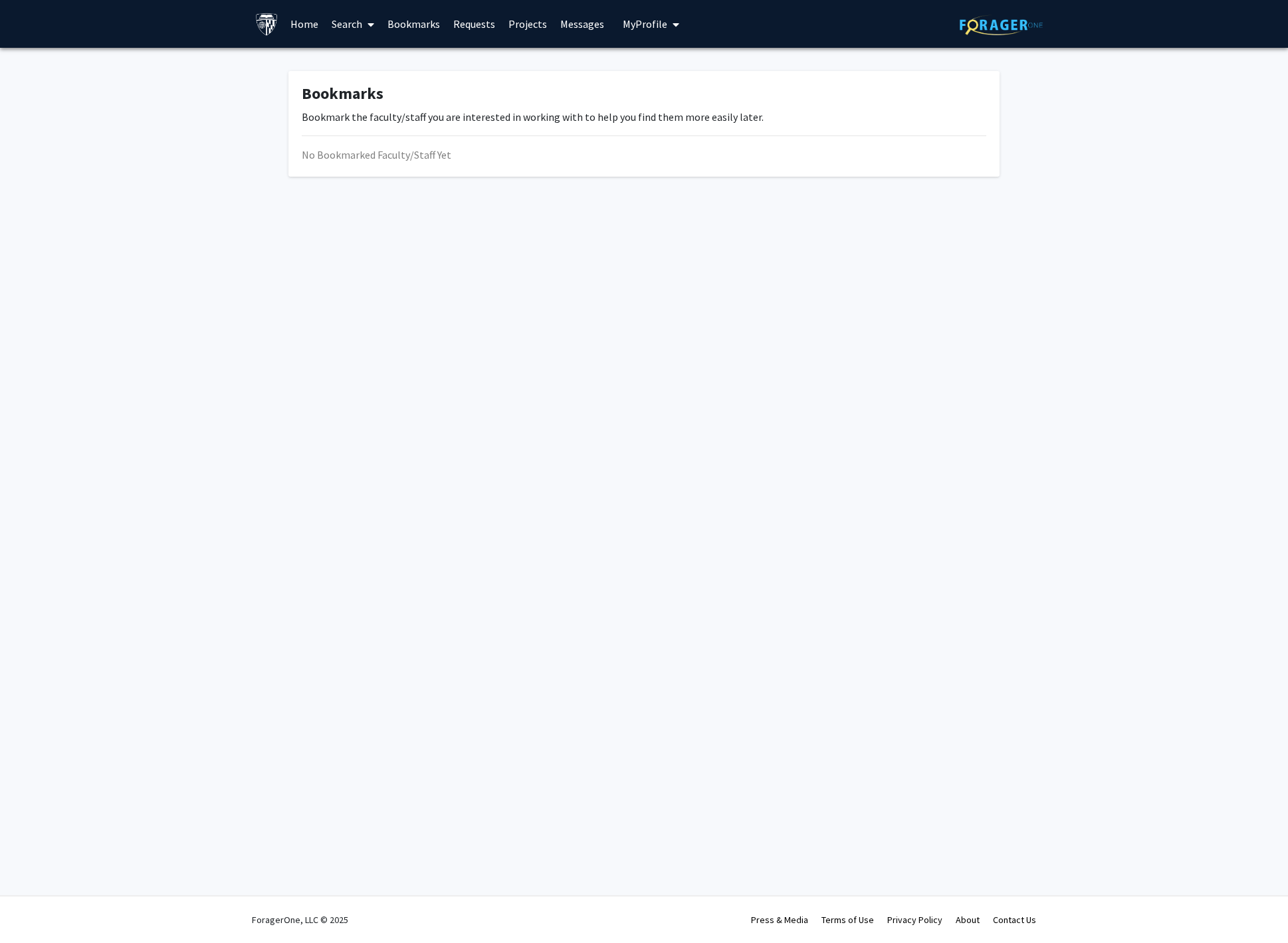
click at [362, 25] on link "Search" at bounding box center [352, 24] width 56 height 46
click at [368, 56] on span "Faculty/Staff" at bounding box center [373, 61] width 98 height 27
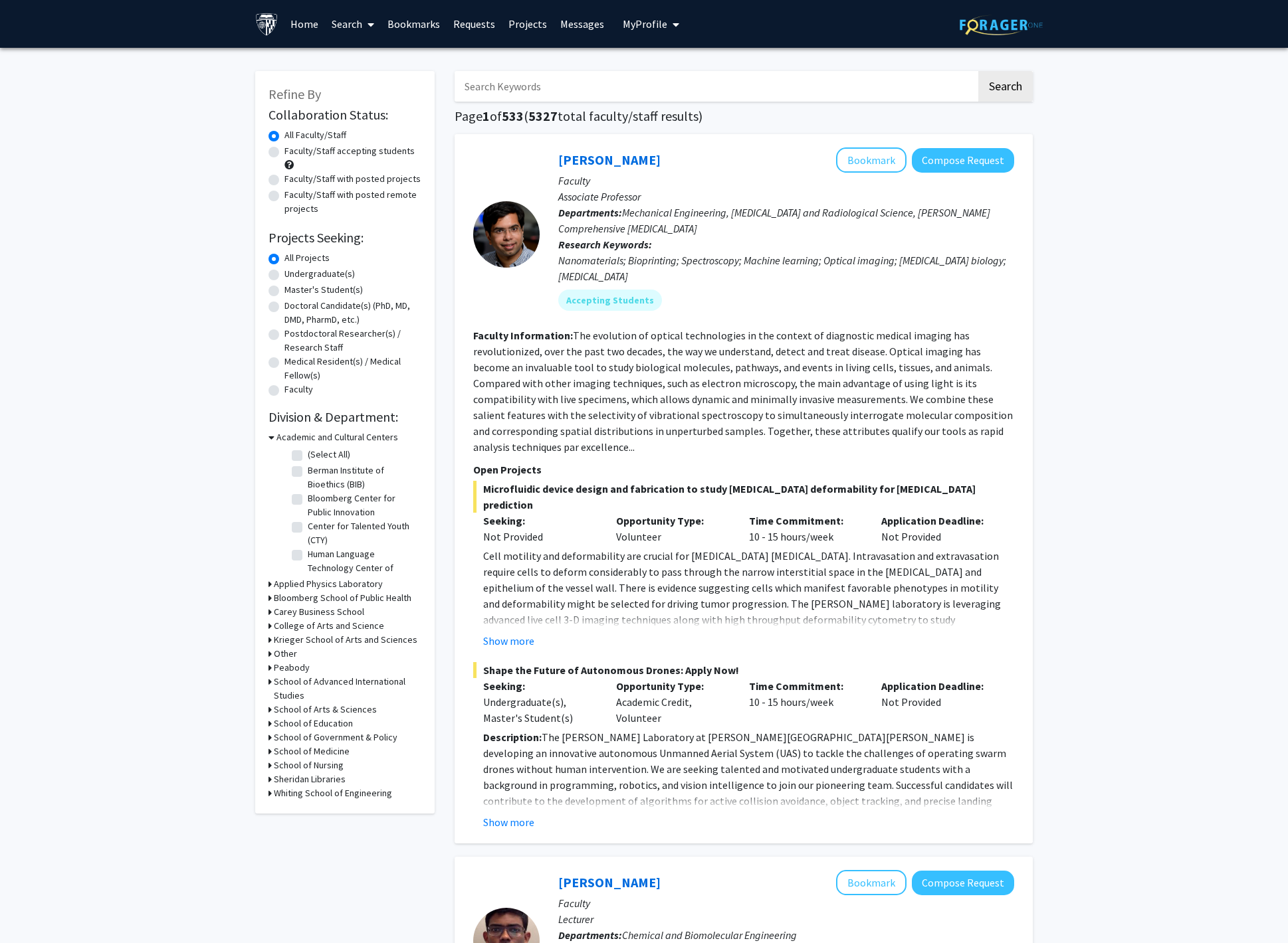
click at [498, 85] on input "Search Keywords" at bounding box center [716, 86] width 522 height 30
type input "c"
type input "cell biology"
click at [979, 71] on button "Search" at bounding box center [1005, 86] width 54 height 30
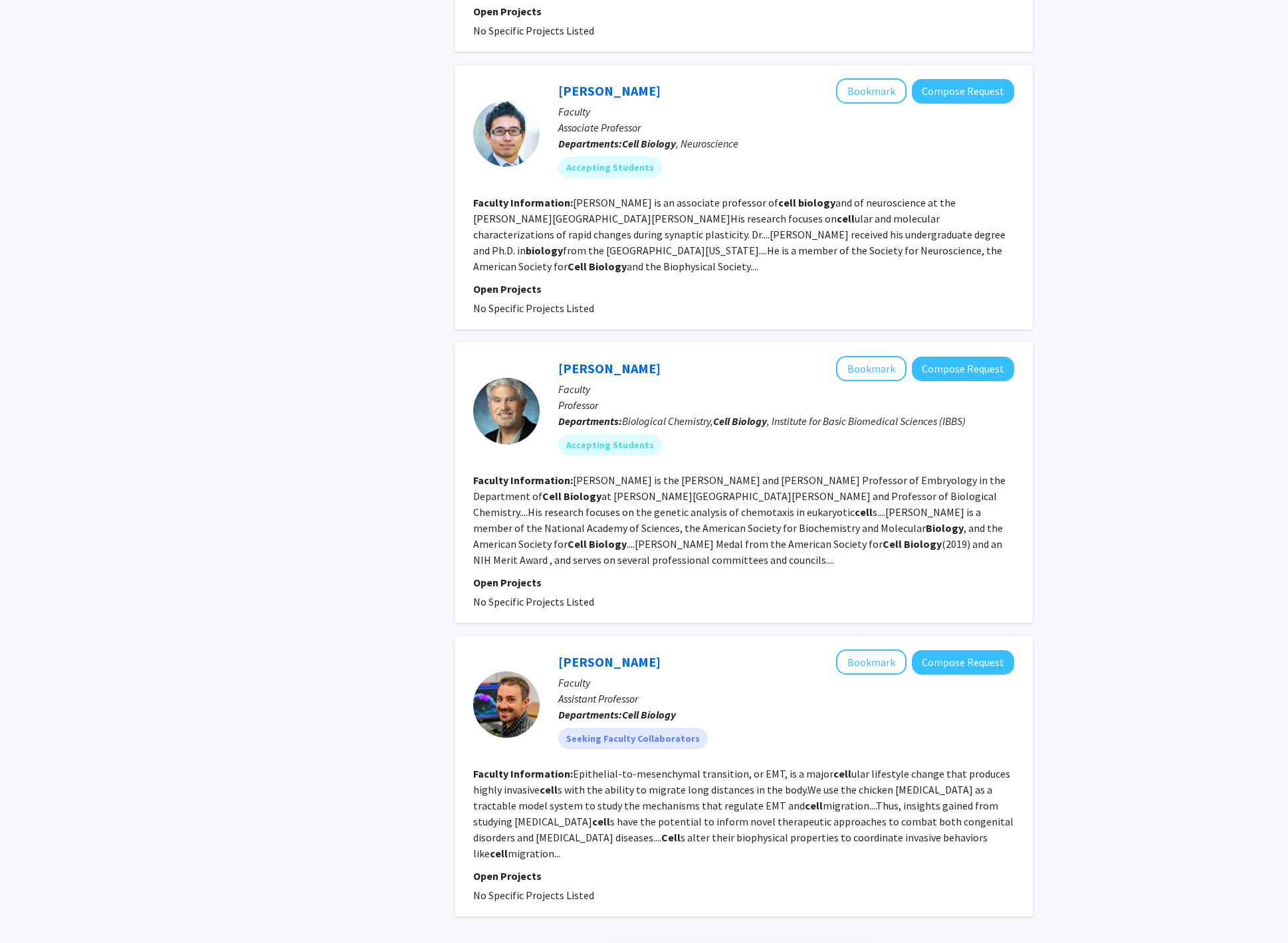
scroll to position [2479, 0]
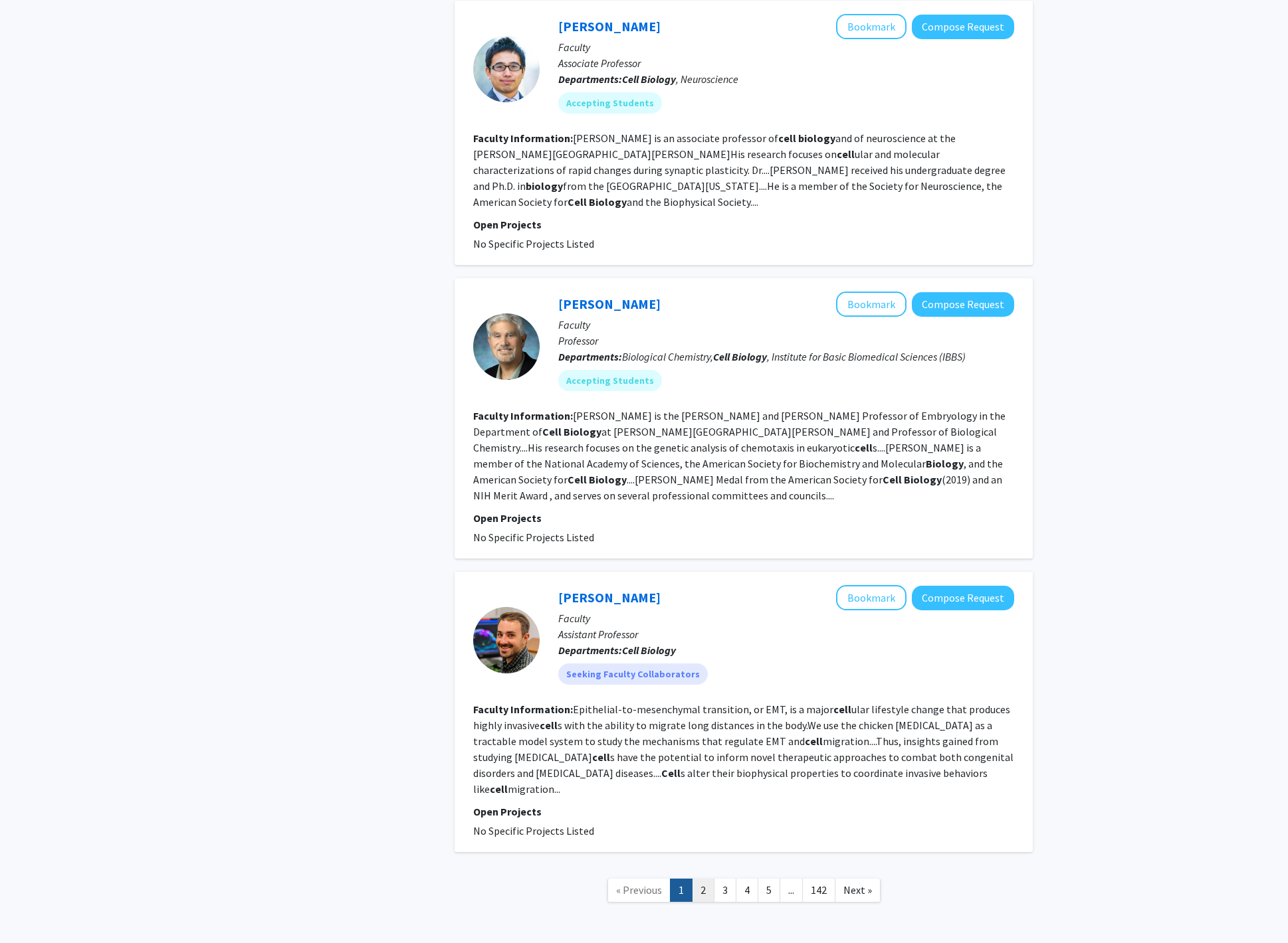
click at [700, 878] on link "2" at bounding box center [703, 890] width 23 height 24
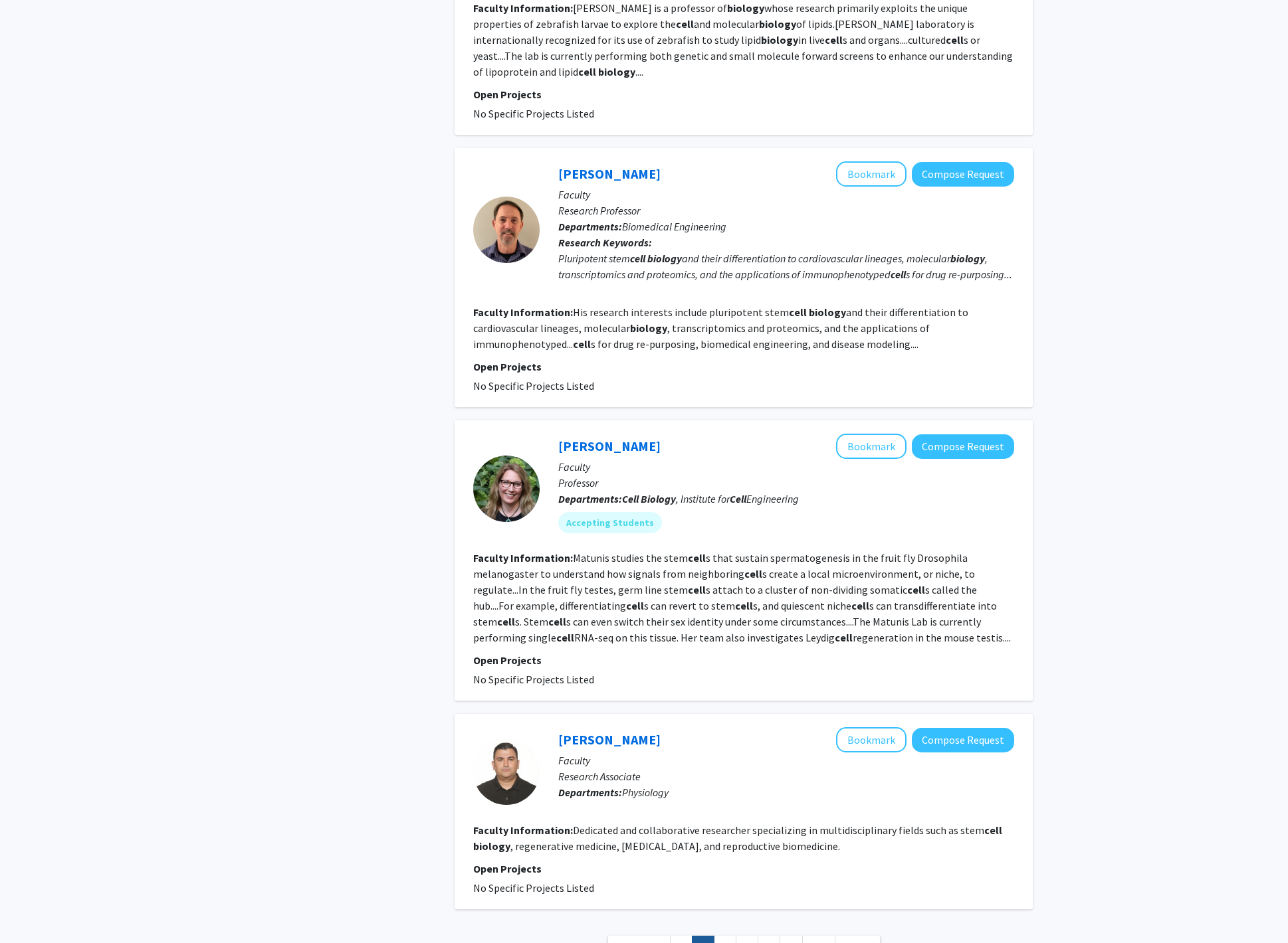
scroll to position [2132, 0]
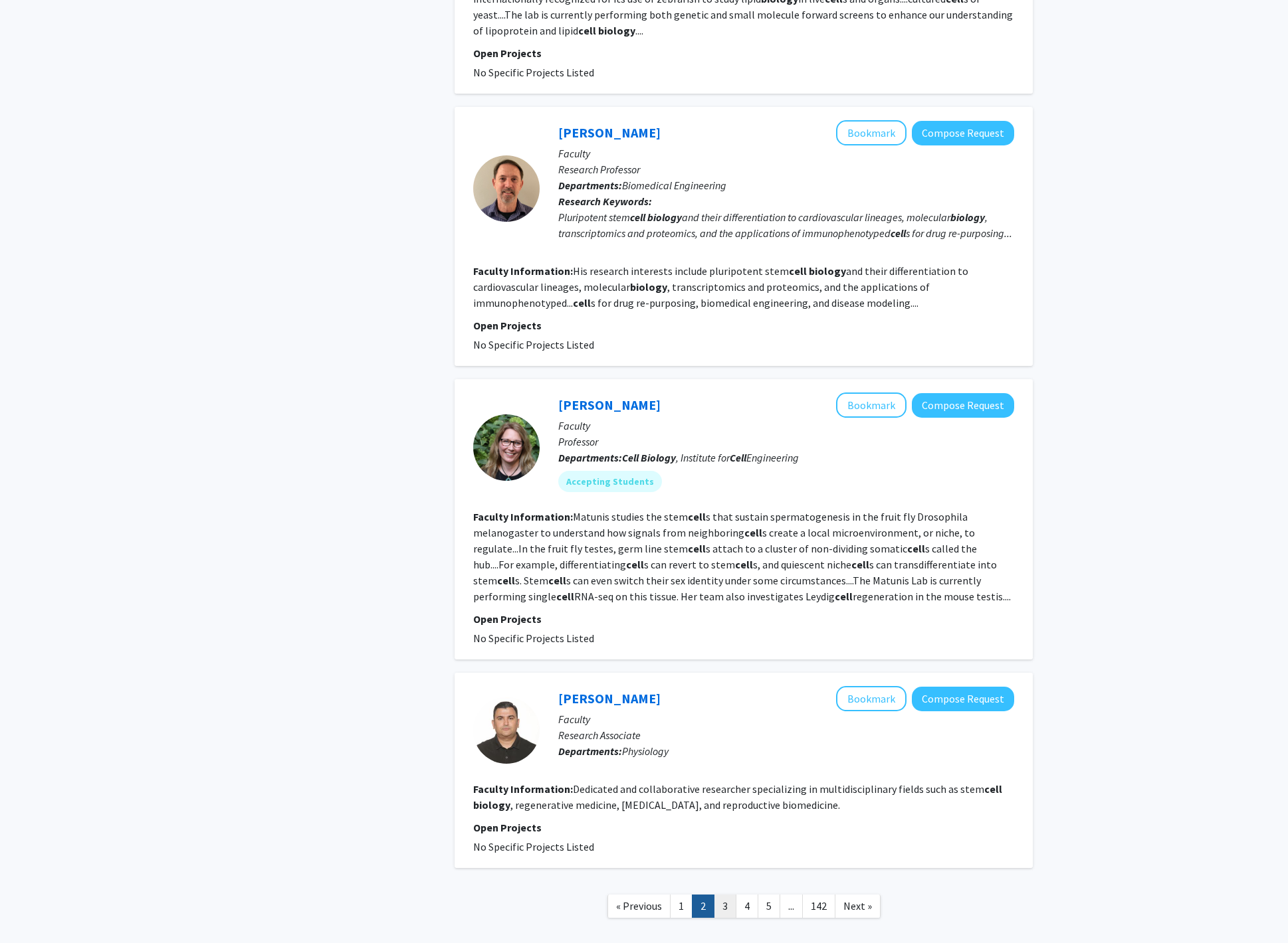
click at [719, 895] on link "3" at bounding box center [725, 906] width 23 height 24
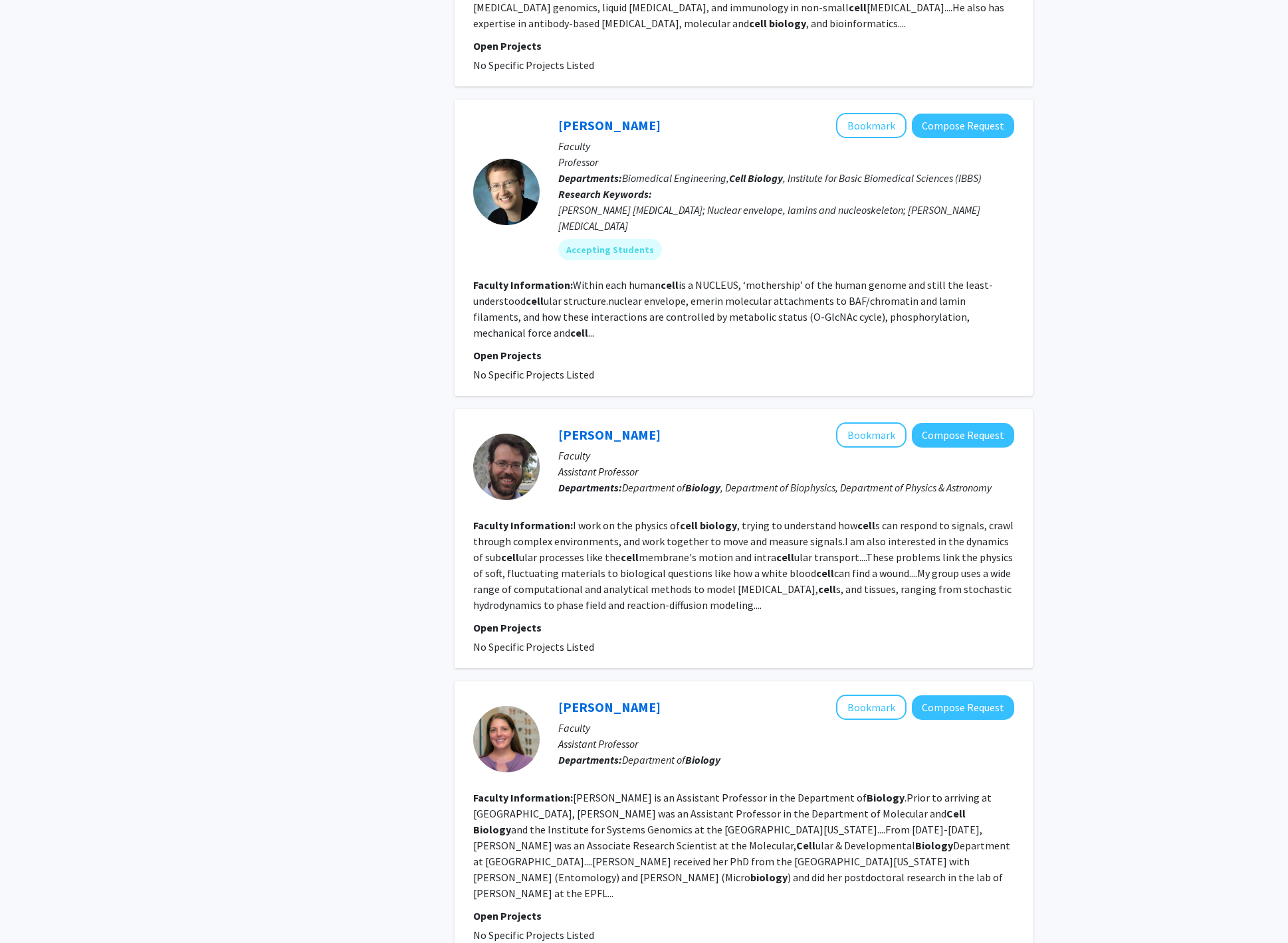
scroll to position [2056, 0]
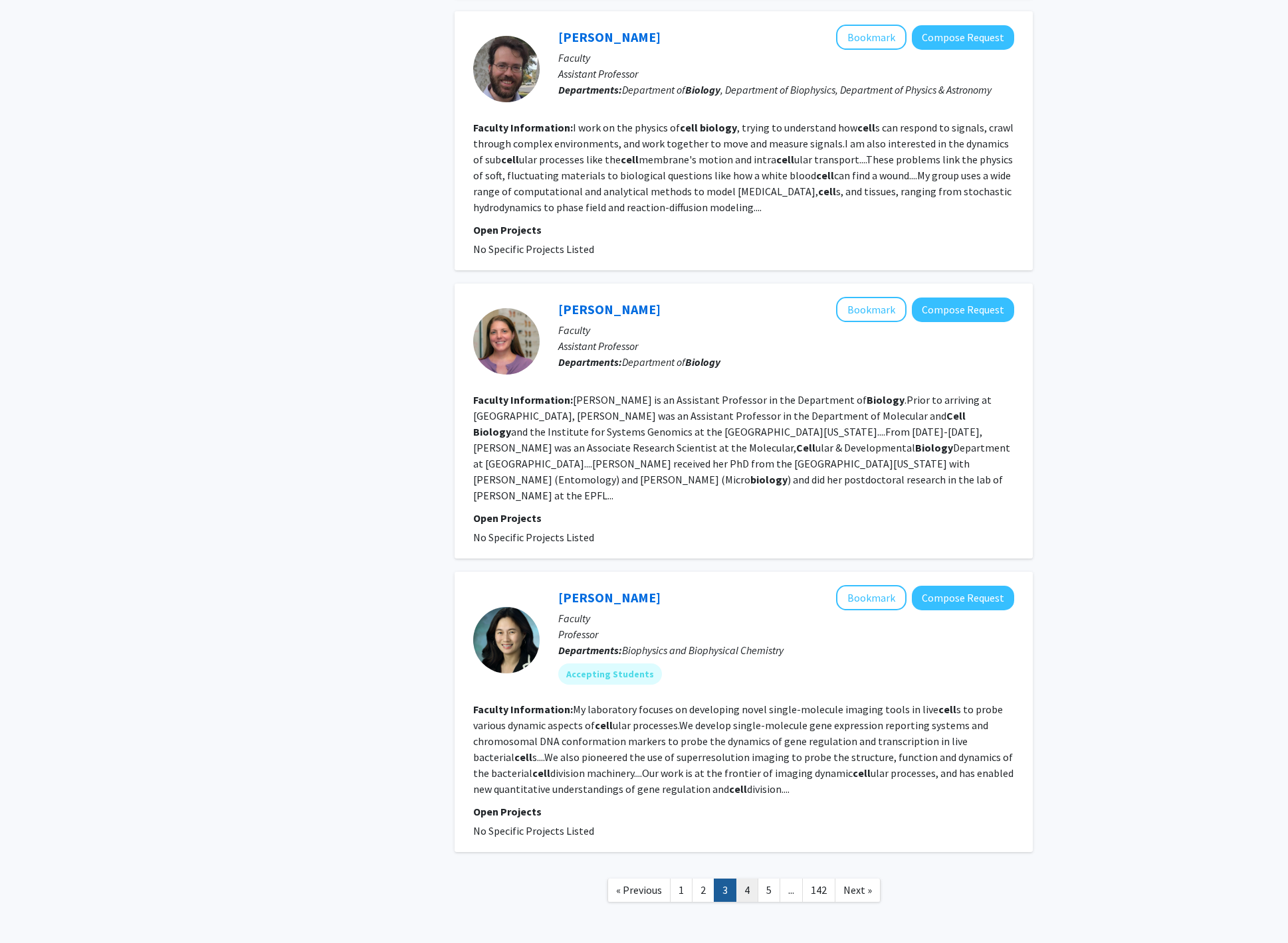
click at [751, 878] on link "4" at bounding box center [747, 890] width 23 height 24
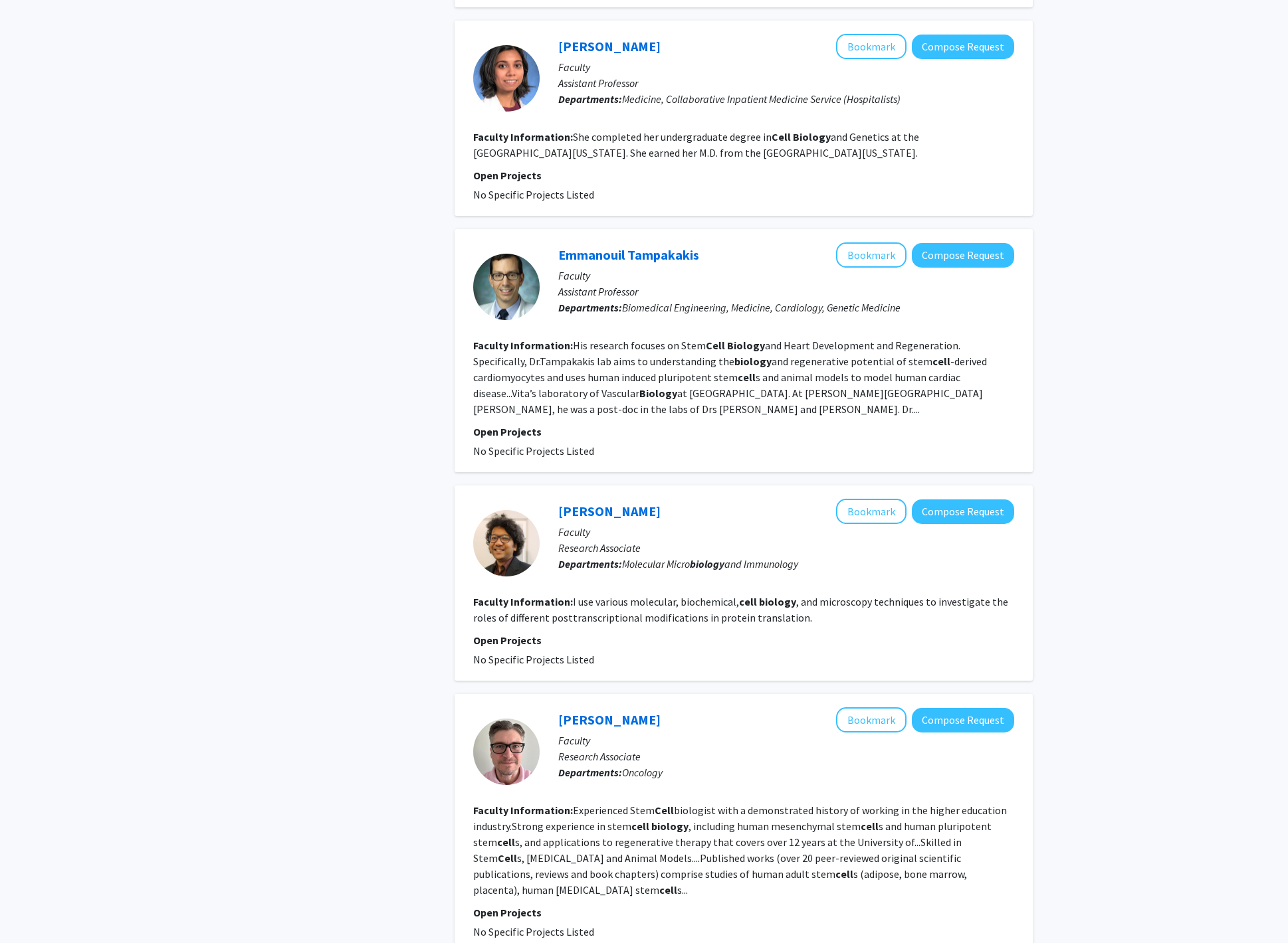
scroll to position [1797, 0]
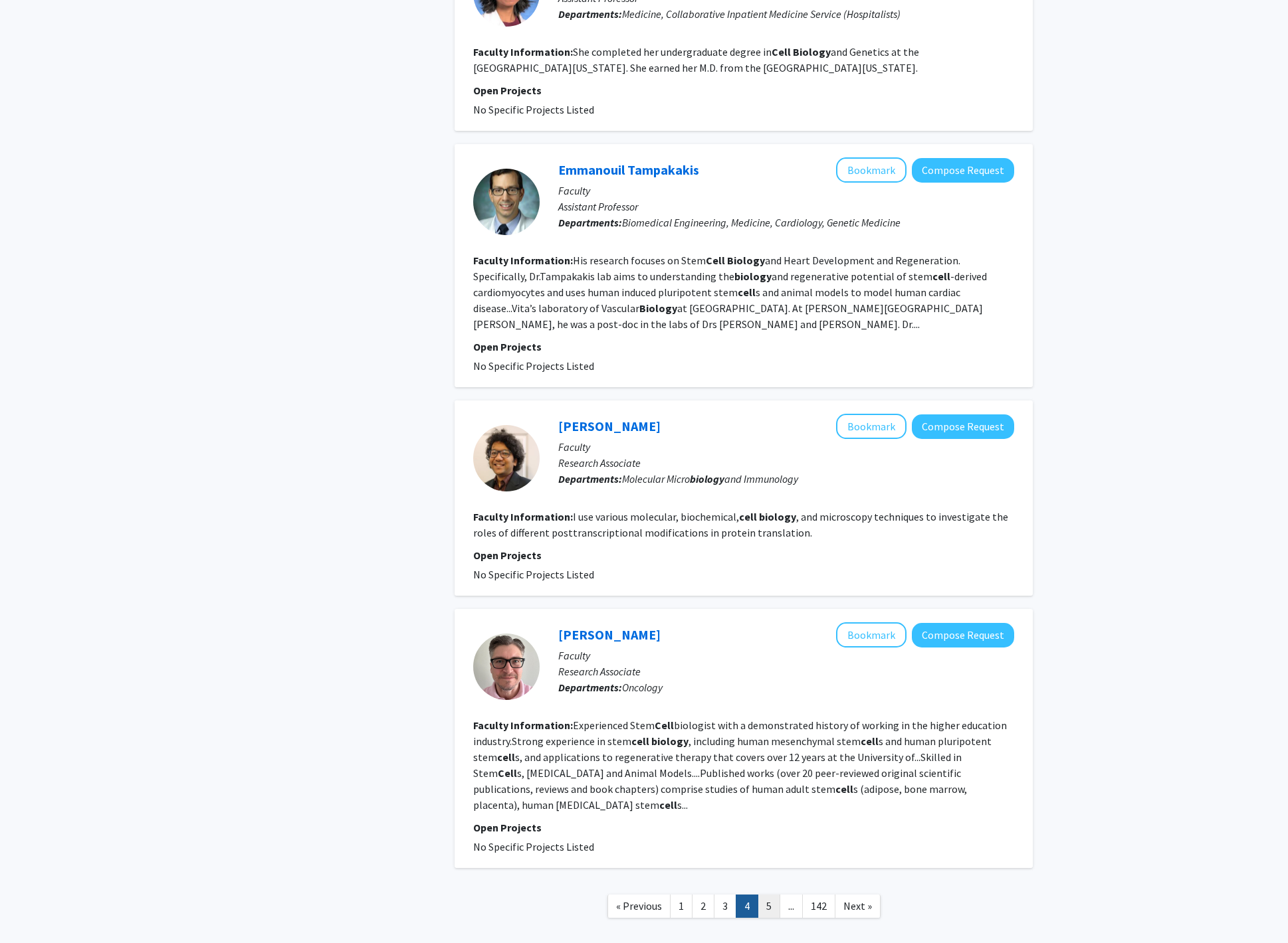
click at [771, 895] on link "5" at bounding box center [769, 906] width 23 height 24
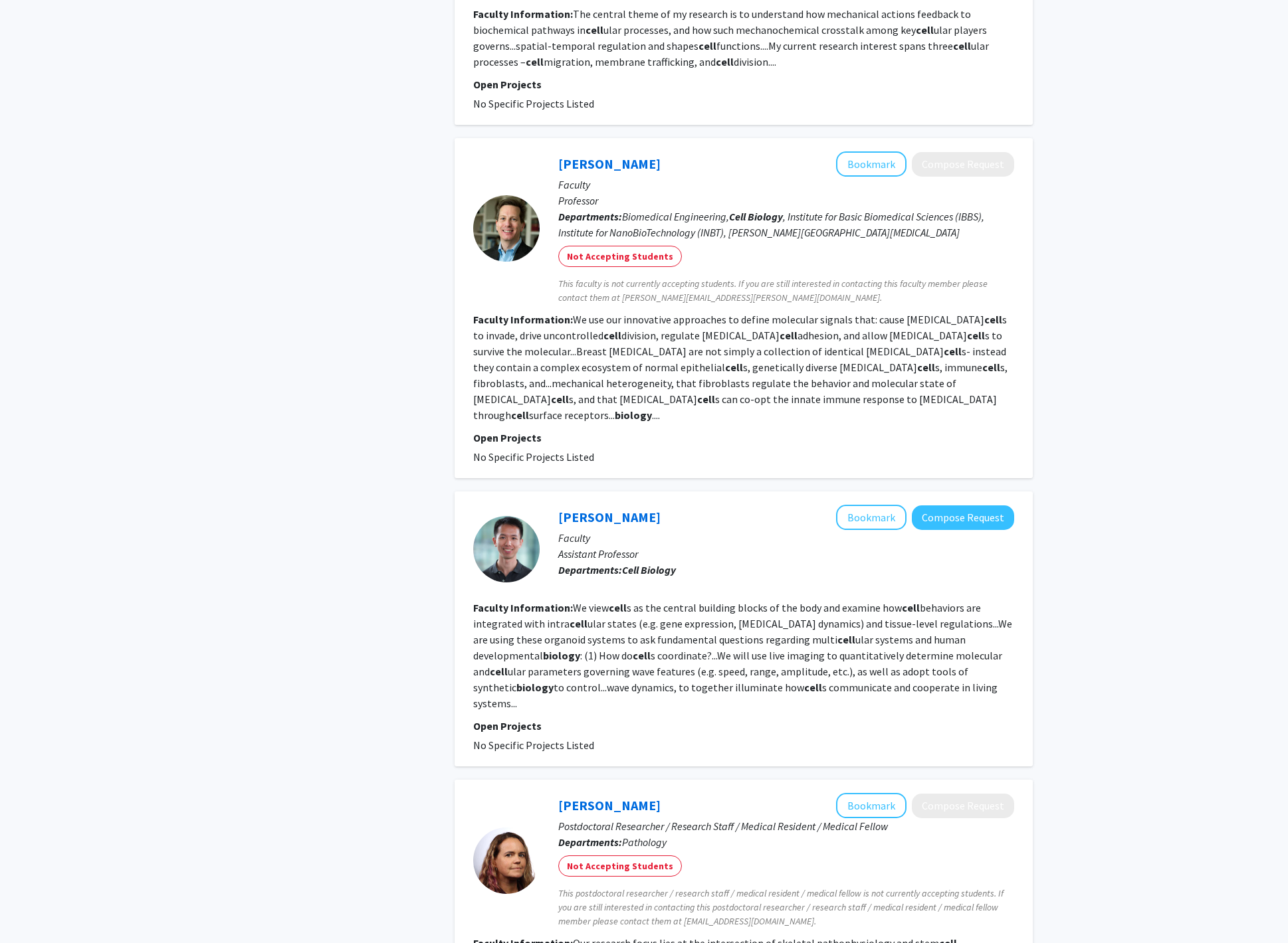
scroll to position [2336, 0]
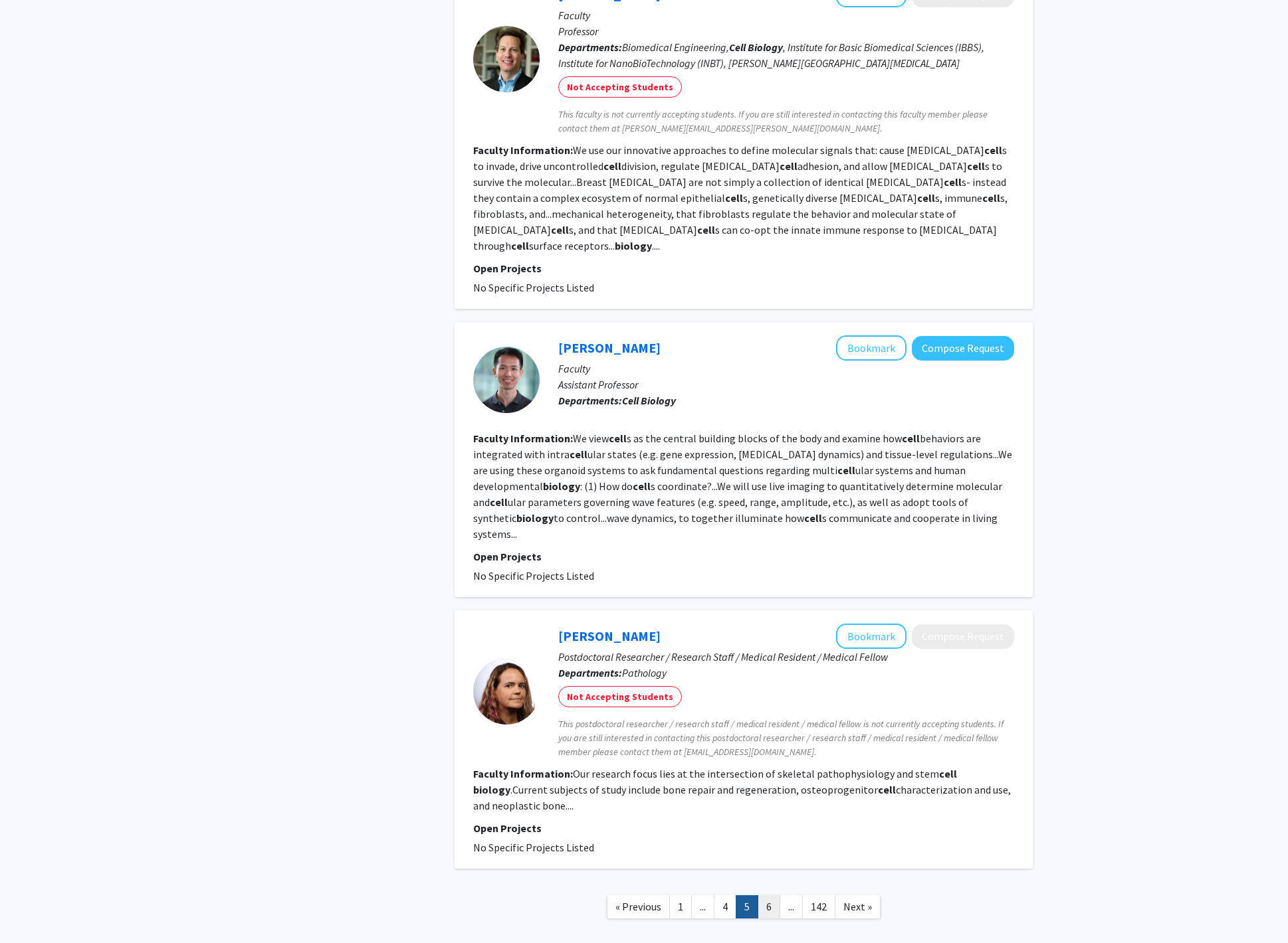
click at [769, 896] on link "6" at bounding box center [769, 907] width 23 height 24
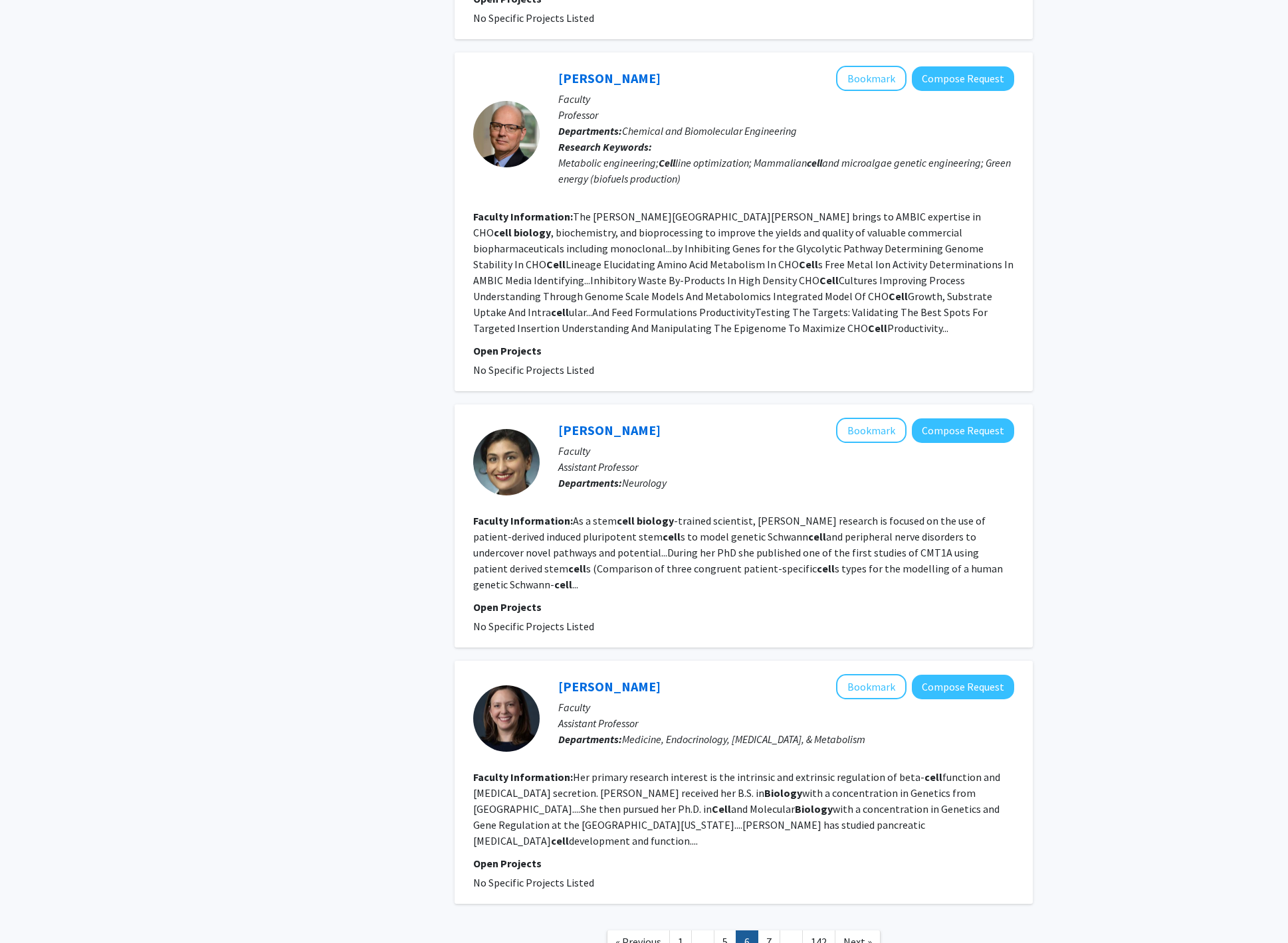
scroll to position [1902, 0]
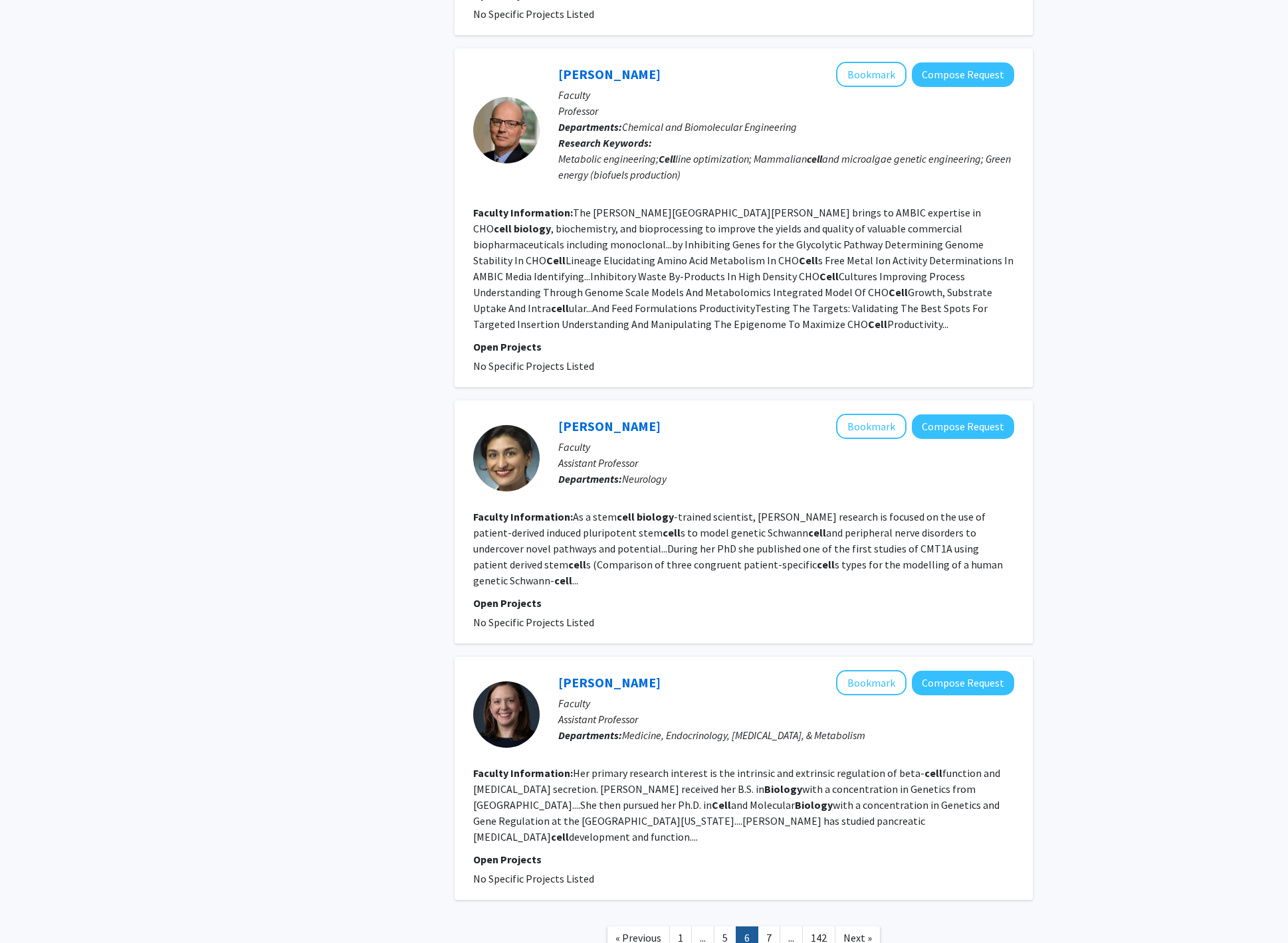
click at [769, 914] on nav "« Previous 1 ... 5 6 7 ... 142 Next »" at bounding box center [743, 940] width 578 height 54
click at [764, 927] on link "7" at bounding box center [769, 938] width 23 height 24
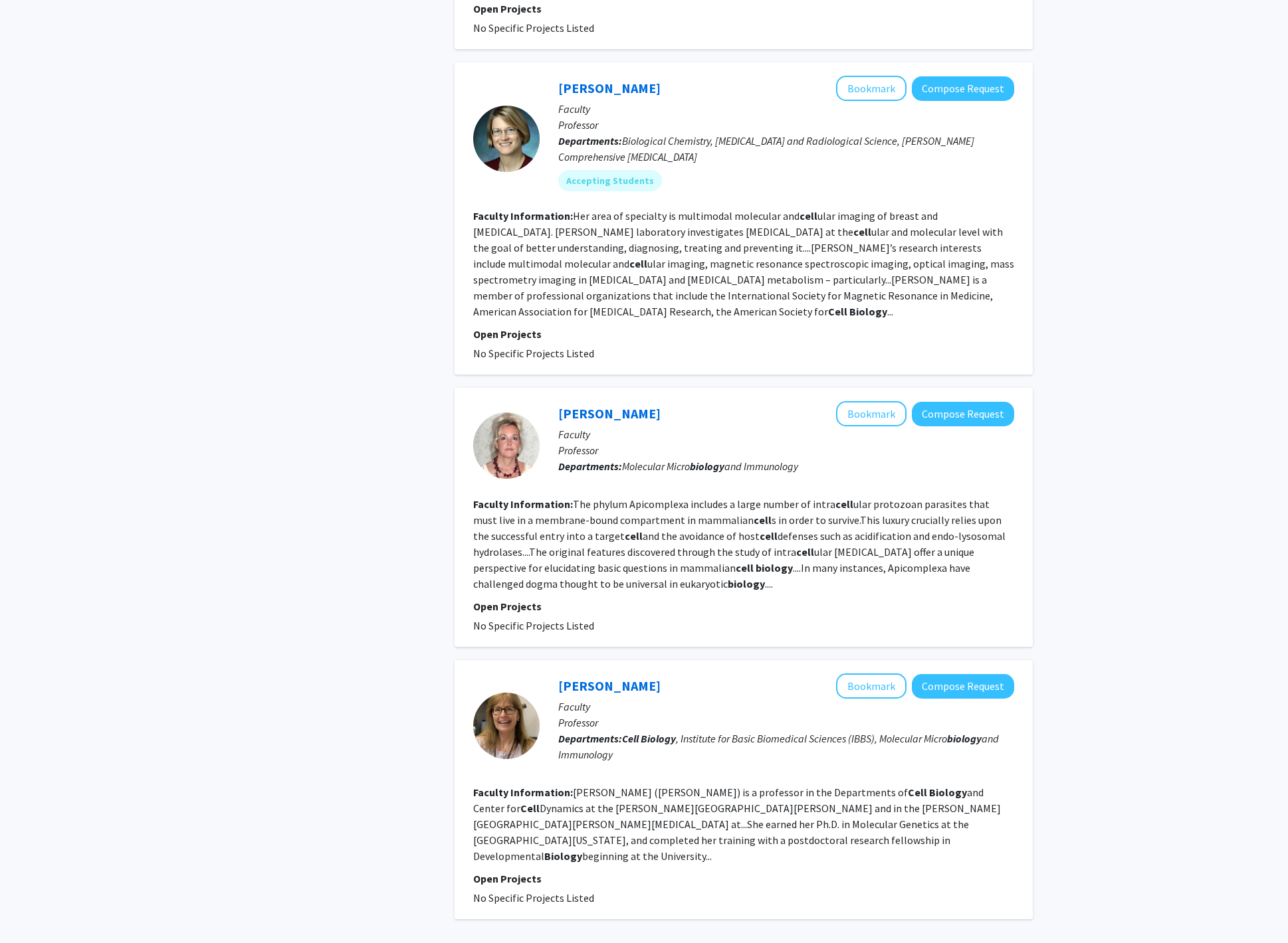
scroll to position [2104, 0]
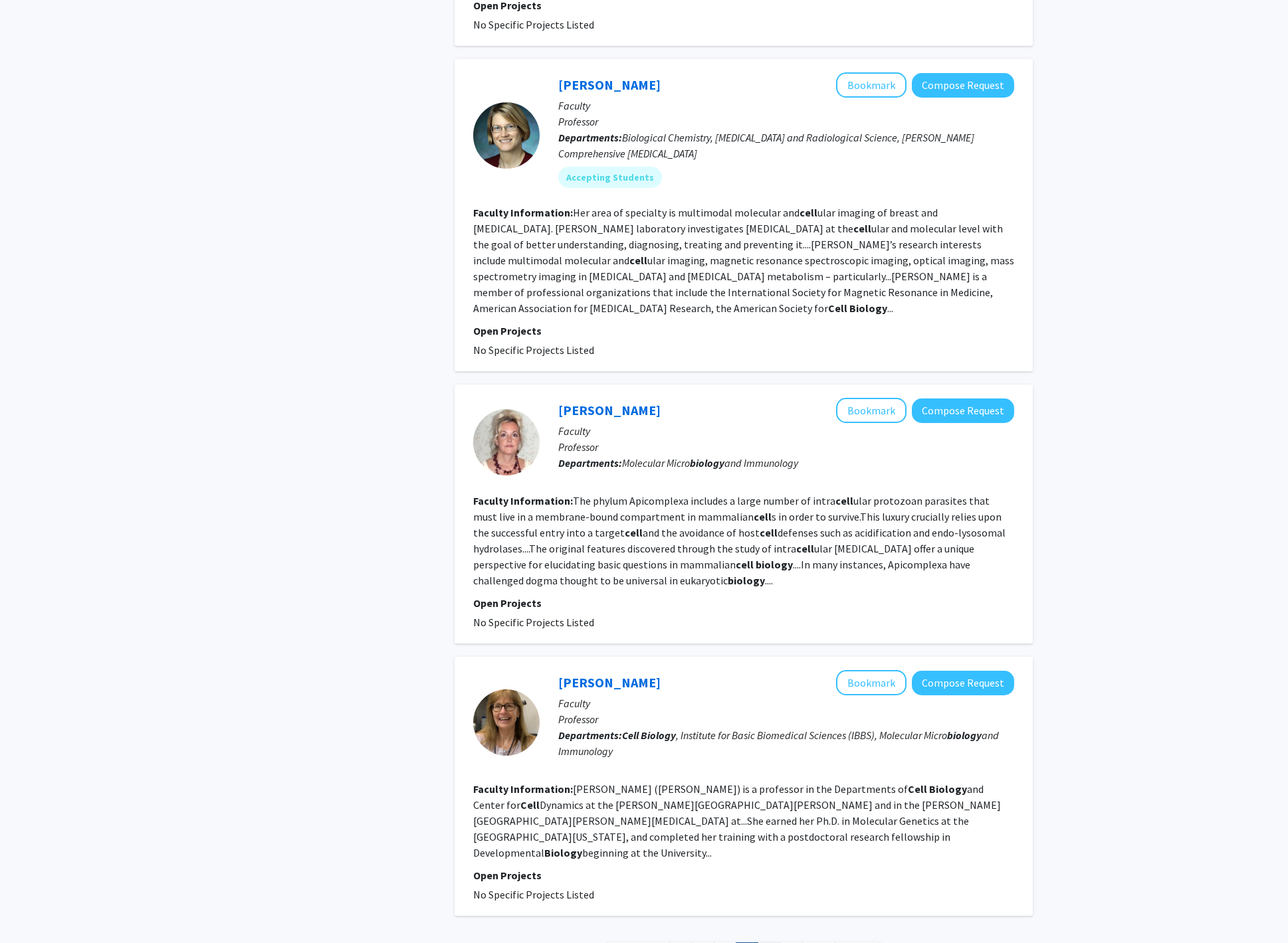
click at [768, 943] on link "8" at bounding box center [769, 954] width 23 height 24
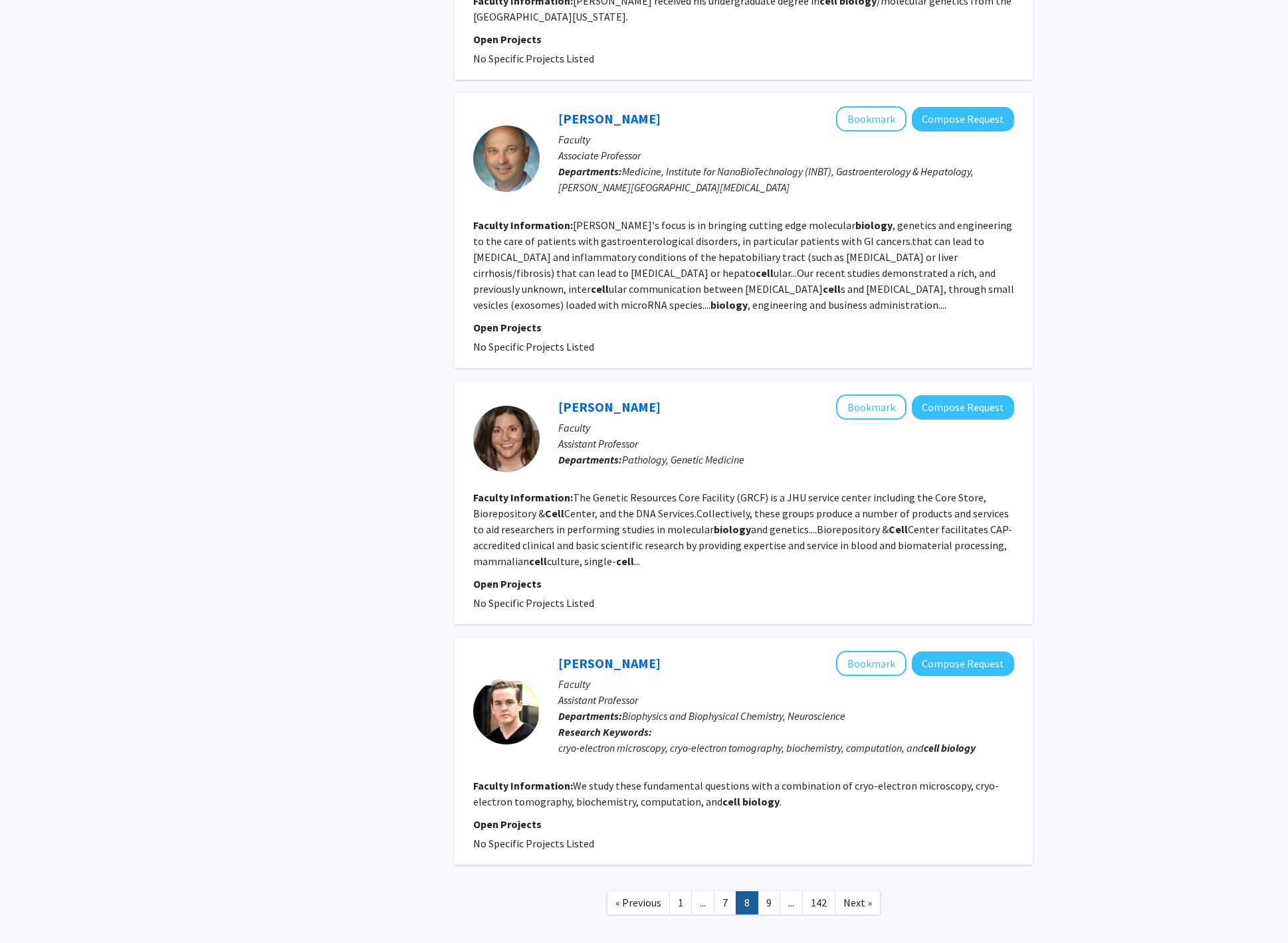
scroll to position [1822, 0]
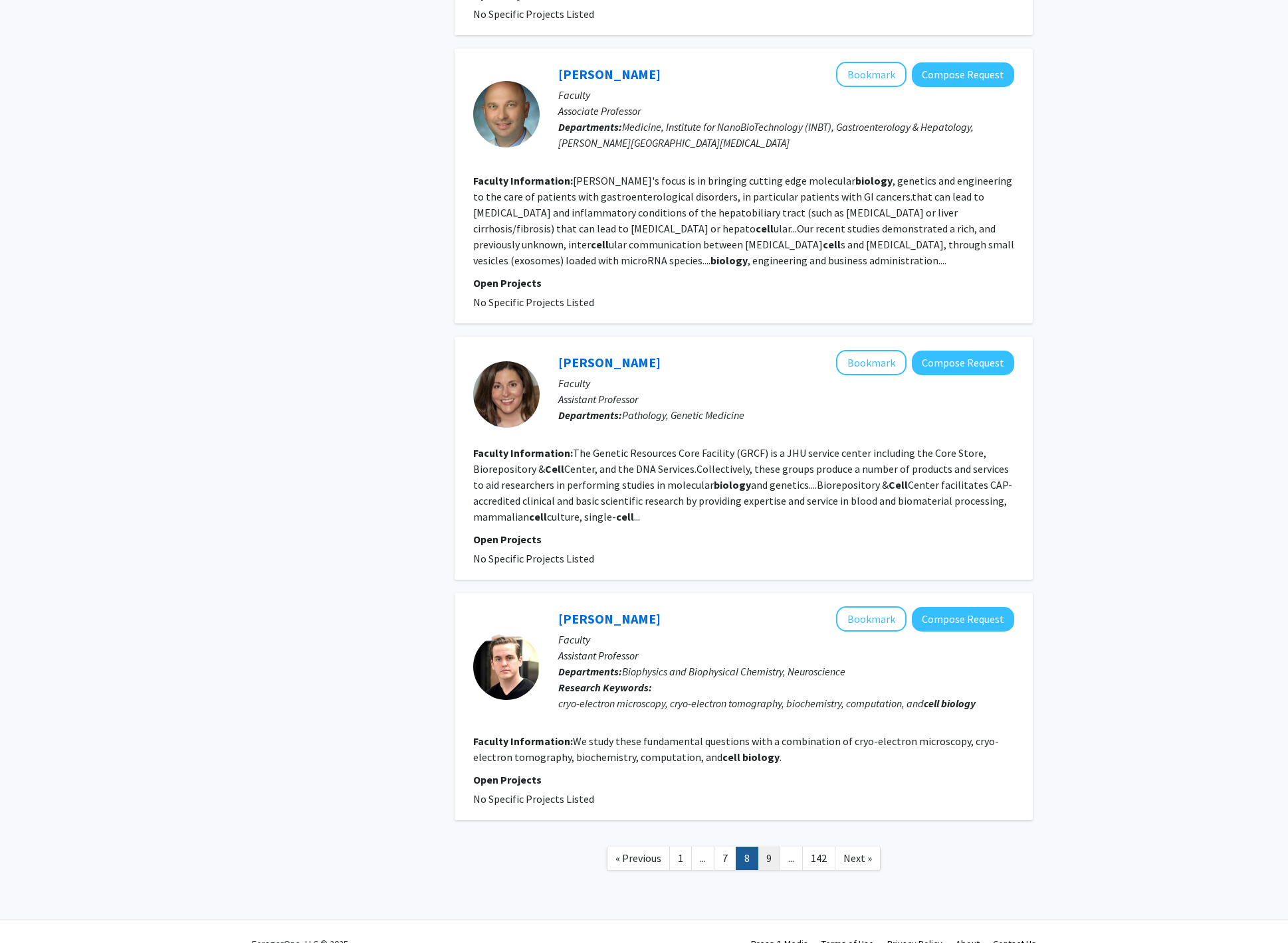
click at [764, 847] on link "9" at bounding box center [769, 859] width 23 height 24
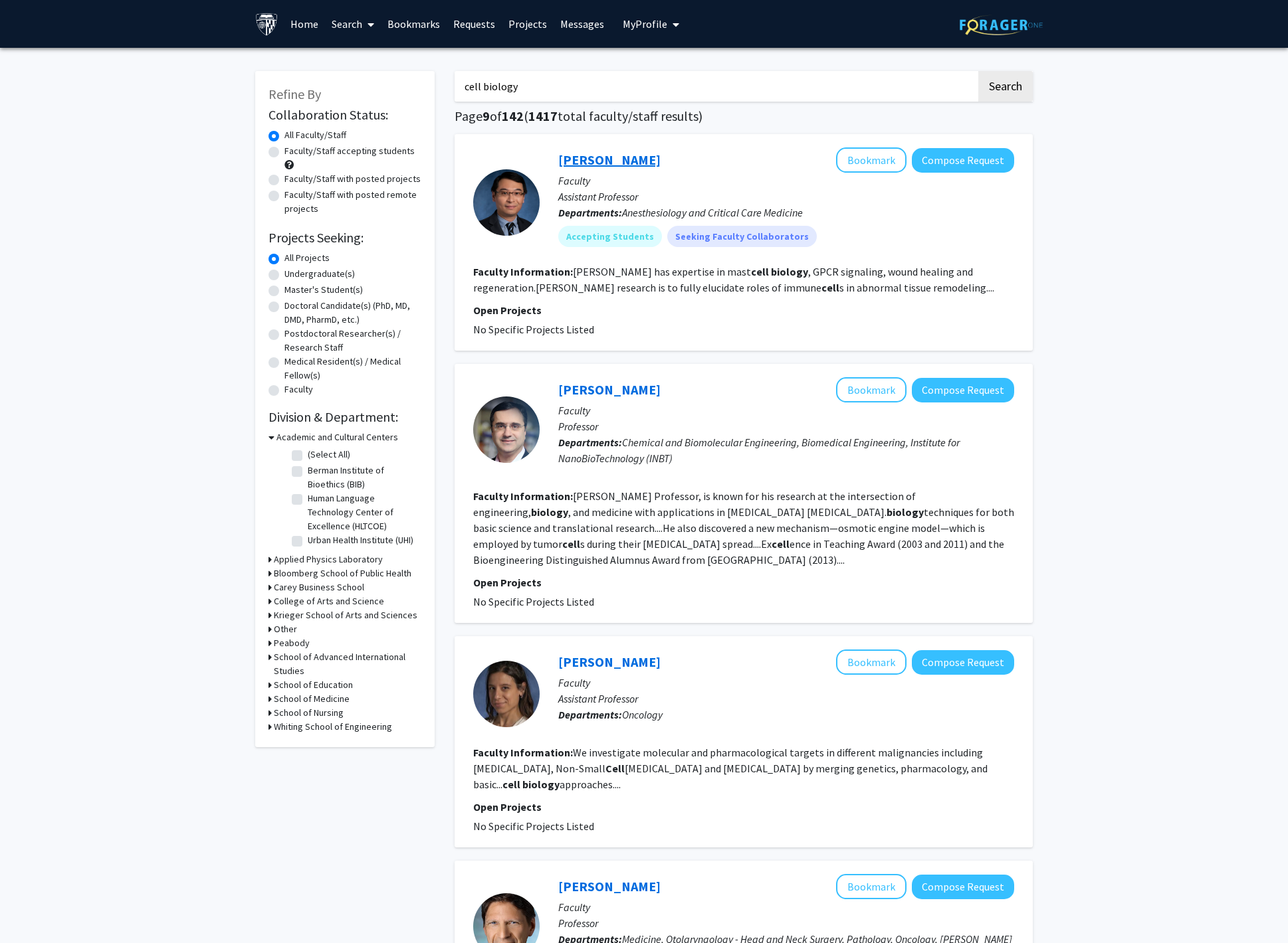
click at [593, 158] on link "[PERSON_NAME]" at bounding box center [609, 160] width 103 height 17
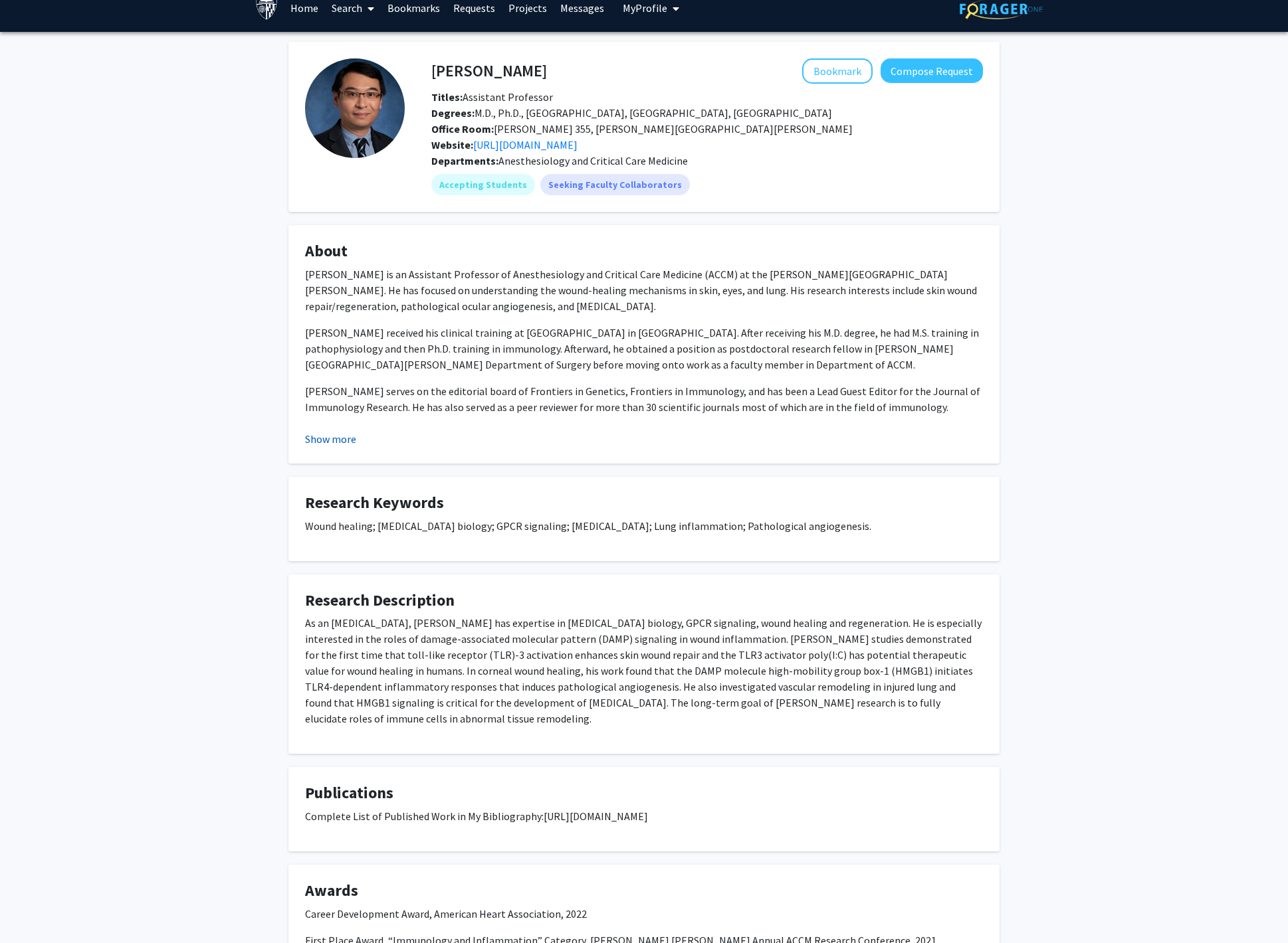
scroll to position [24, 0]
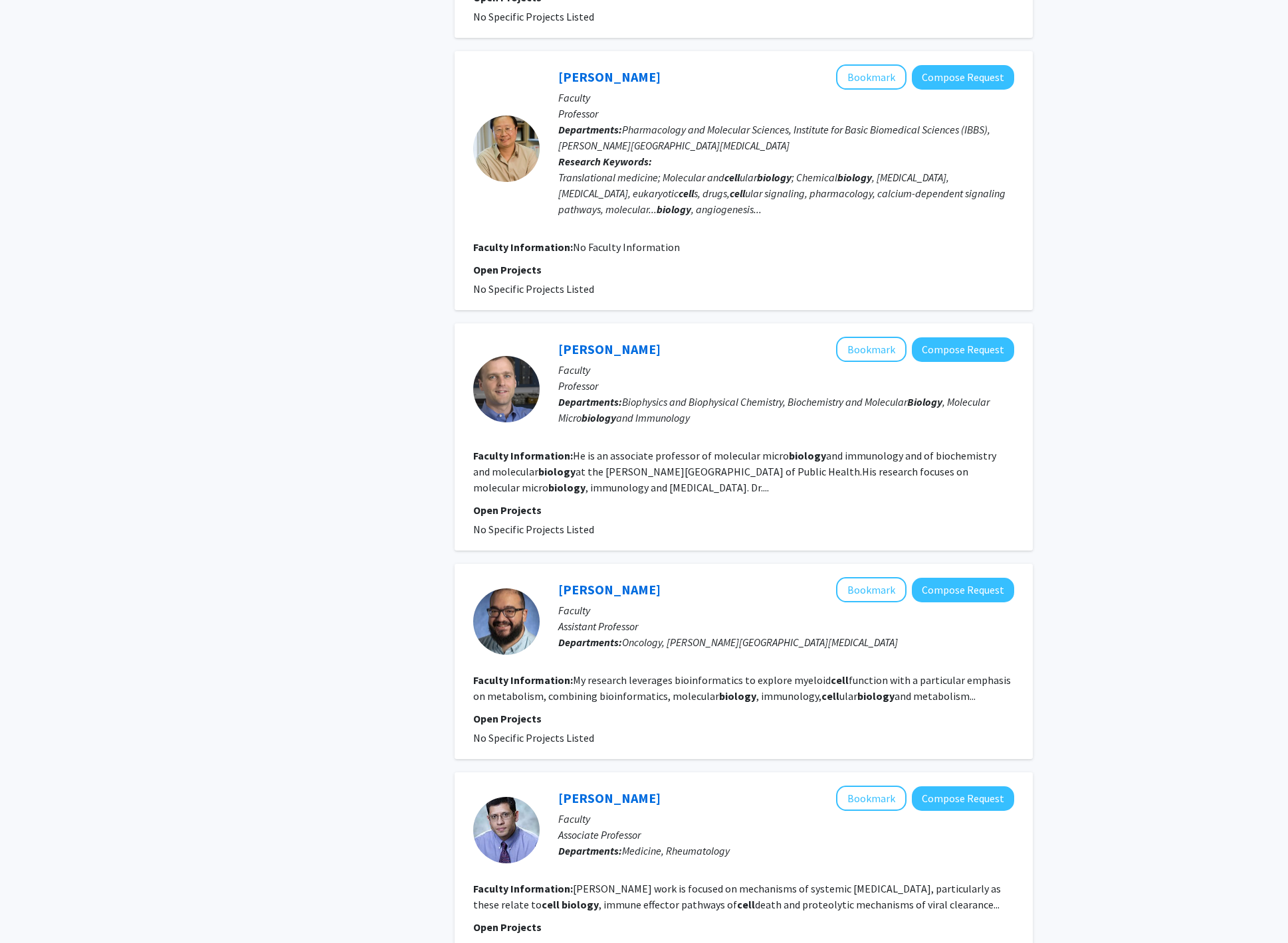
scroll to position [1790, 0]
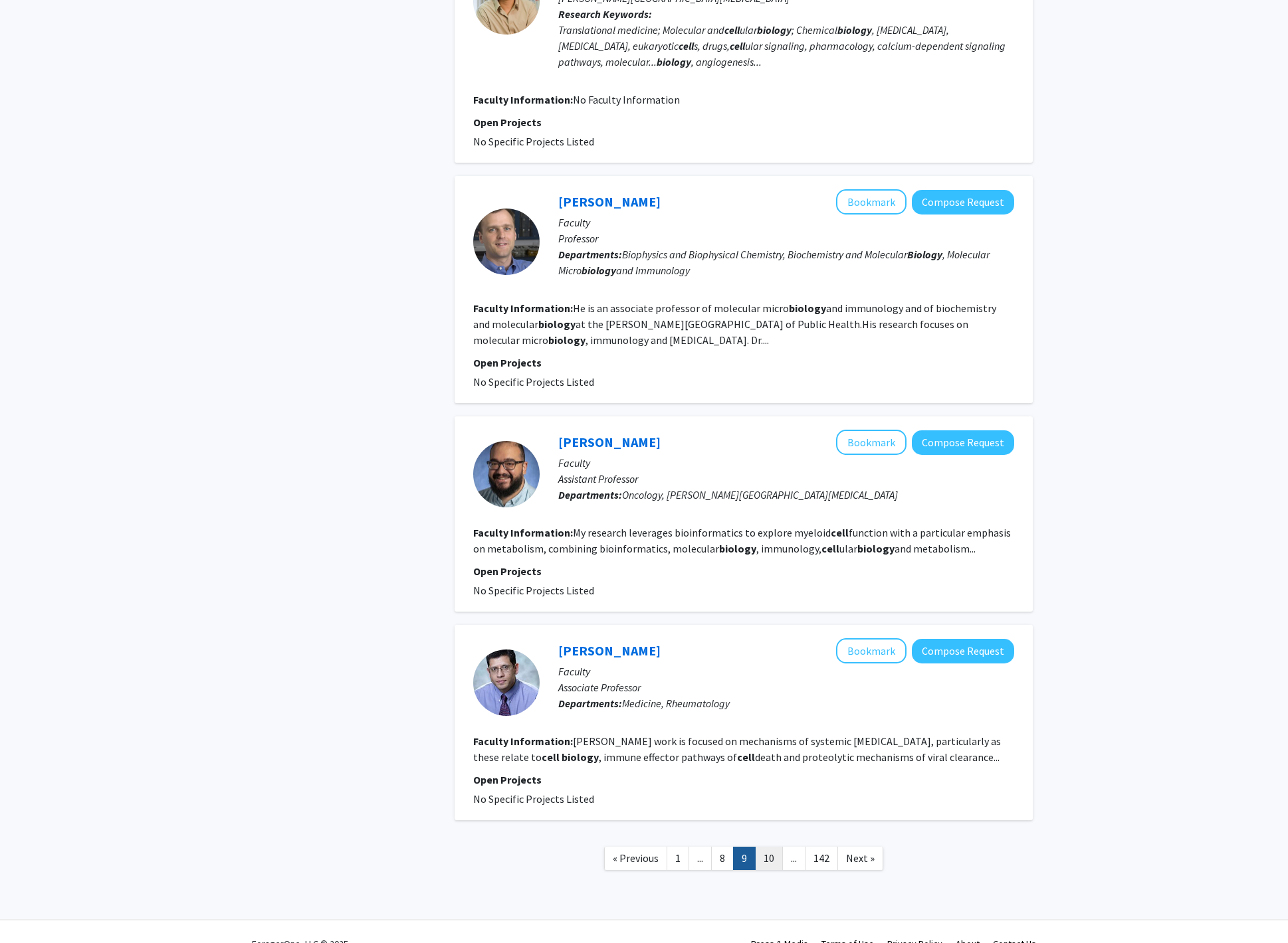
click at [777, 847] on link "10" at bounding box center [769, 859] width 28 height 24
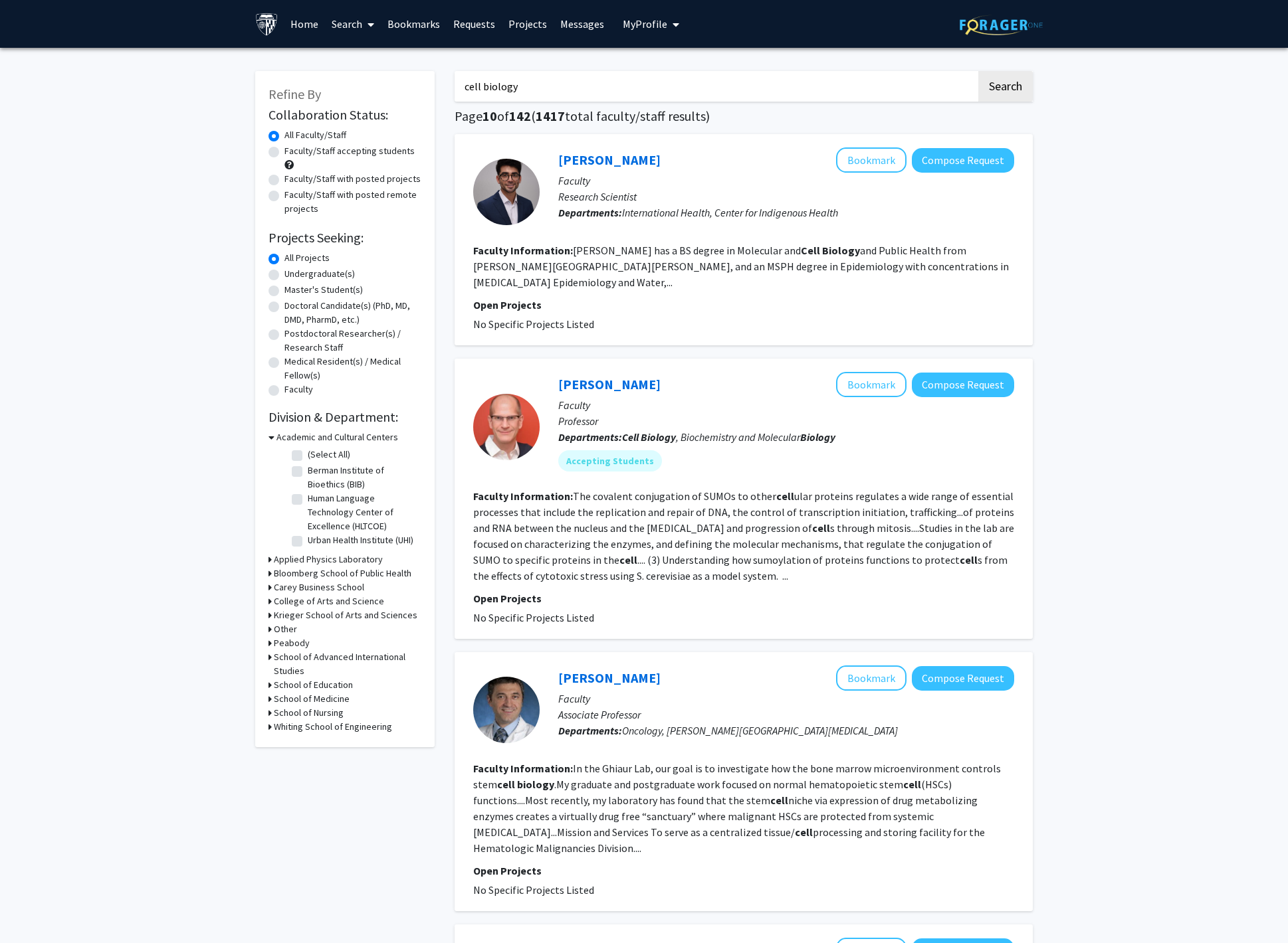
scroll to position [26, 0]
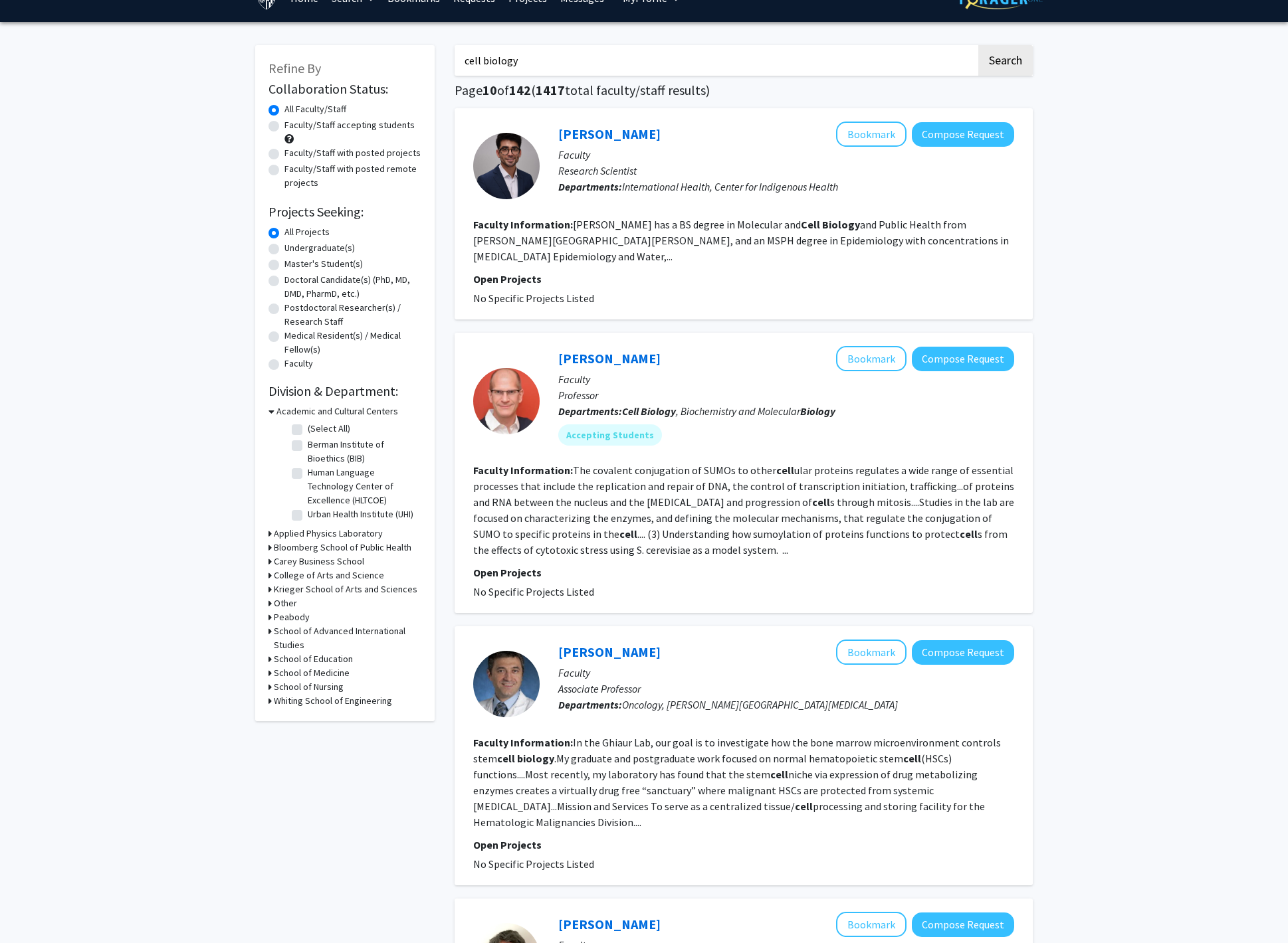
click at [364, 149] on label "Faculty/Staff with posted projects" at bounding box center [353, 153] width 137 height 14
click at [293, 149] on input "Faculty/Staff with posted projects" at bounding box center [289, 150] width 9 height 9
radio input "true"
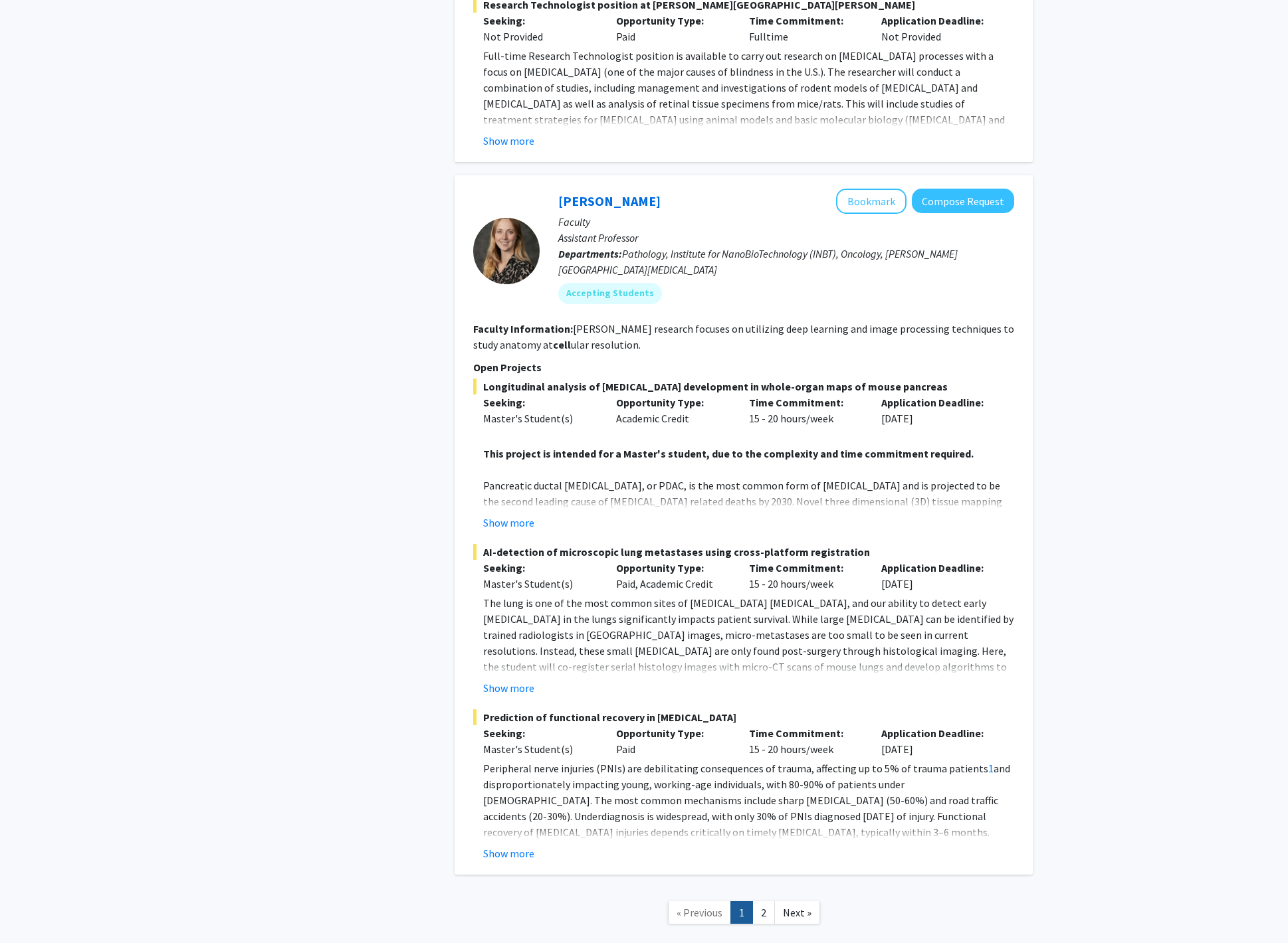
scroll to position [4486, 0]
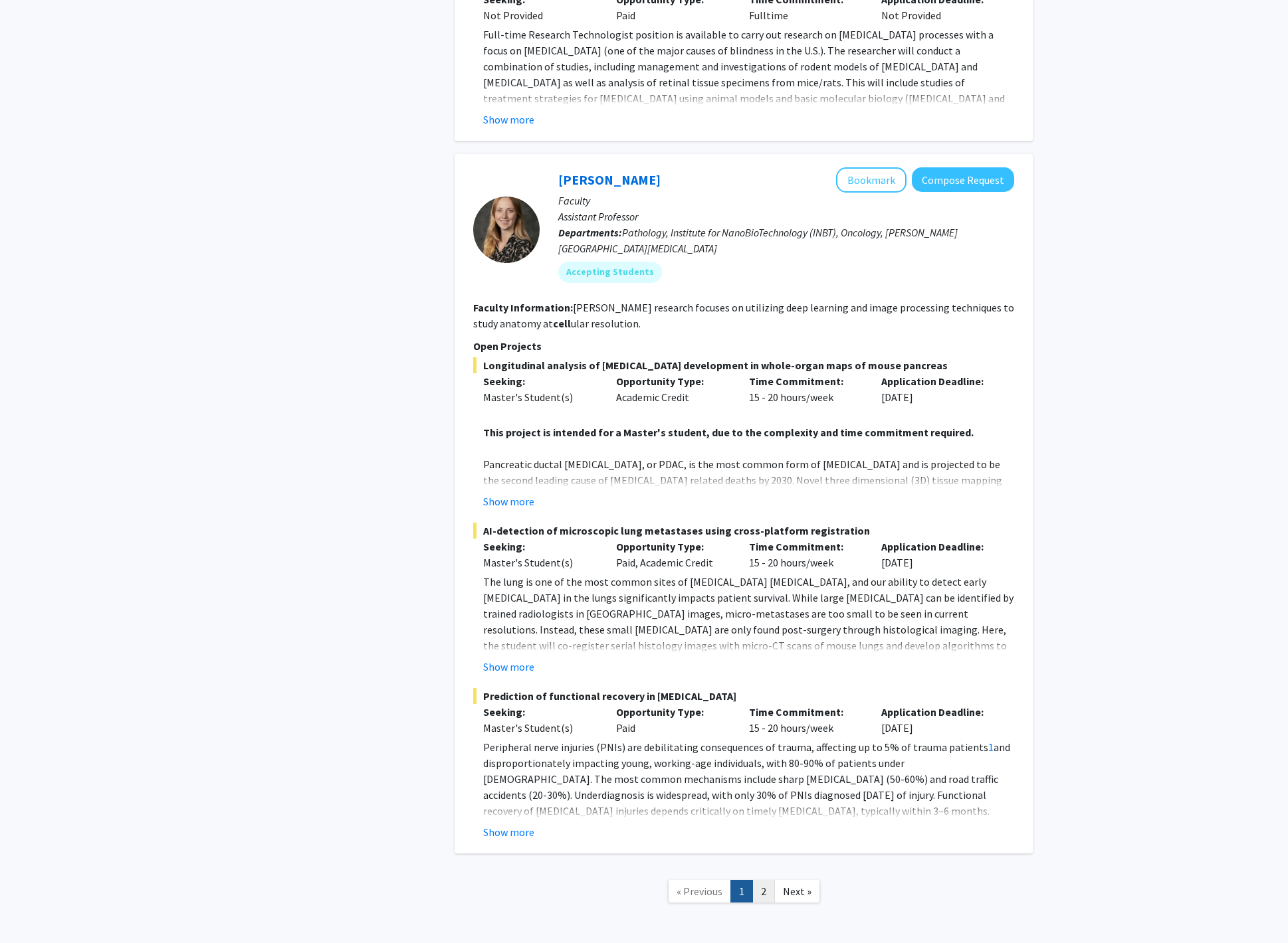
click at [758, 880] on link "2" at bounding box center [764, 892] width 23 height 24
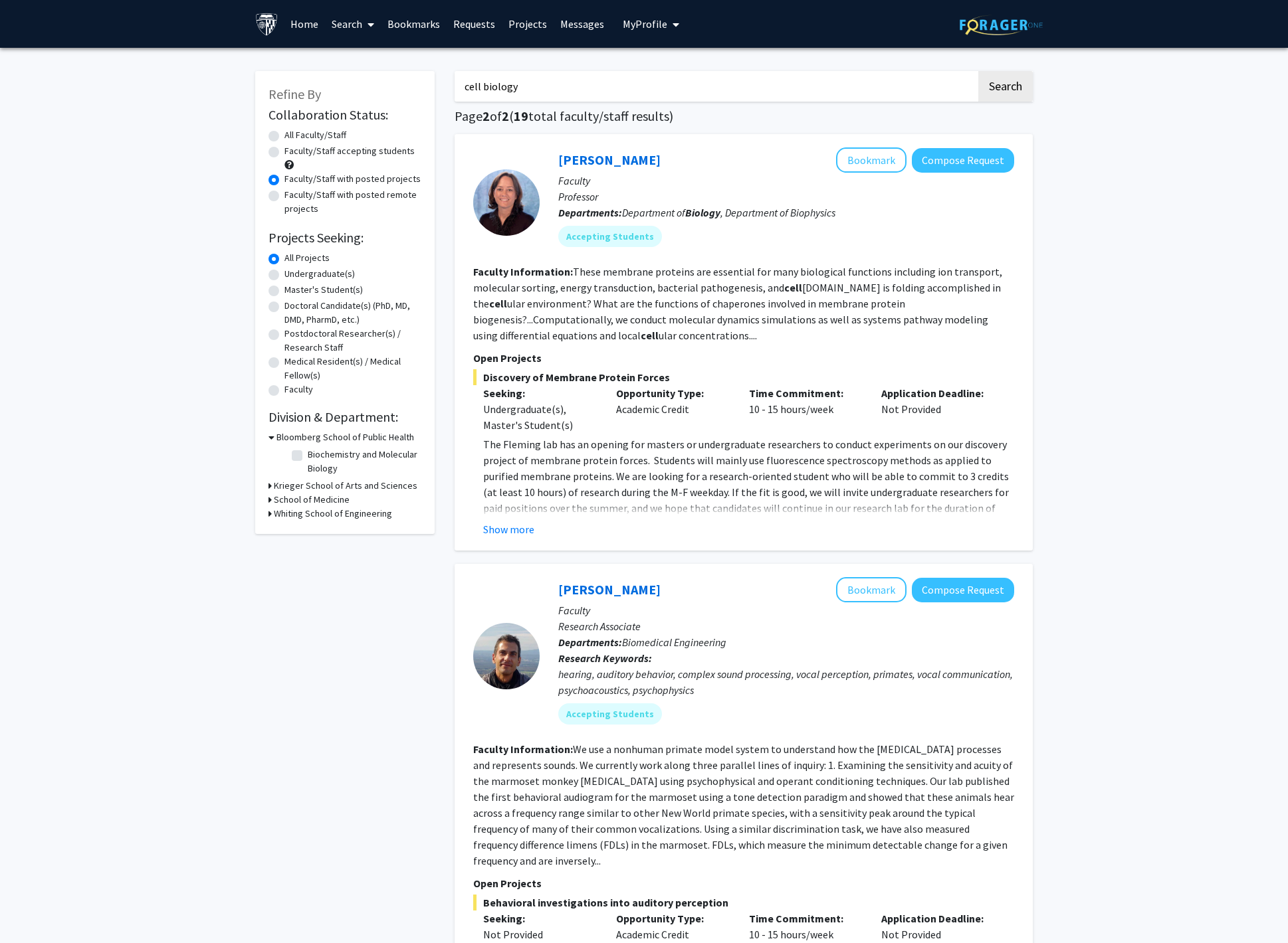
click at [514, 92] on input "cell biology" at bounding box center [716, 86] width 522 height 30
type input "economic"
click at [979, 71] on button "Search" at bounding box center [1005, 86] width 54 height 30
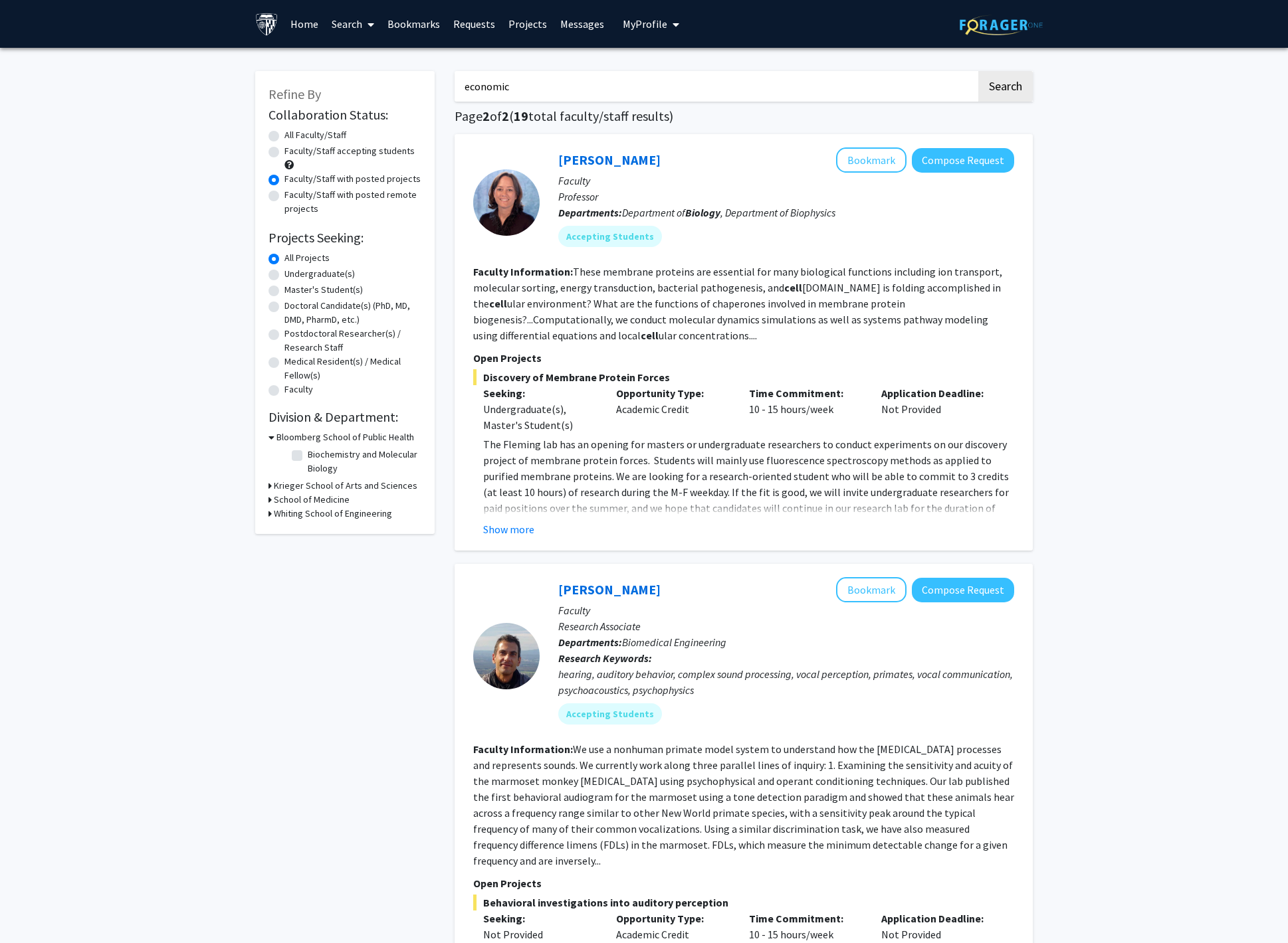
radio input "true"
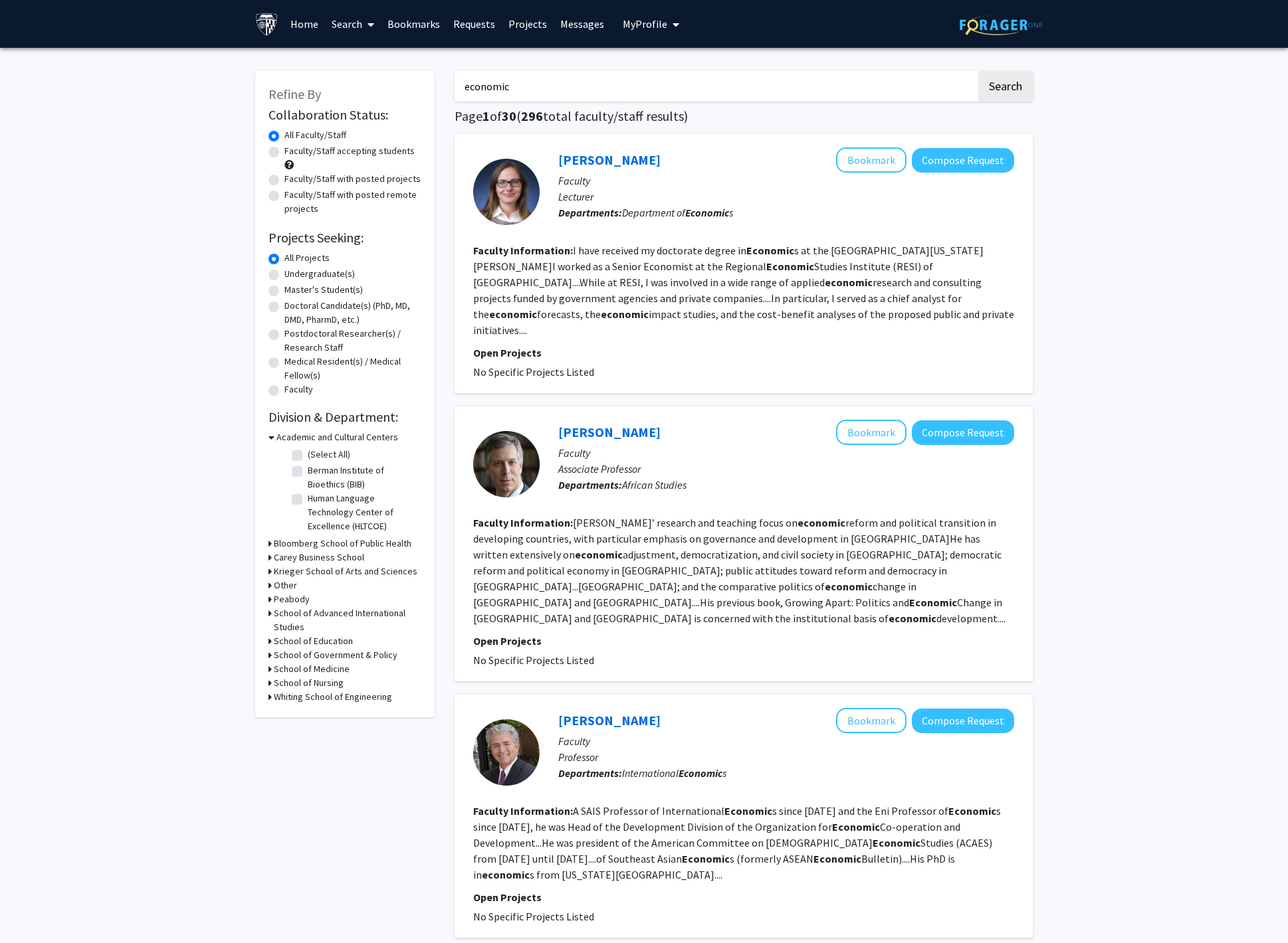
click at [346, 176] on label "Faculty/Staff with posted projects" at bounding box center [353, 178] width 137 height 14
click at [293, 176] on input "Faculty/Staff with posted projects" at bounding box center [289, 176] width 9 height 9
radio input "true"
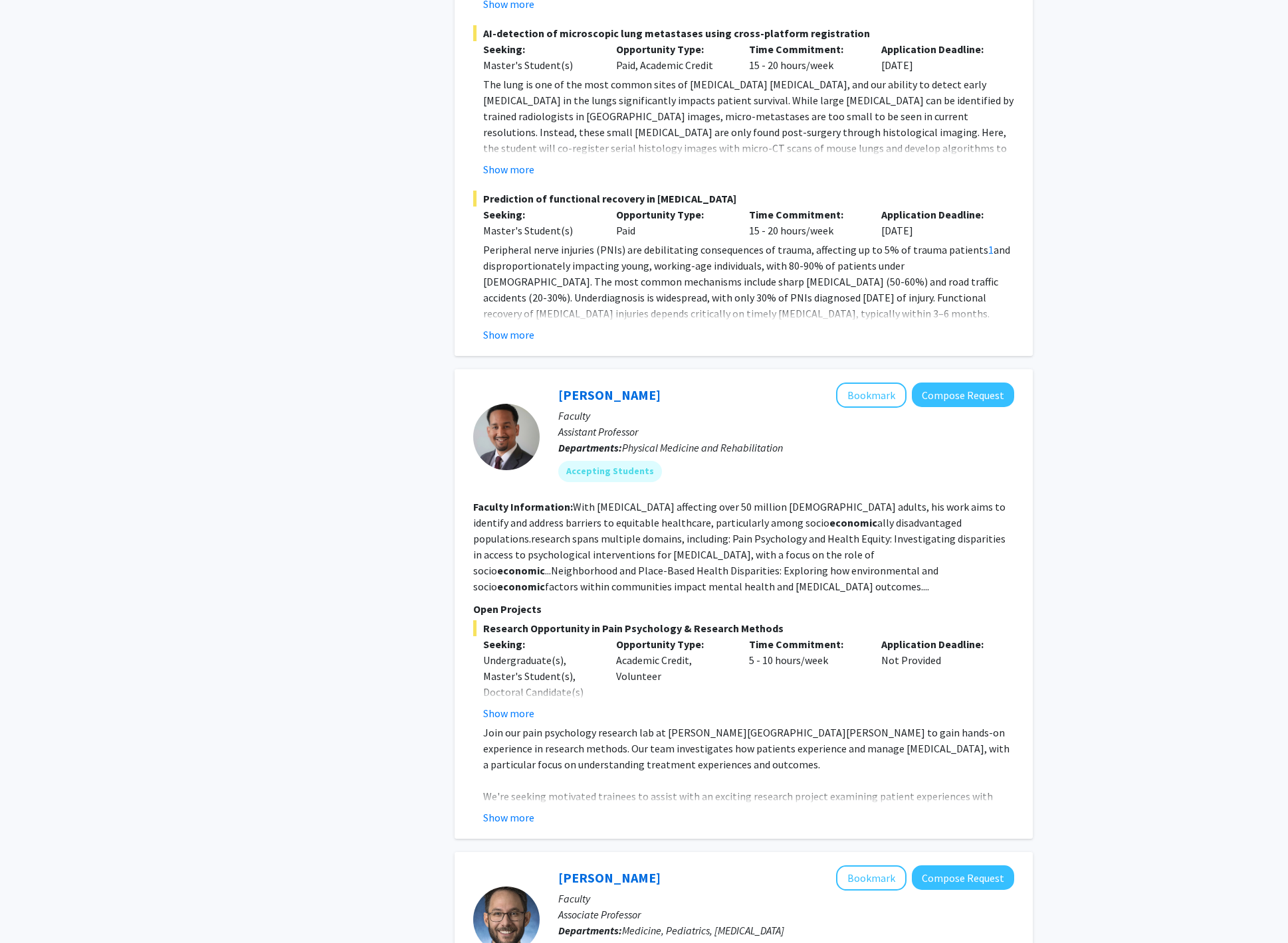
scroll to position [2203, 0]
click at [512, 809] on button "Show more" at bounding box center [509, 817] width 51 height 16
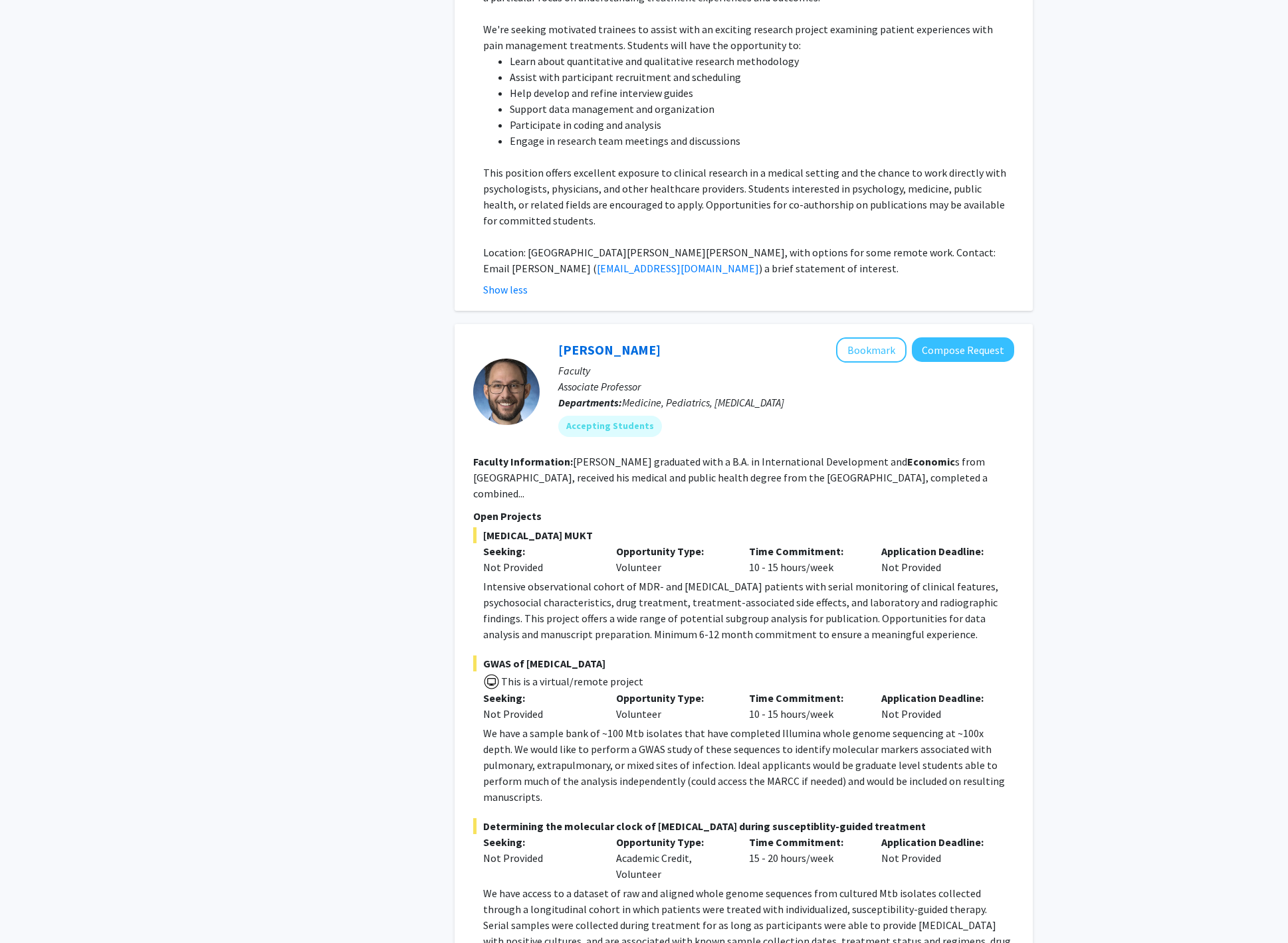
scroll to position [2970, 0]
click at [532, 453] on section "Faculty Information: [PERSON_NAME] graduated with a B.A. in International Devel…" at bounding box center [744, 477] width 541 height 47
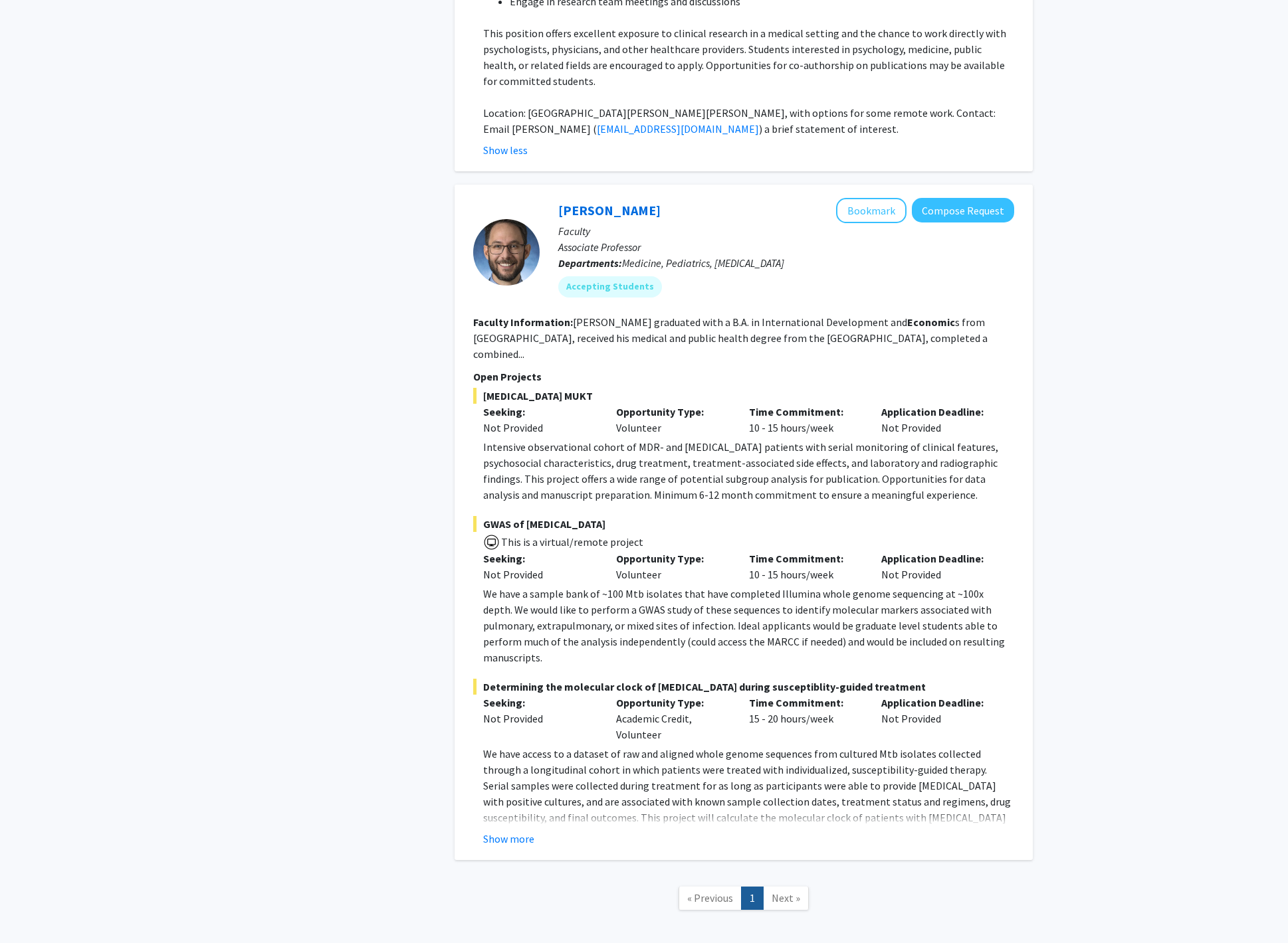
scroll to position [3112, 0]
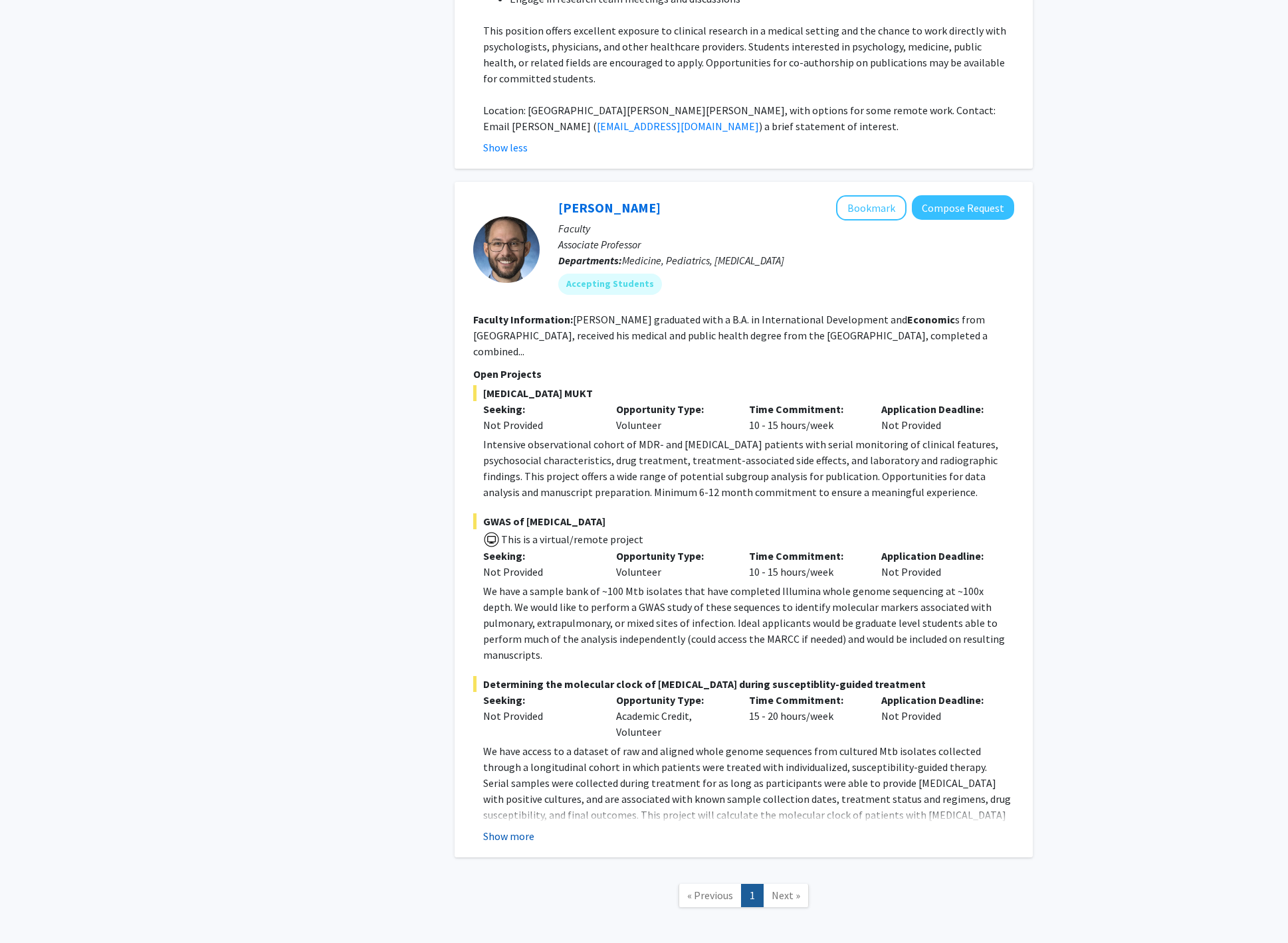
click at [498, 828] on button "Show more" at bounding box center [509, 836] width 51 height 16
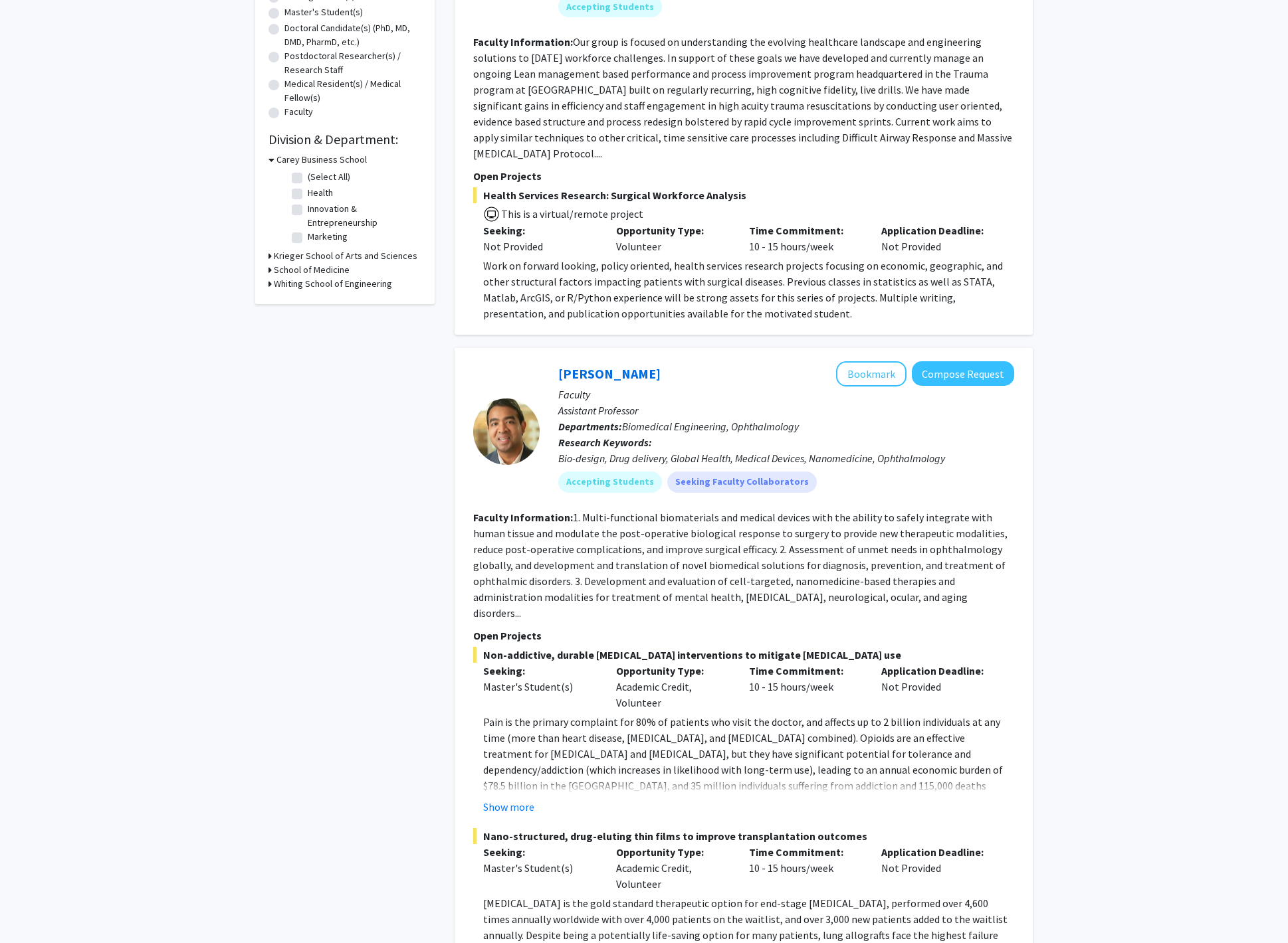
scroll to position [0, 0]
